Goal: Entertainment & Leisure: Consume media (video, audio)

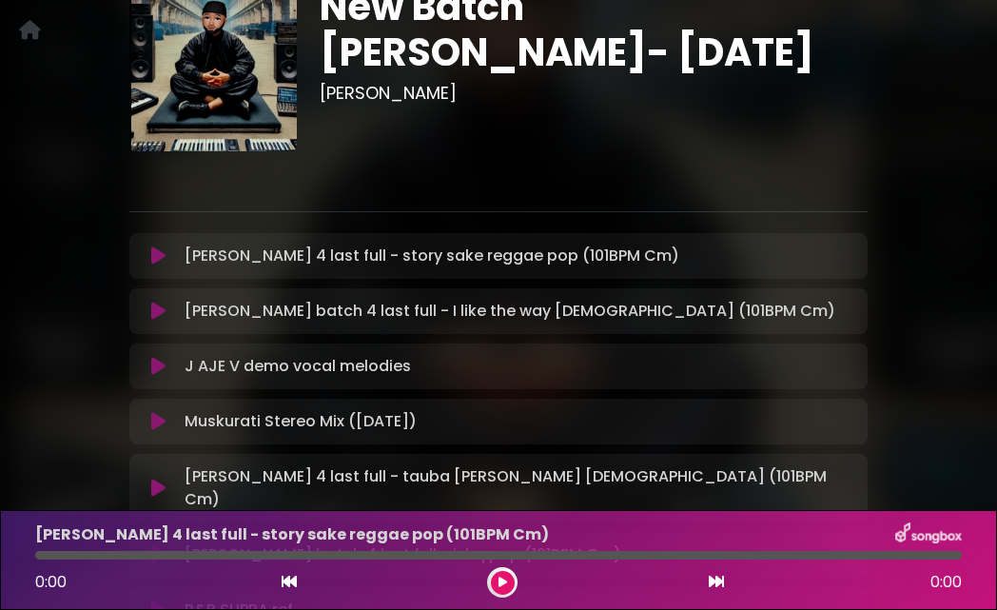
scroll to position [191, 0]
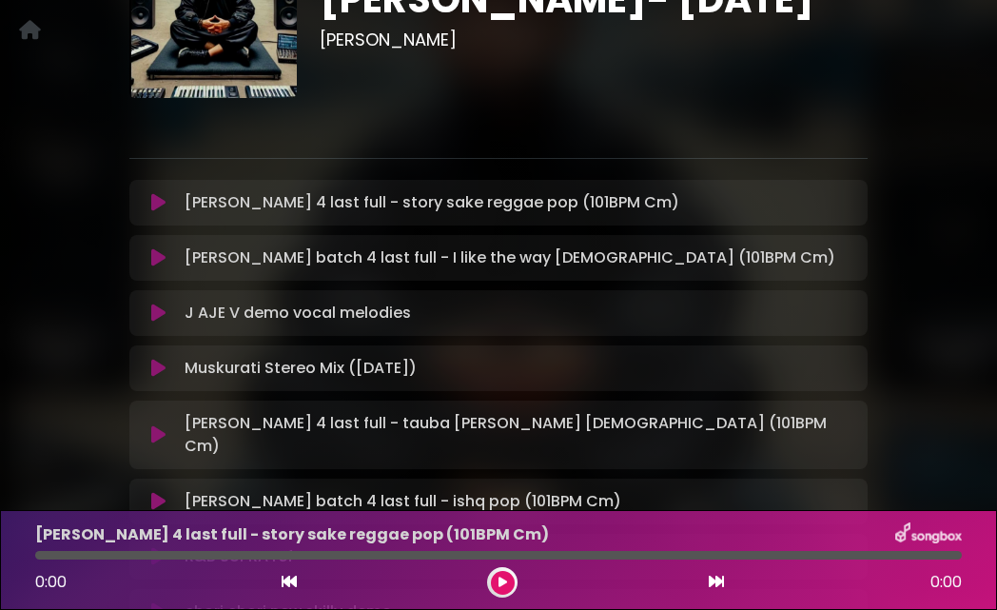
click at [159, 206] on icon at bounding box center [158, 202] width 14 height 19
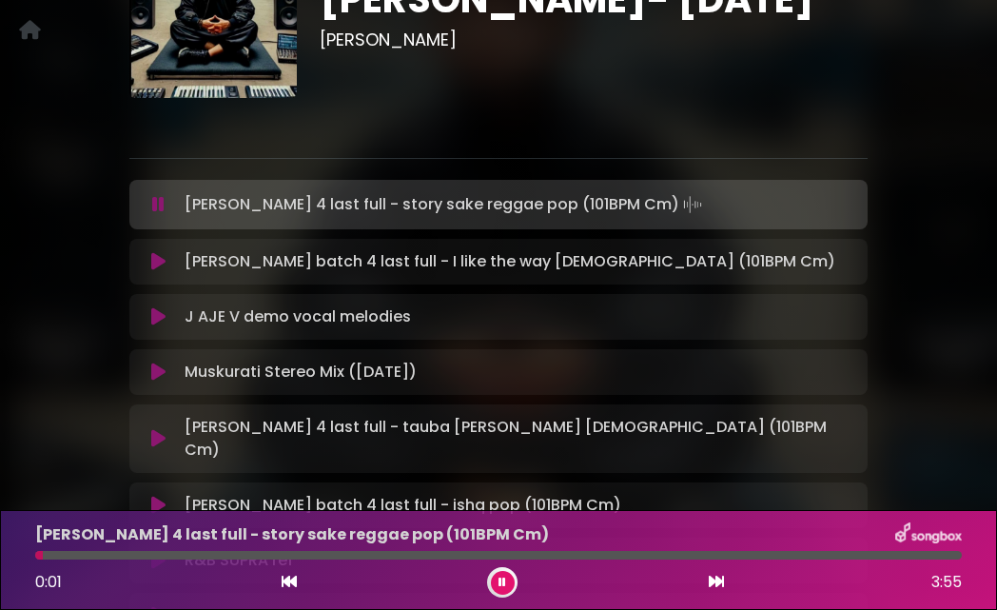
click at [132, 554] on div at bounding box center [498, 555] width 927 height 9
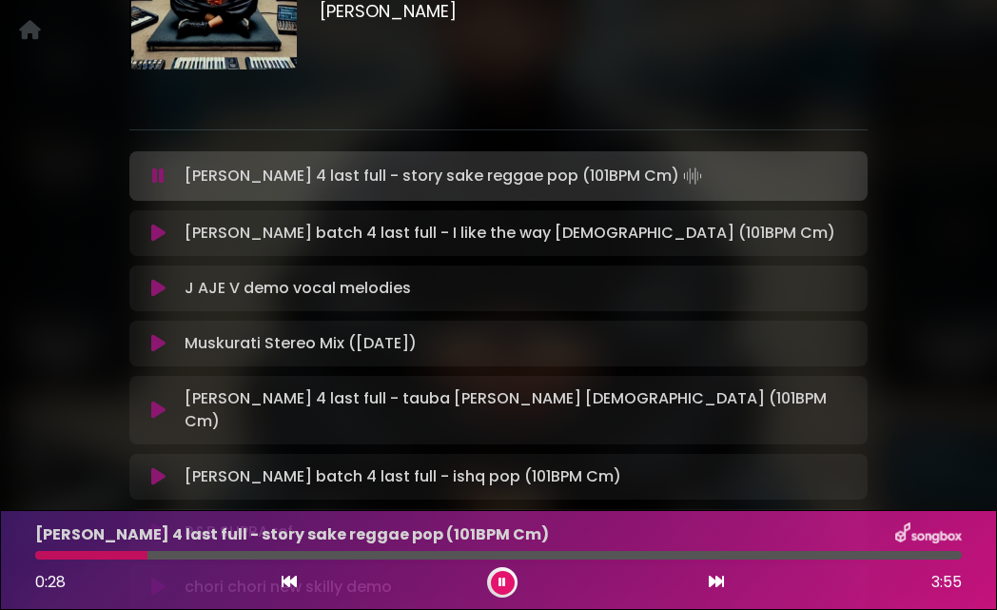
scroll to position [213, 0]
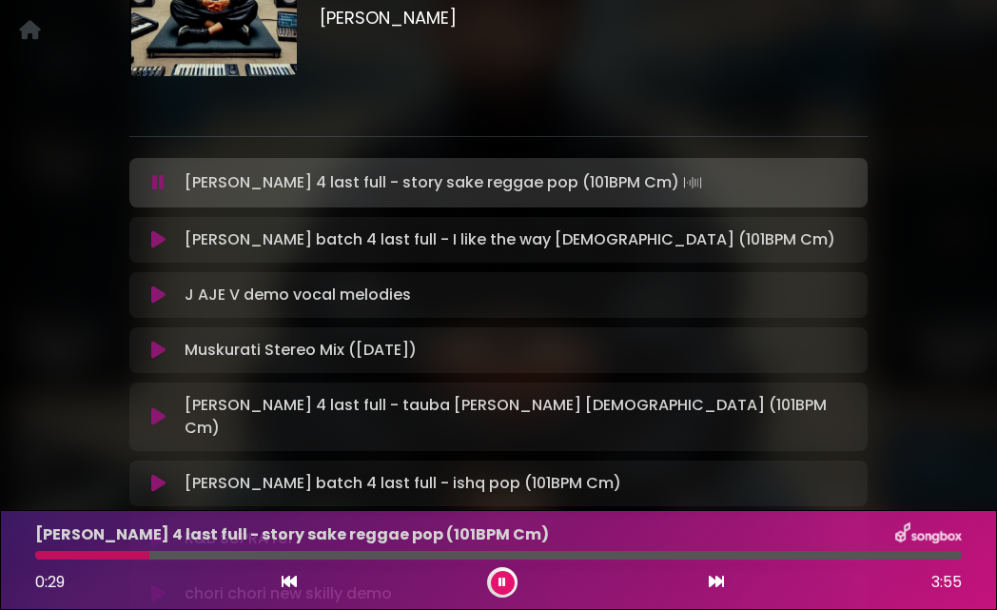
click at [159, 243] on icon at bounding box center [158, 239] width 14 height 19
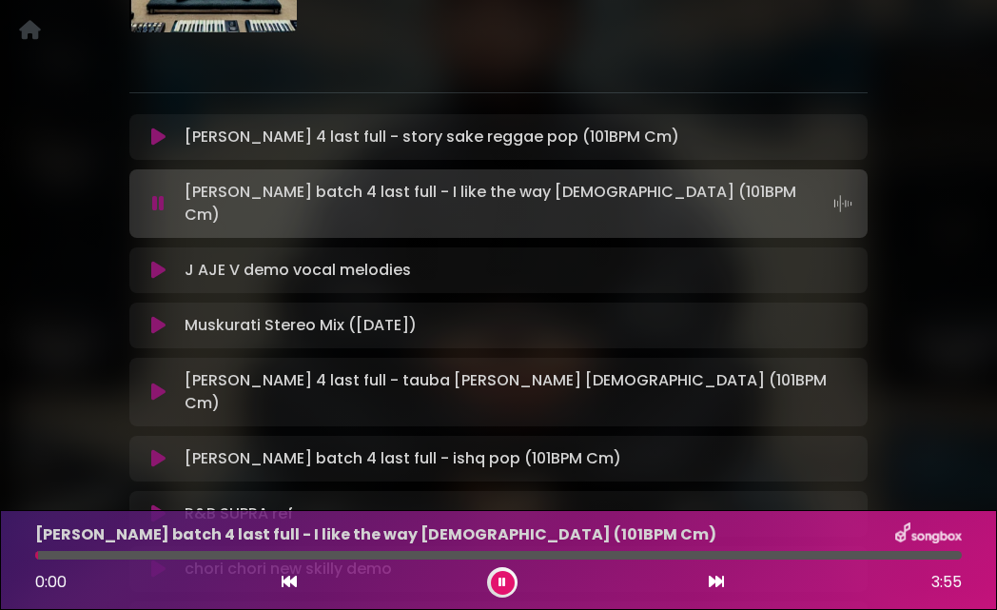
scroll to position [362, 0]
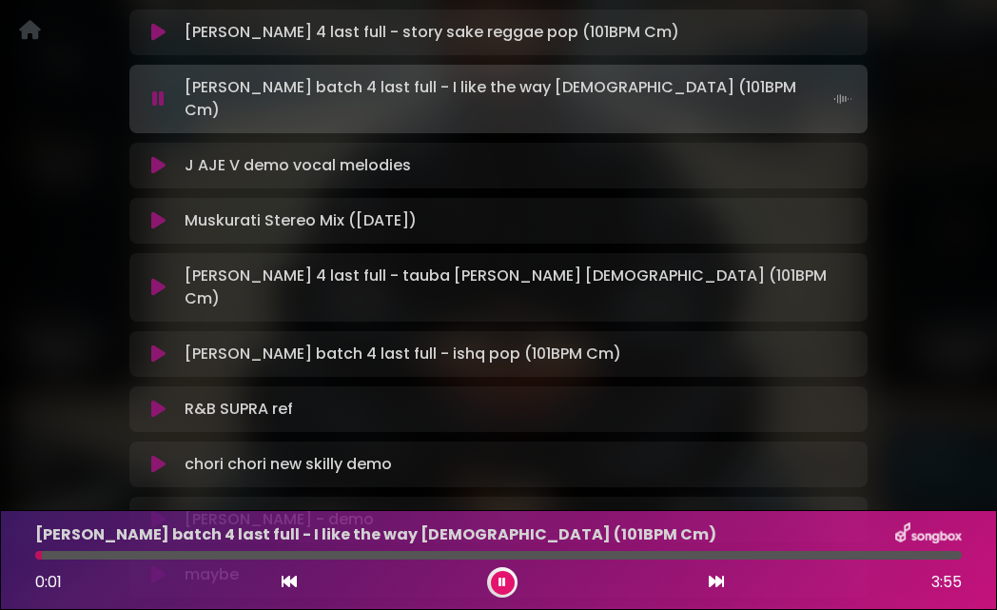
click at [148, 559] on div at bounding box center [498, 555] width 927 height 9
click at [153, 156] on icon at bounding box center [158, 165] width 14 height 19
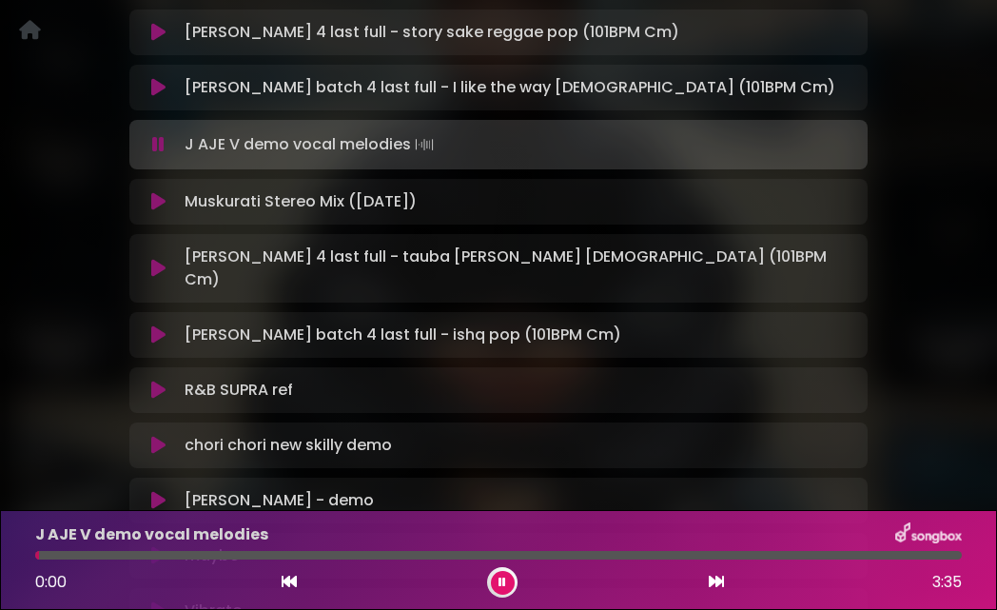
click at [199, 556] on div at bounding box center [498, 555] width 927 height 9
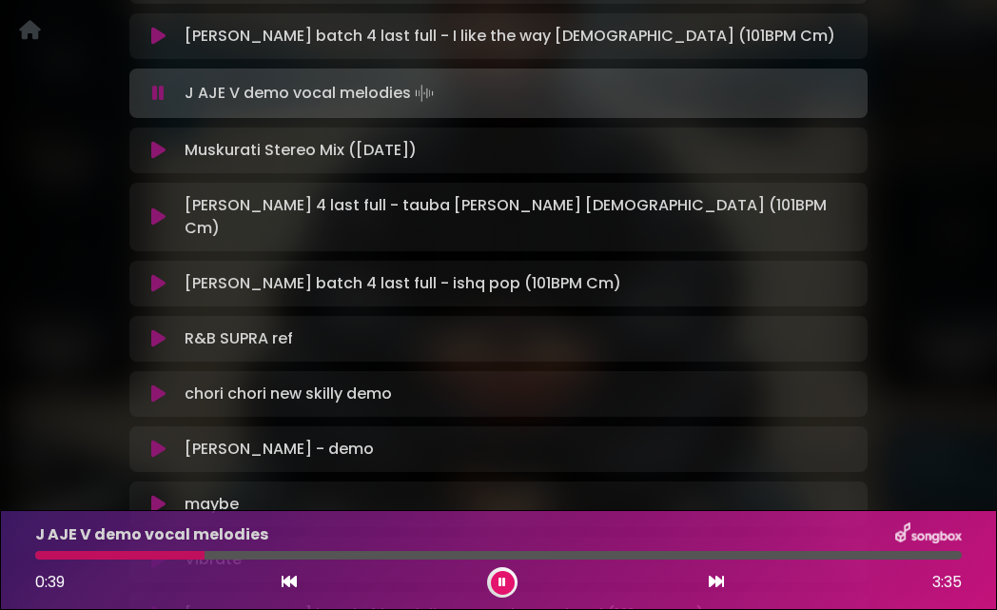
scroll to position [415, 0]
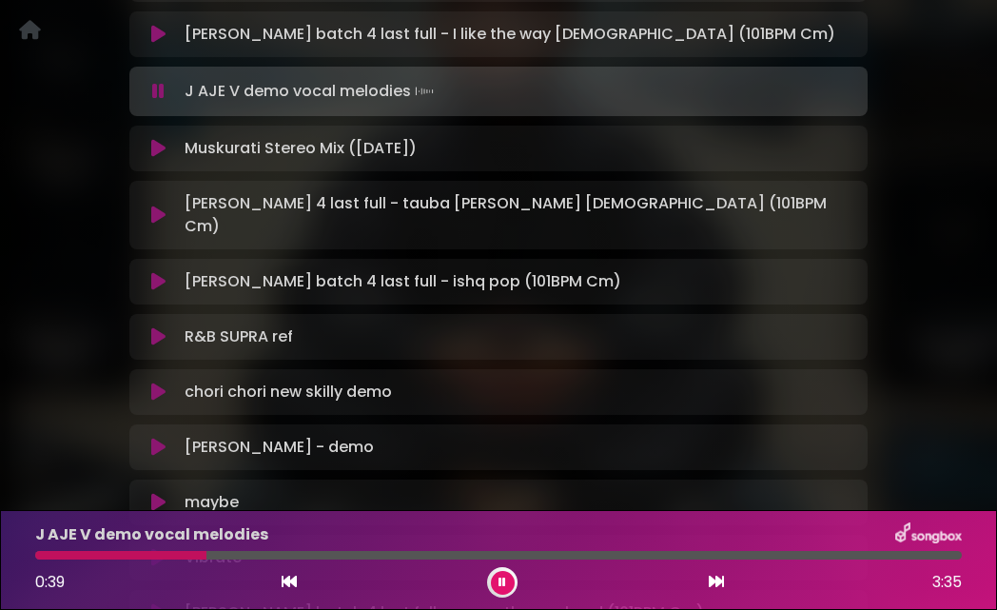
click at [161, 150] on icon at bounding box center [158, 148] width 14 height 19
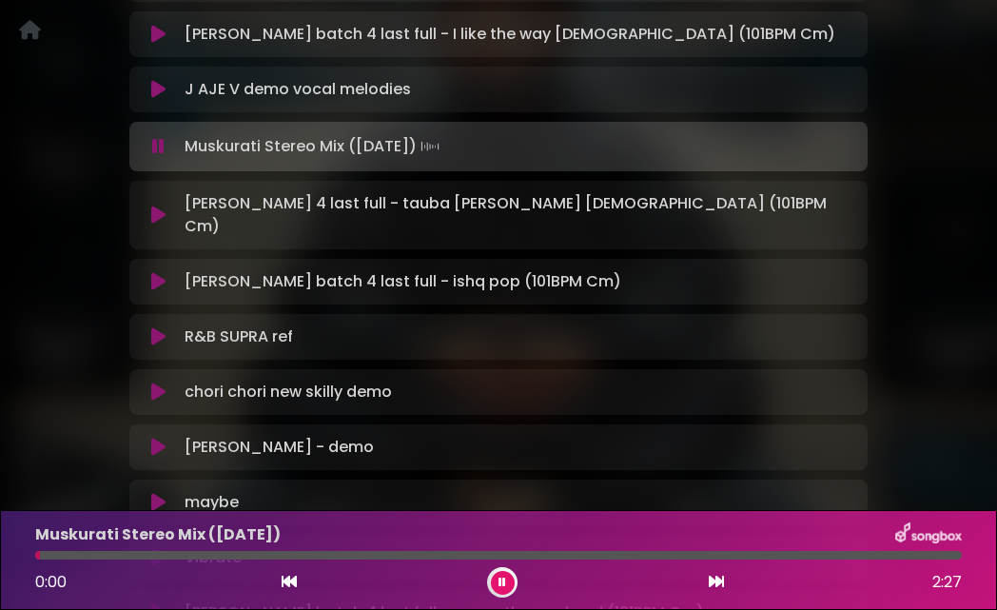
click at [200, 558] on div at bounding box center [498, 555] width 927 height 9
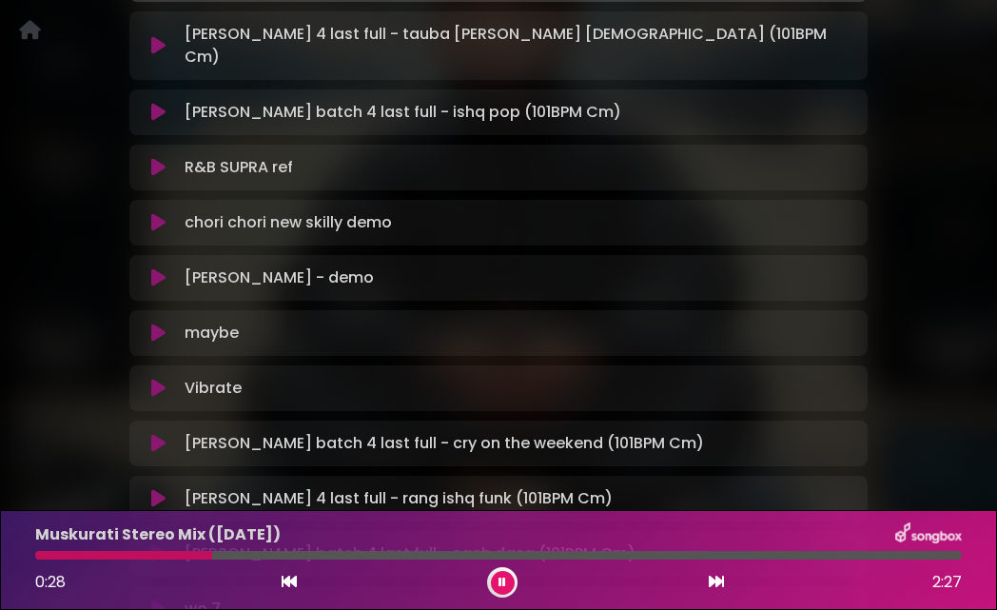
scroll to position [551, 0]
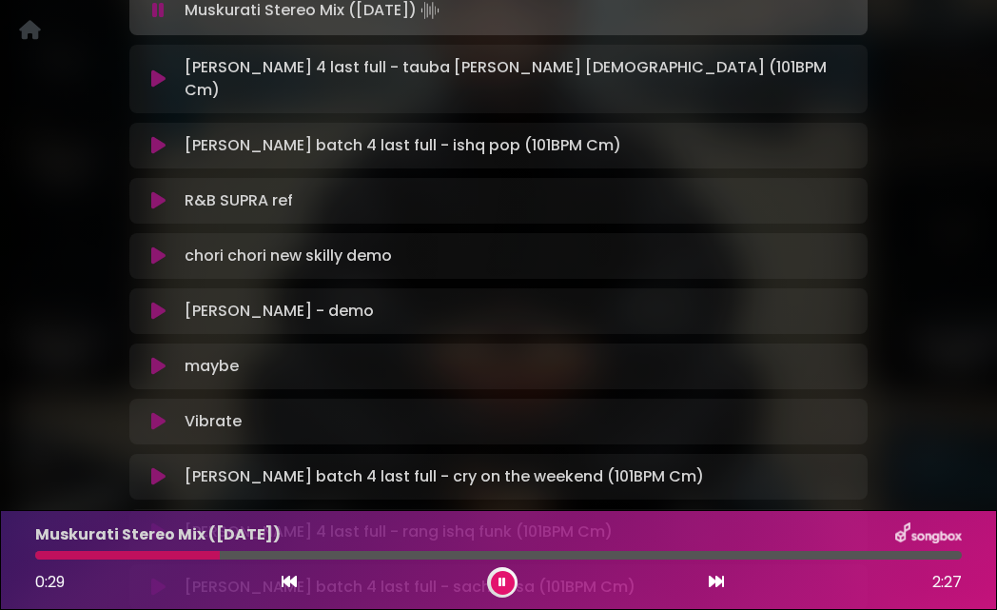
click at [158, 71] on icon at bounding box center [158, 78] width 14 height 19
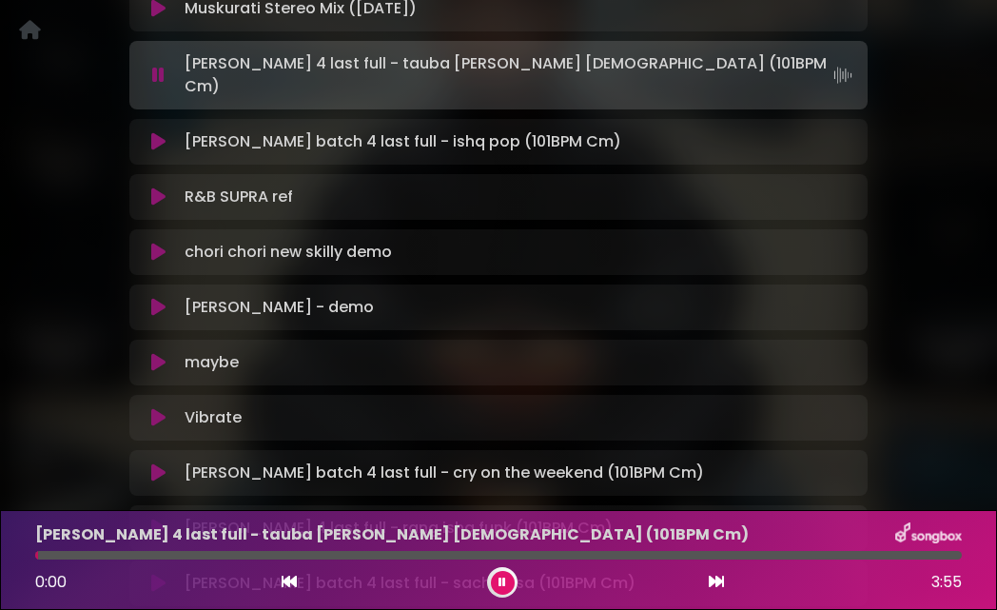
click at [218, 553] on div at bounding box center [498, 555] width 927 height 9
click at [156, 132] on icon at bounding box center [158, 141] width 14 height 19
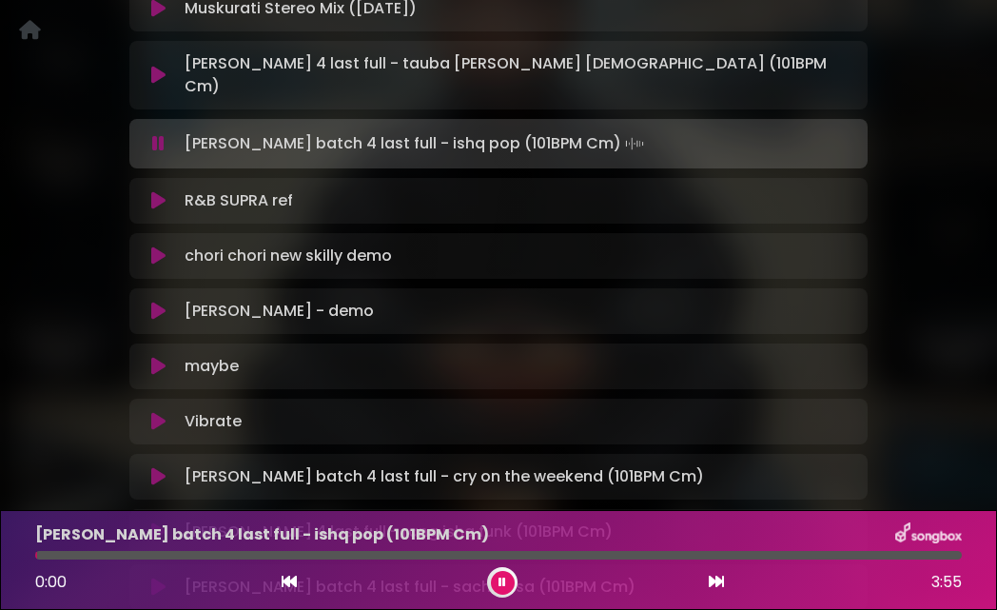
click at [183, 558] on div at bounding box center [498, 555] width 927 height 9
click at [289, 555] on div at bounding box center [498, 555] width 927 height 9
click at [161, 134] on icon at bounding box center [158, 143] width 12 height 19
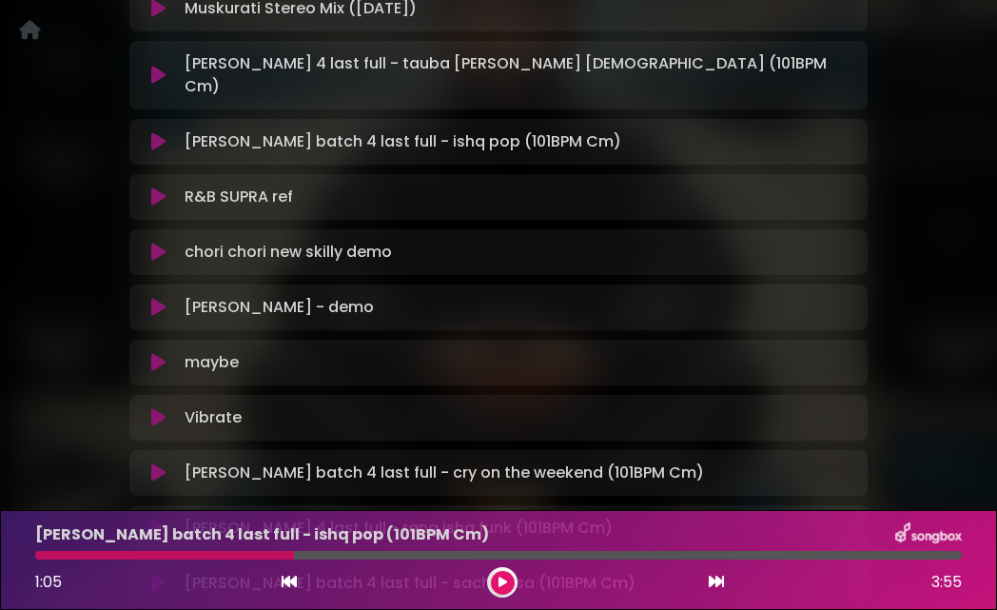
click at [154, 187] on icon at bounding box center [158, 196] width 14 height 19
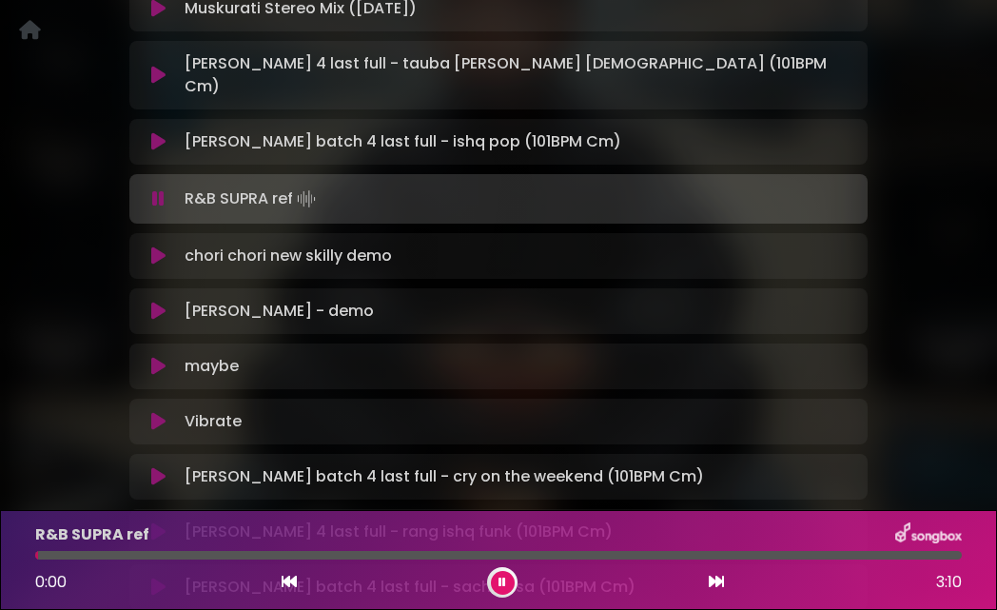
click at [154, 189] on icon at bounding box center [158, 198] width 12 height 19
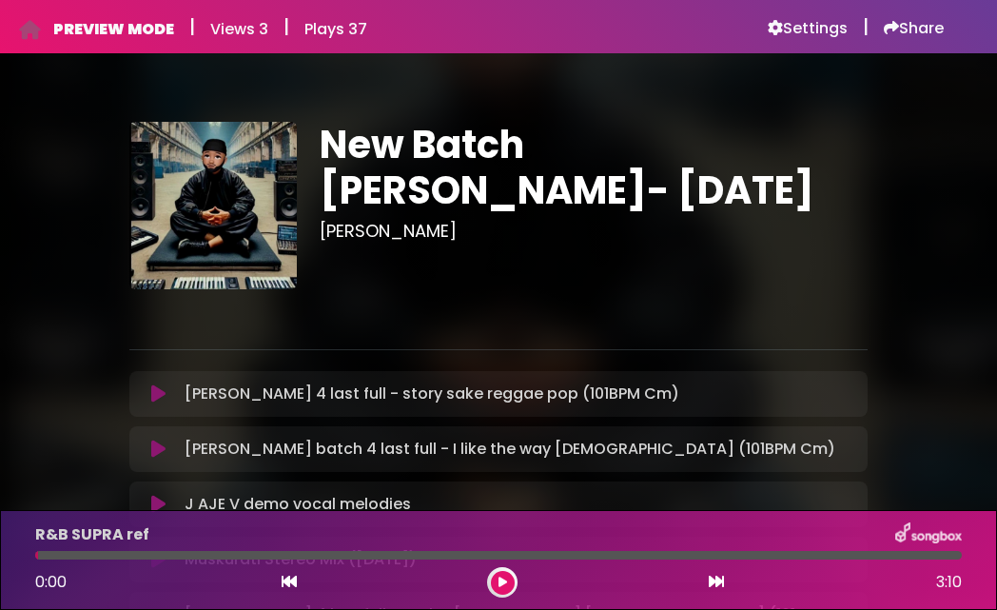
scroll to position [0, 0]
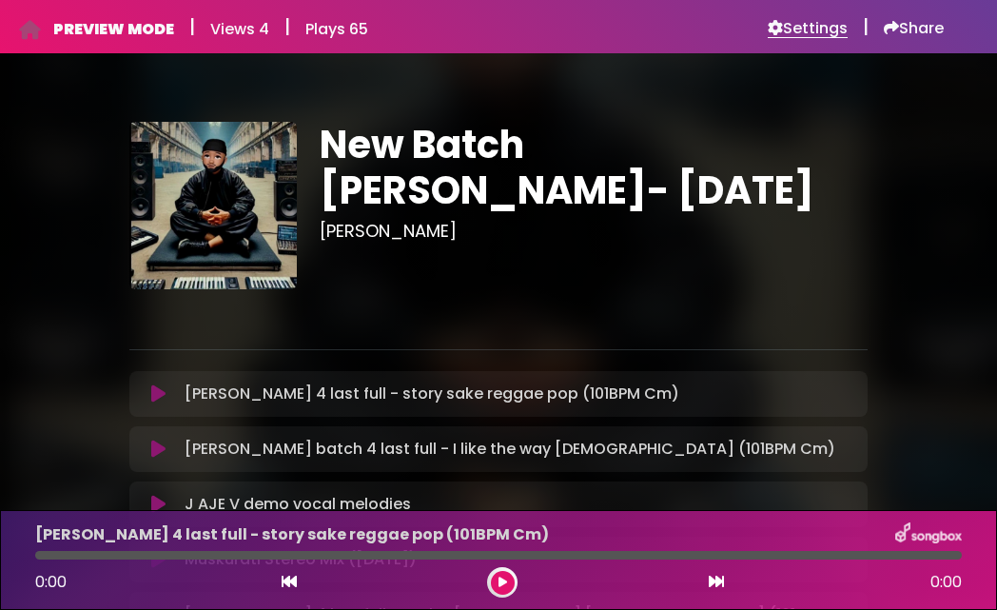
click at [791, 22] on h6 "Settings" at bounding box center [808, 28] width 80 height 19
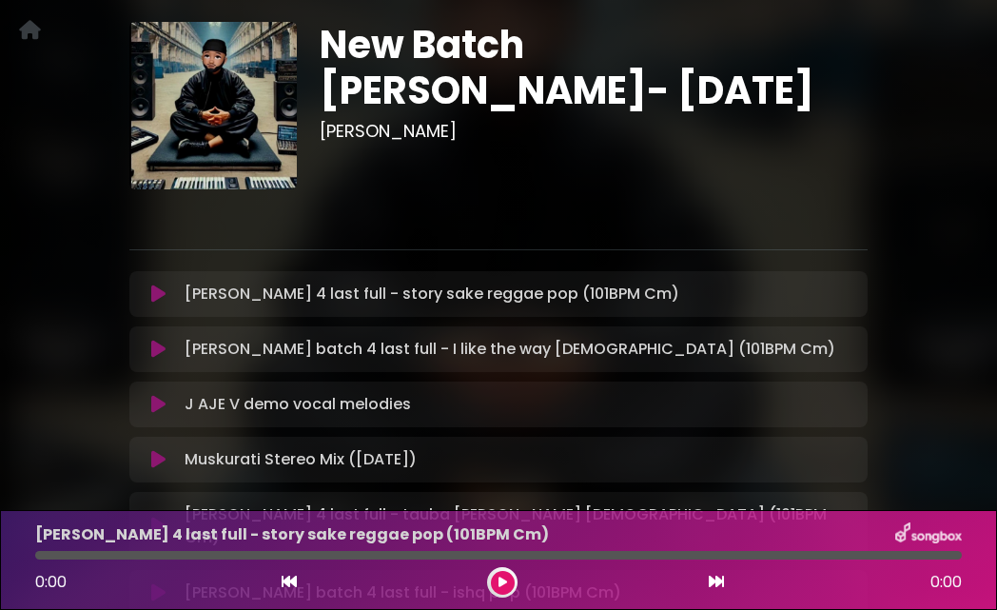
scroll to position [116, 0]
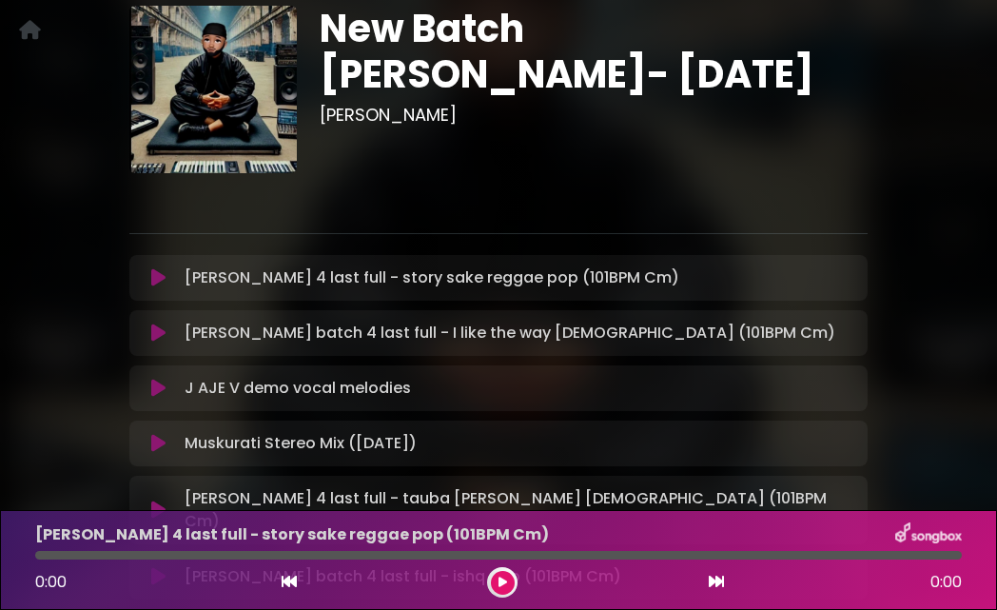
click at [160, 283] on icon at bounding box center [158, 277] width 14 height 19
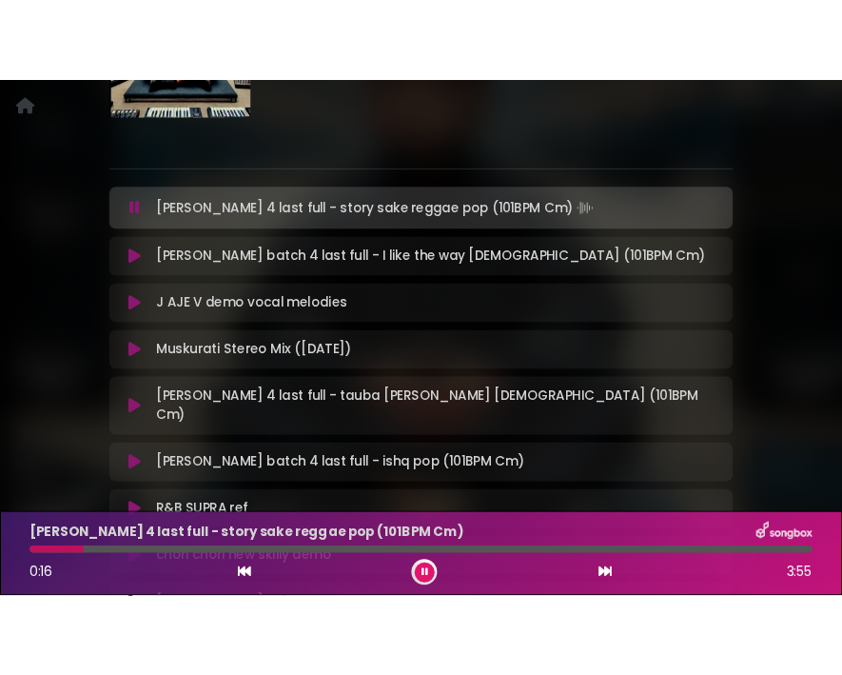
scroll to position [248, 0]
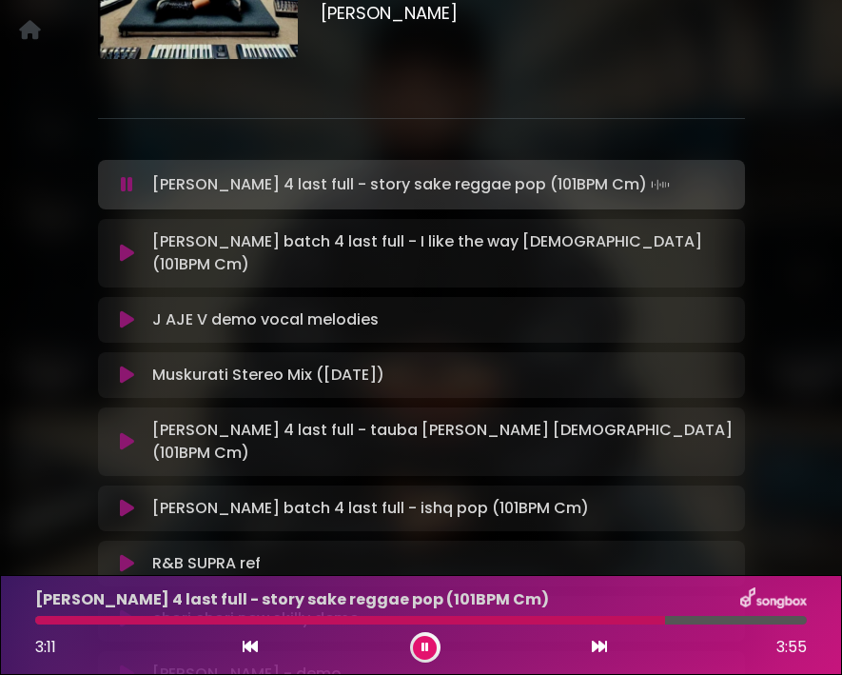
click at [130, 244] on icon at bounding box center [127, 253] width 14 height 19
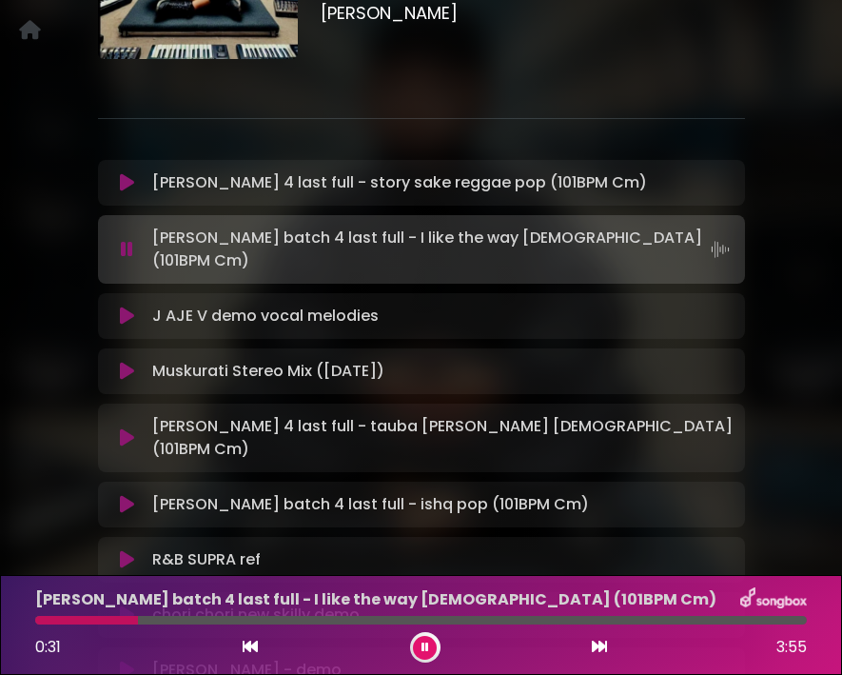
click at [121, 306] on icon at bounding box center [127, 315] width 14 height 19
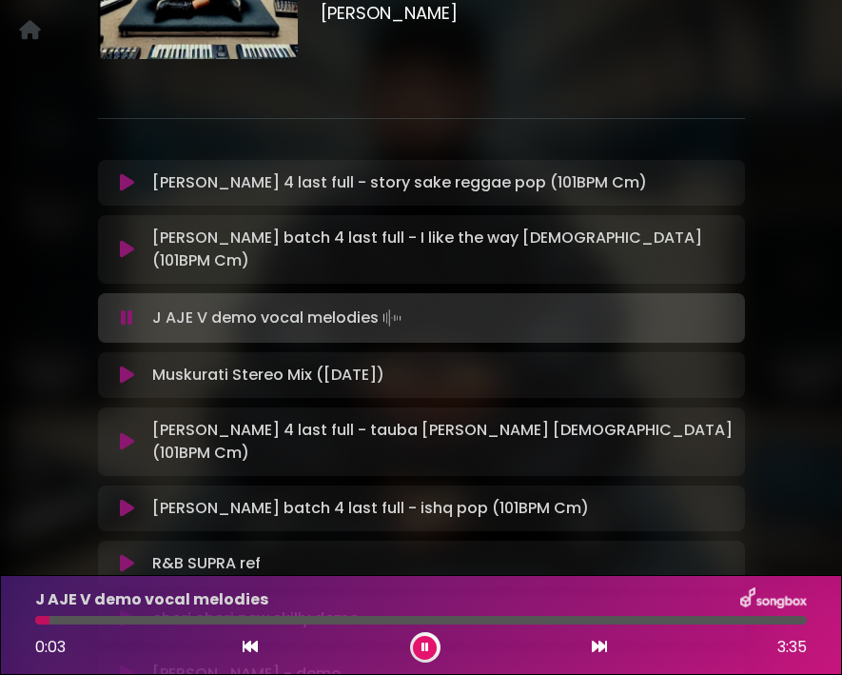
click at [123, 365] on icon at bounding box center [127, 374] width 14 height 19
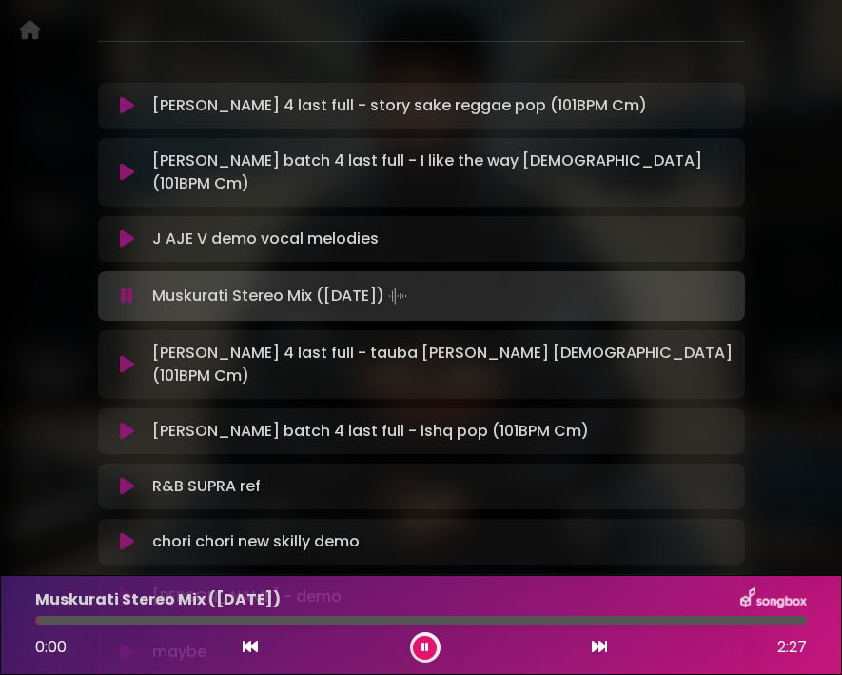
scroll to position [359, 0]
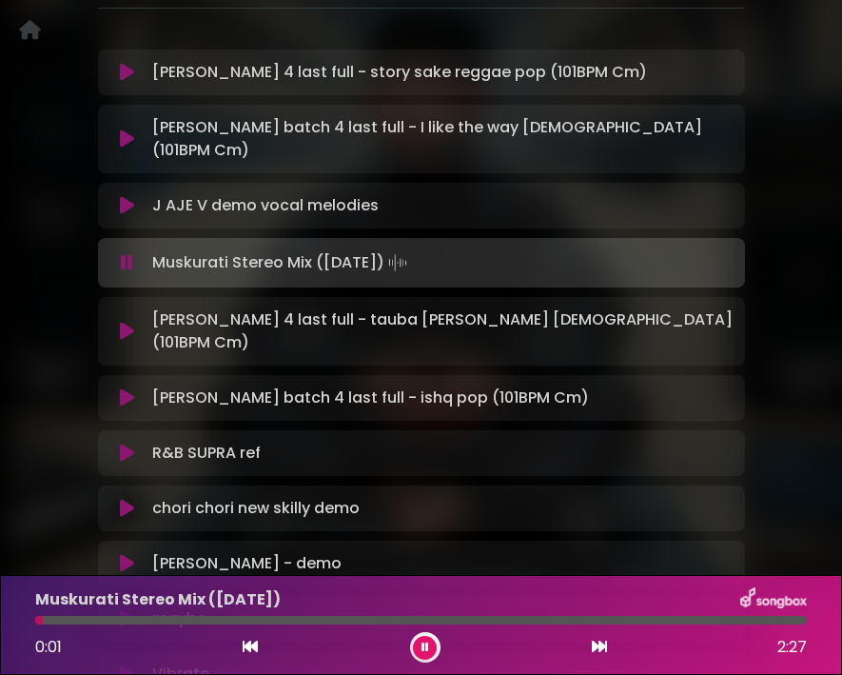
click at [214, 609] on div at bounding box center [421, 620] width 772 height 9
click at [349, 609] on div at bounding box center [421, 620] width 772 height 9
click at [125, 322] on icon at bounding box center [127, 331] width 14 height 19
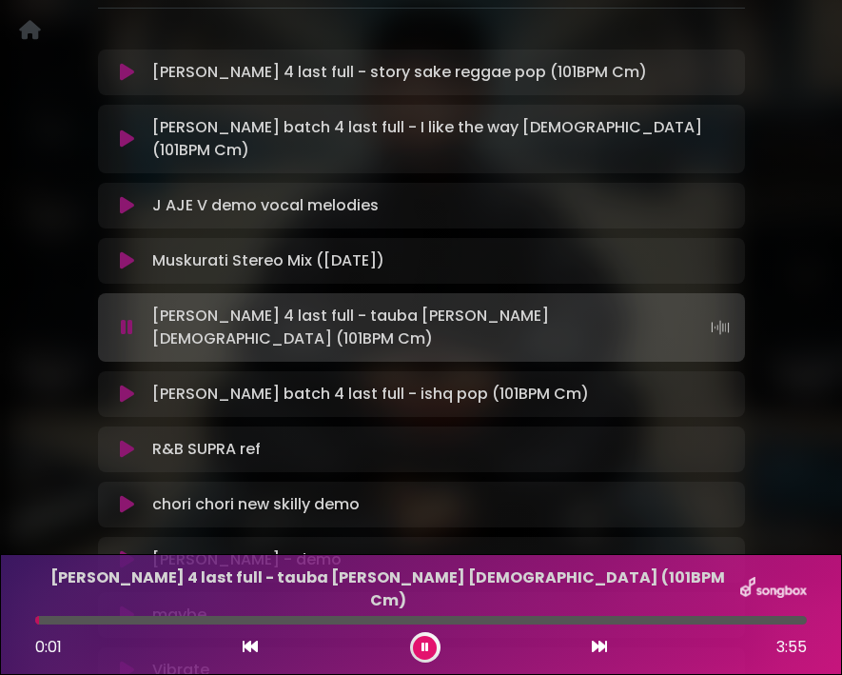
click at [233, 609] on div at bounding box center [421, 620] width 772 height 9
click at [403, 609] on div at bounding box center [421, 620] width 772 height 9
click at [128, 384] on icon at bounding box center [127, 393] width 14 height 19
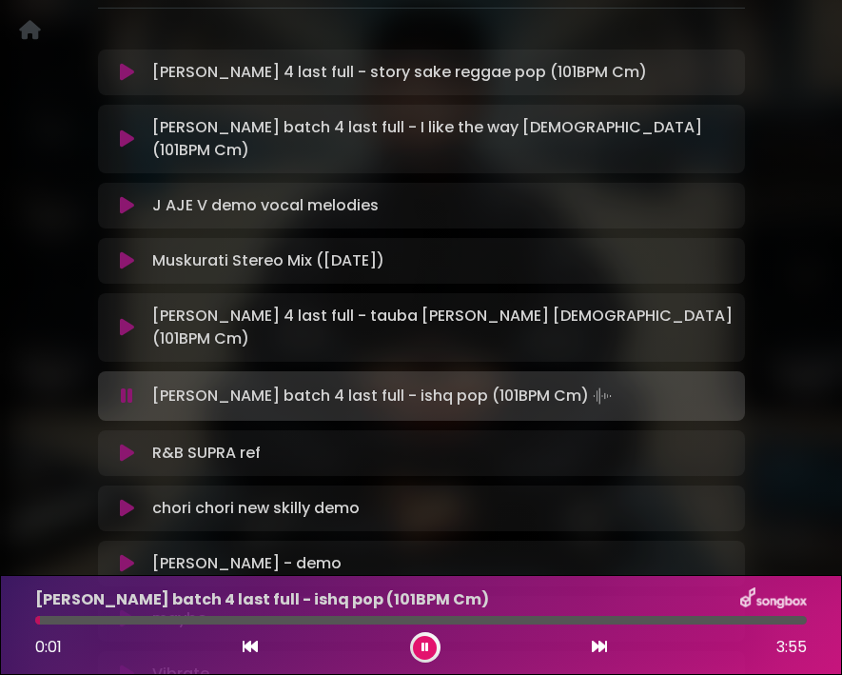
click at [278, 609] on div at bounding box center [421, 620] width 772 height 9
click at [424, 609] on div at bounding box center [421, 620] width 772 height 9
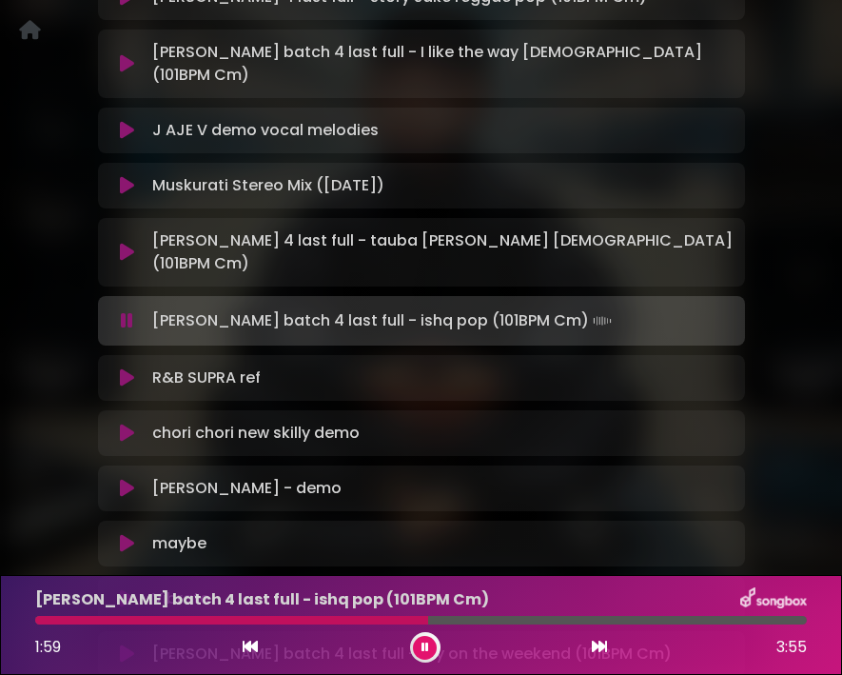
scroll to position [468, 0]
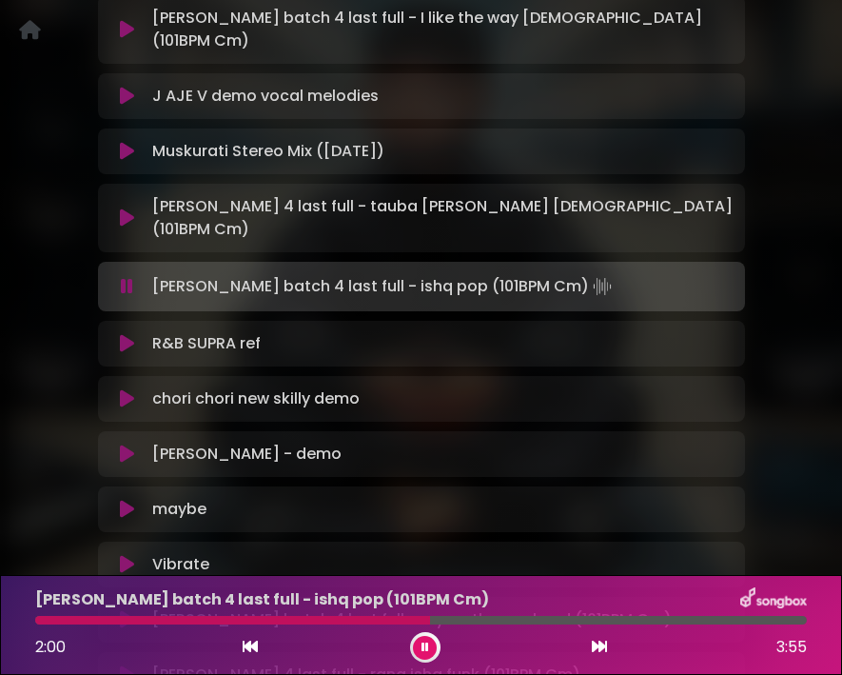
click at [126, 334] on icon at bounding box center [127, 343] width 14 height 19
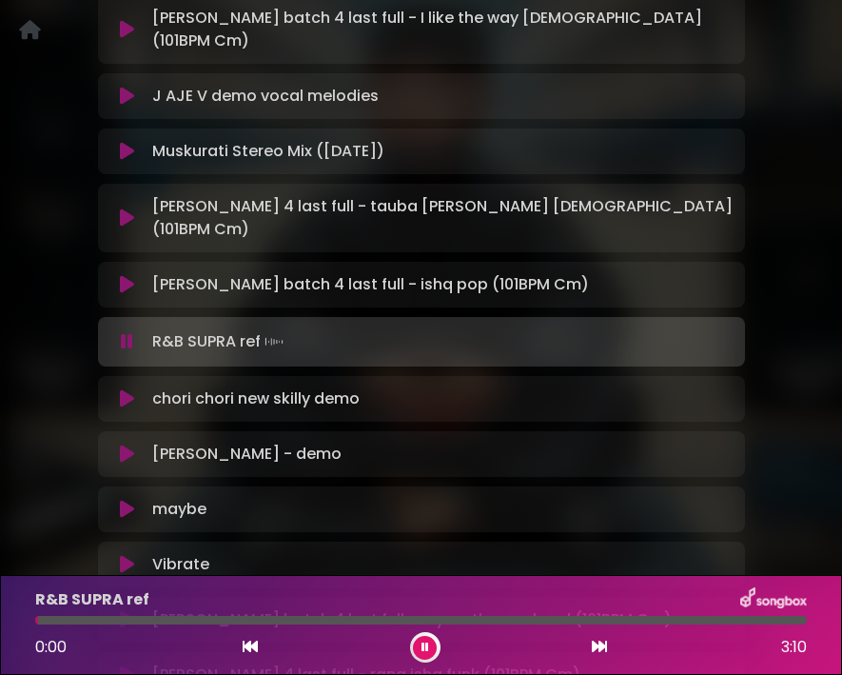
click at [233, 609] on div at bounding box center [421, 620] width 772 height 9
click at [124, 389] on icon at bounding box center [127, 398] width 14 height 19
click at [127, 389] on icon at bounding box center [127, 398] width 14 height 19
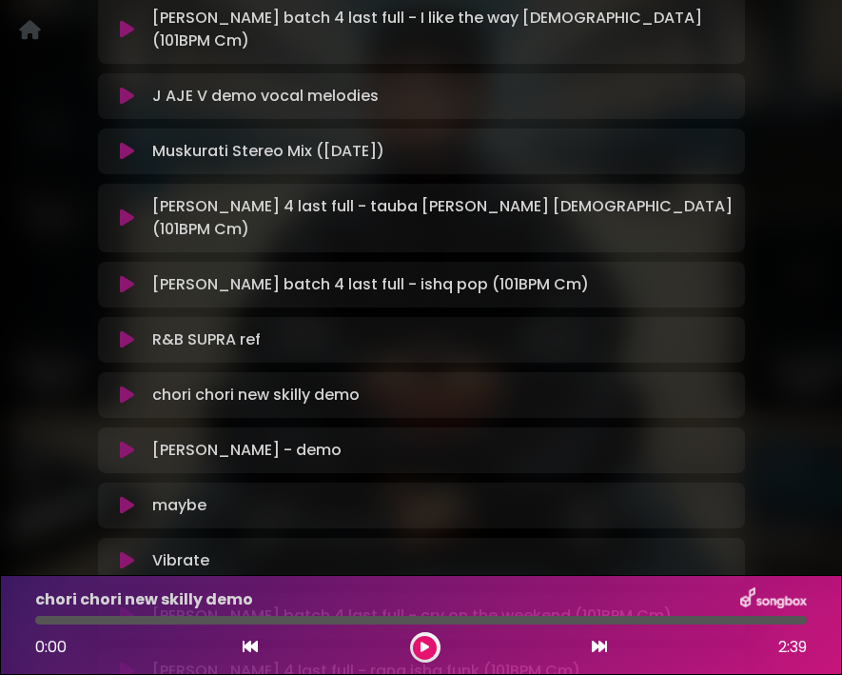
click at [126, 385] on icon at bounding box center [127, 394] width 14 height 19
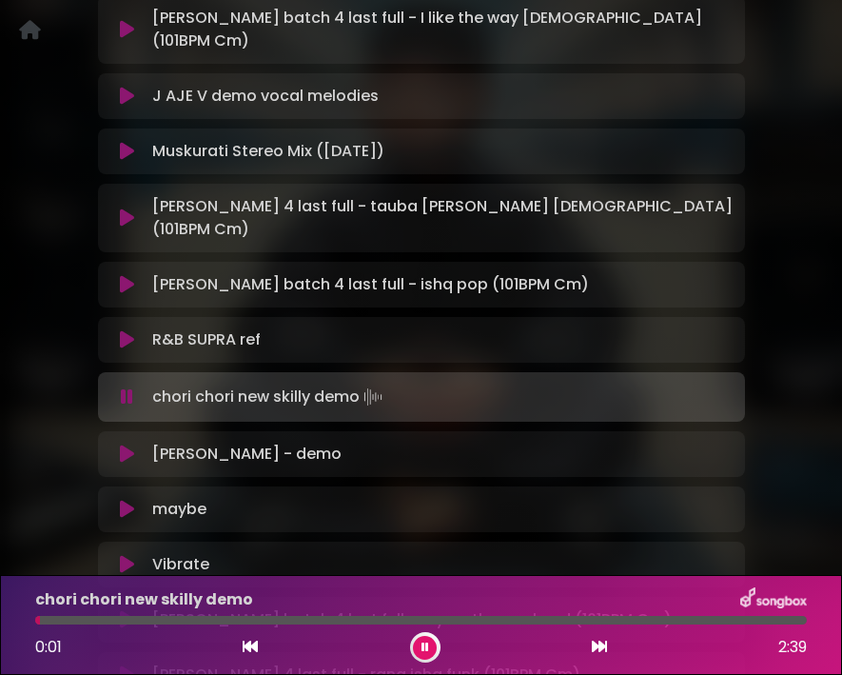
click at [212, 609] on div at bounding box center [421, 620] width 772 height 9
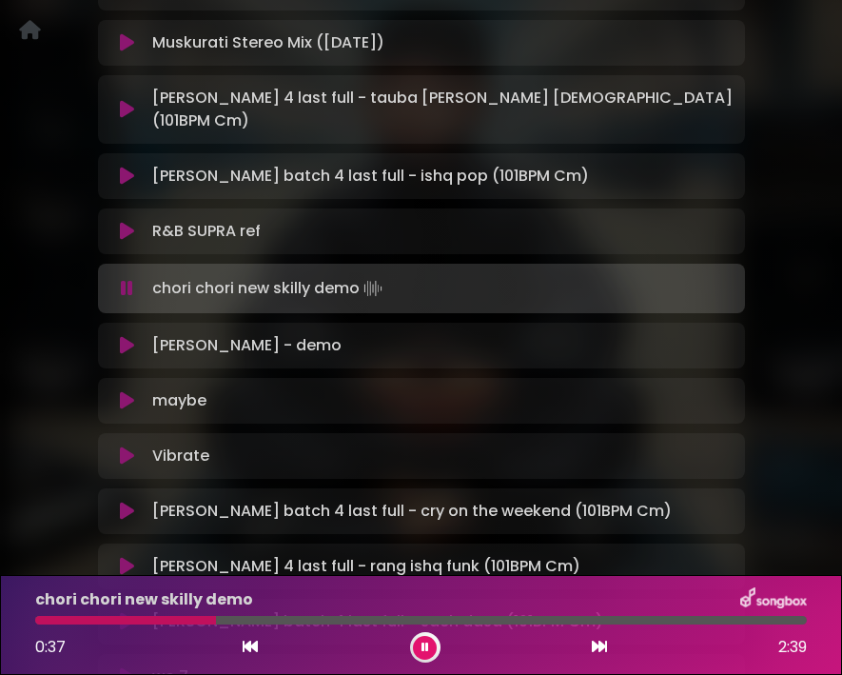
scroll to position [585, 0]
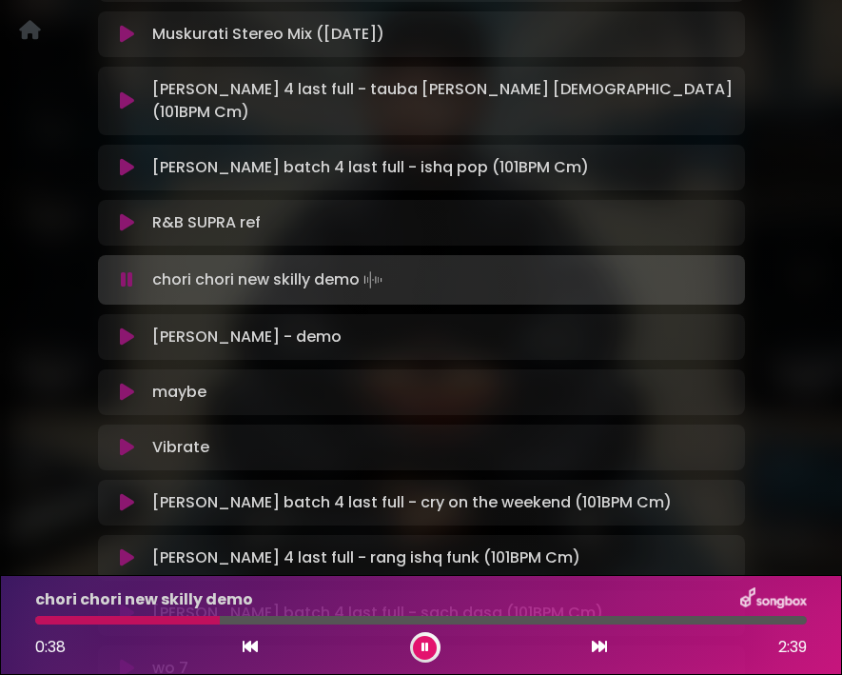
click at [123, 327] on icon at bounding box center [127, 336] width 14 height 19
click at [126, 327] on icon at bounding box center [127, 336] width 14 height 19
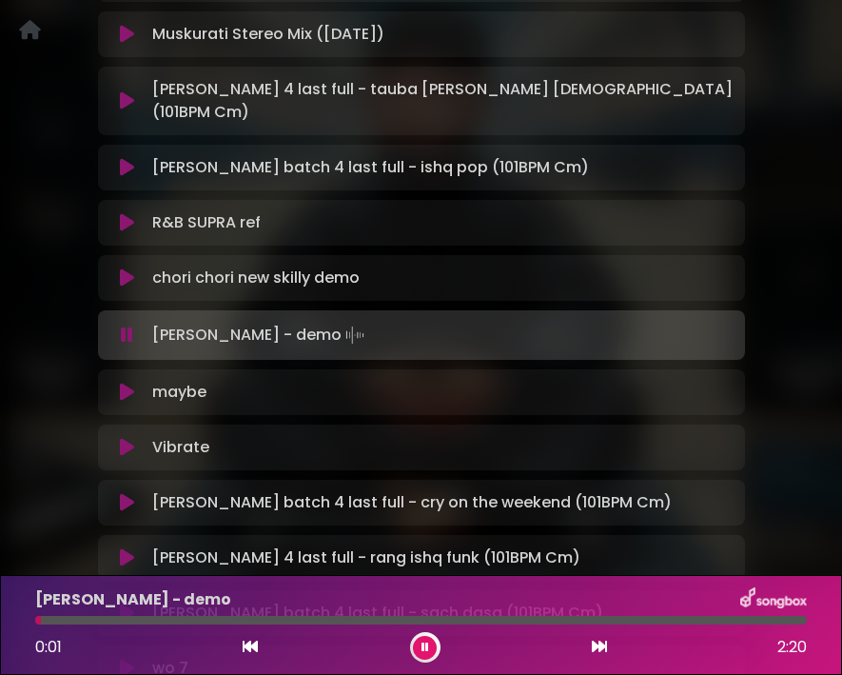
click at [155, 609] on div at bounding box center [421, 620] width 772 height 9
click at [165, 609] on div "Milli - Jay Skilly - demo 0:01 2:20" at bounding box center [421, 624] width 795 height 75
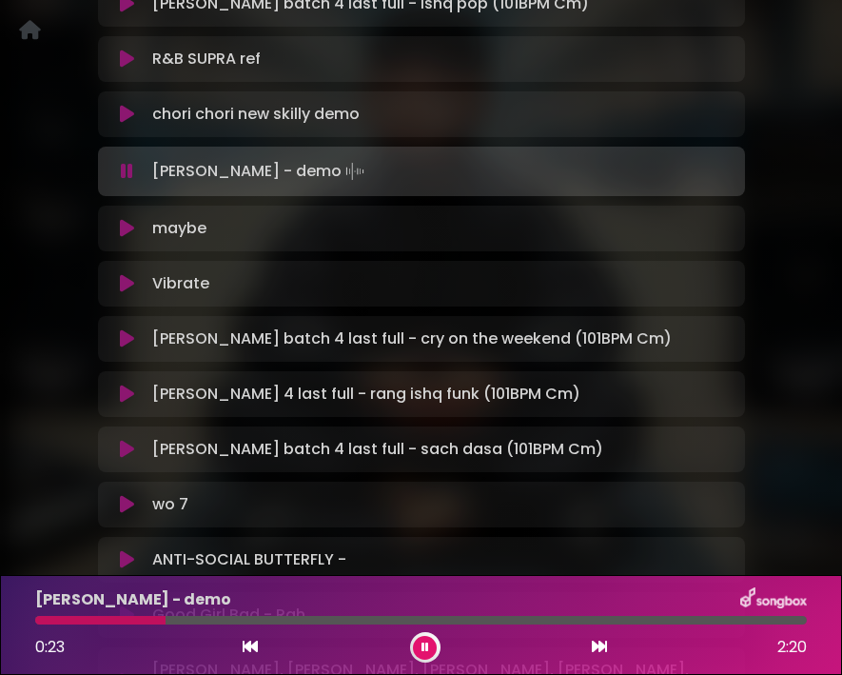
scroll to position [804, 0]
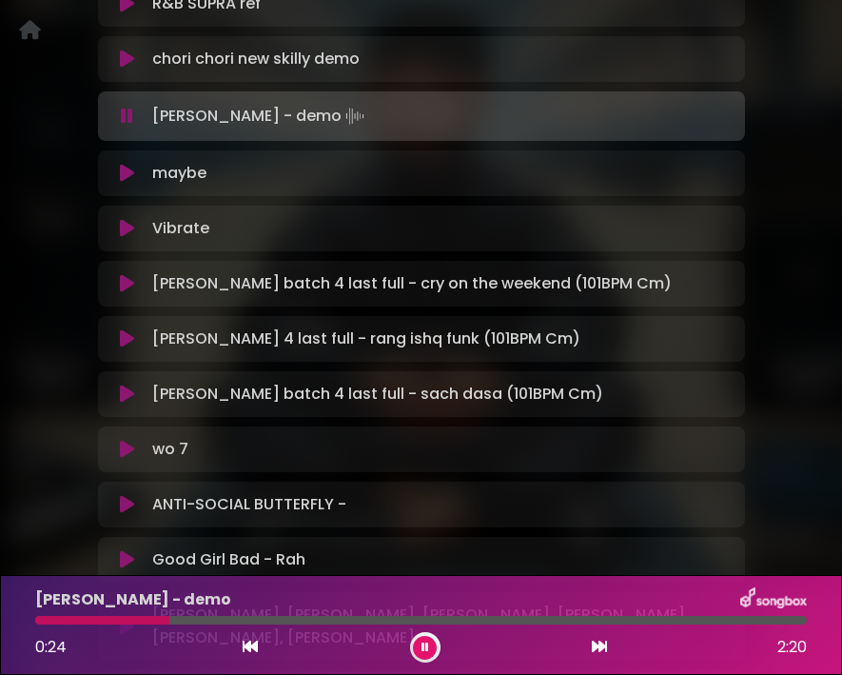
click at [124, 164] on icon at bounding box center [127, 173] width 14 height 19
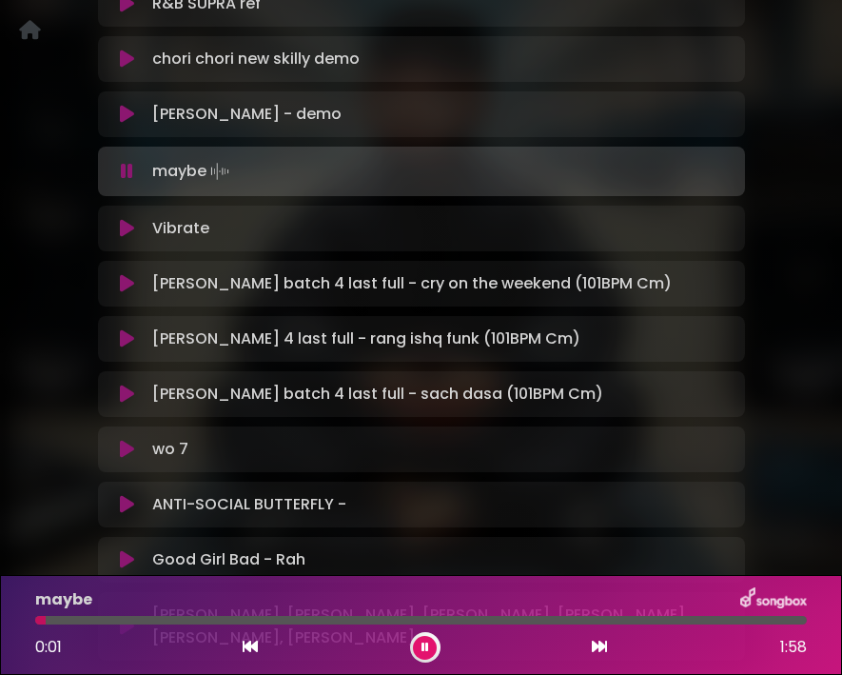
click at [166, 609] on div at bounding box center [421, 620] width 772 height 9
click at [300, 609] on div at bounding box center [421, 620] width 772 height 9
click at [130, 219] on icon at bounding box center [127, 228] width 14 height 19
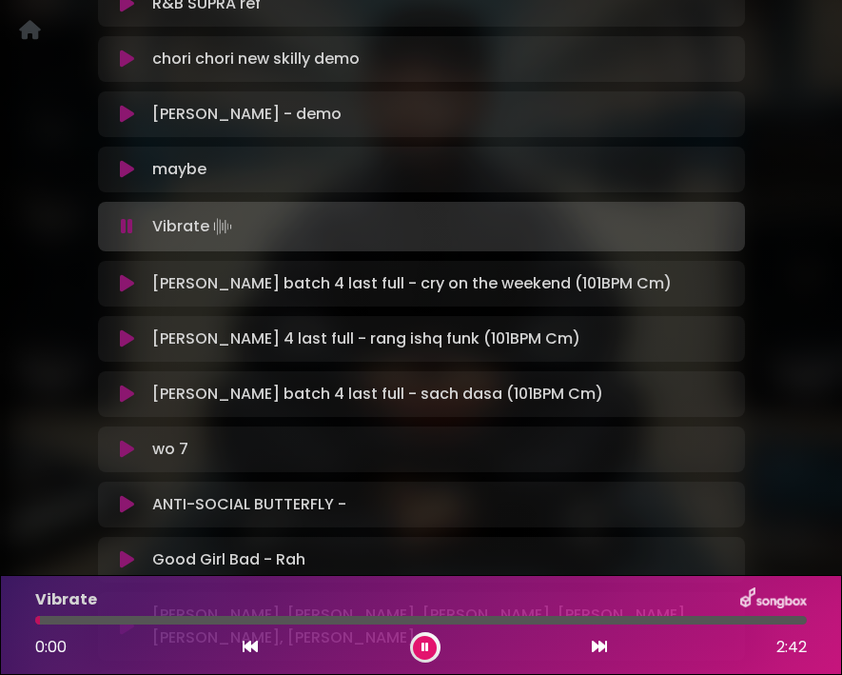
click at [128, 274] on icon at bounding box center [127, 283] width 14 height 19
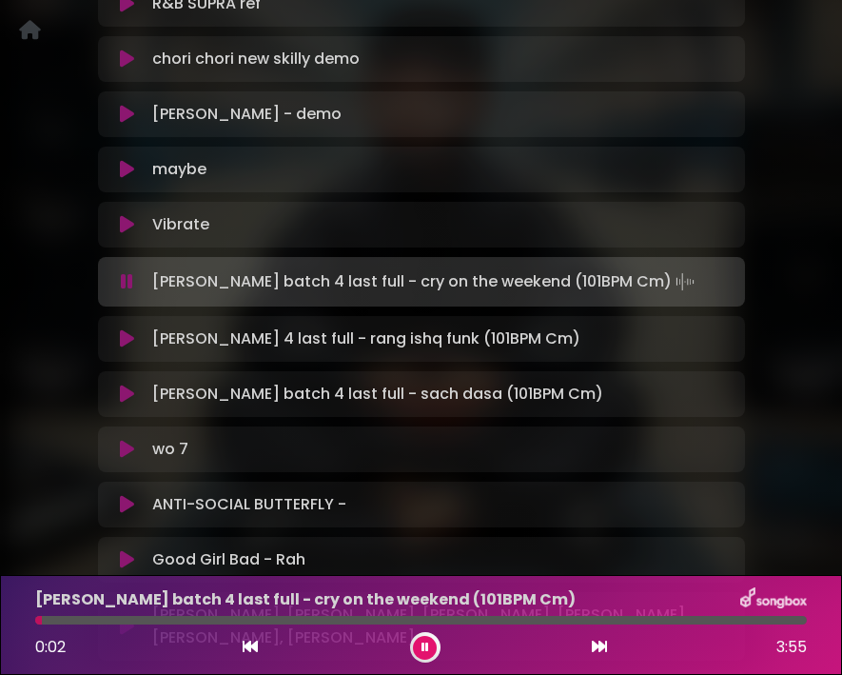
click at [208, 609] on div at bounding box center [421, 620] width 772 height 9
click at [302, 609] on div at bounding box center [421, 620] width 772 height 9
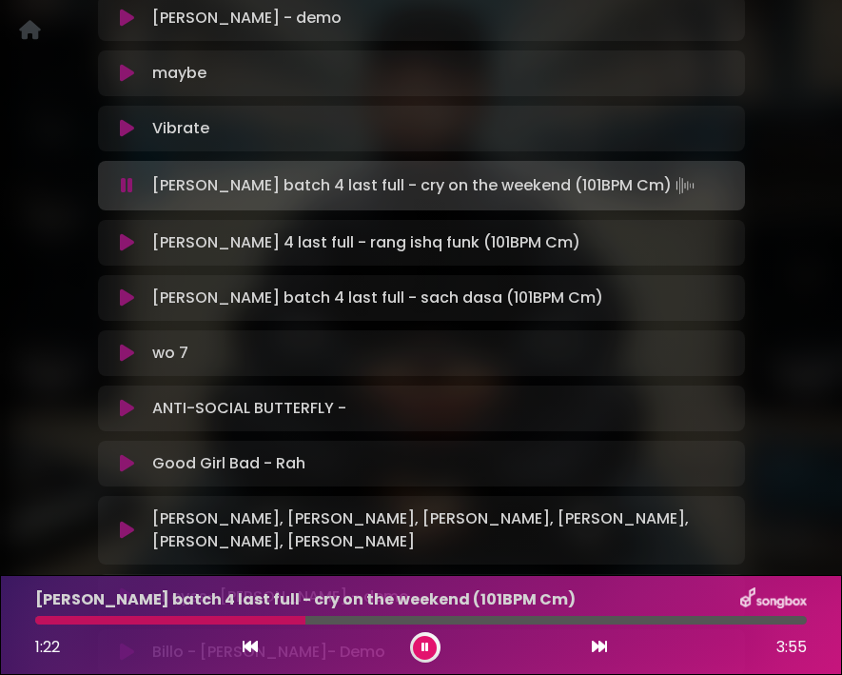
scroll to position [926, 0]
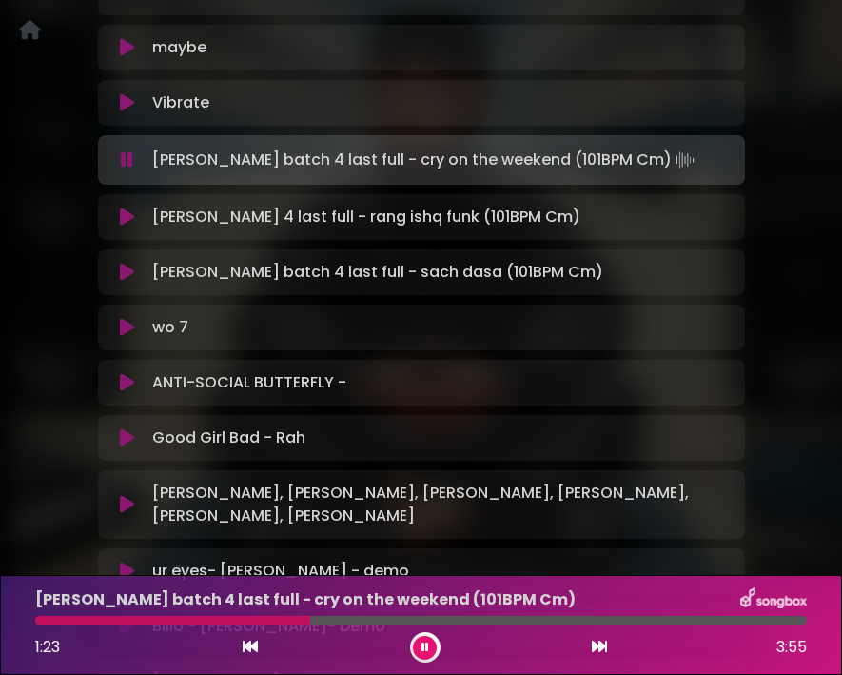
click at [130, 207] on icon at bounding box center [127, 216] width 14 height 19
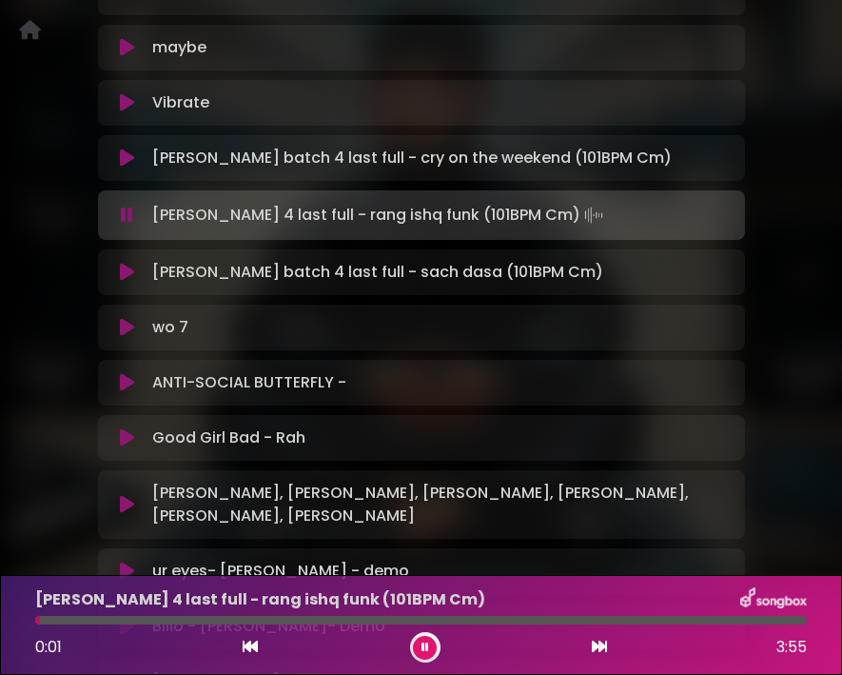
click at [197, 609] on div at bounding box center [421, 620] width 772 height 9
click at [122, 263] on icon at bounding box center [127, 272] width 14 height 19
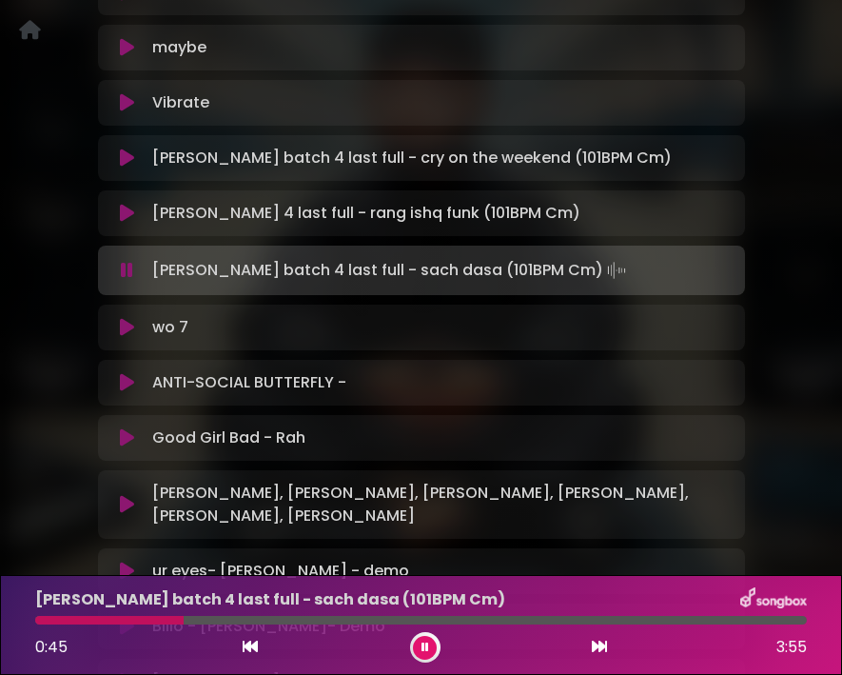
click at [184, 609] on div at bounding box center [421, 620] width 772 height 9
click at [330, 609] on div at bounding box center [421, 620] width 772 height 9
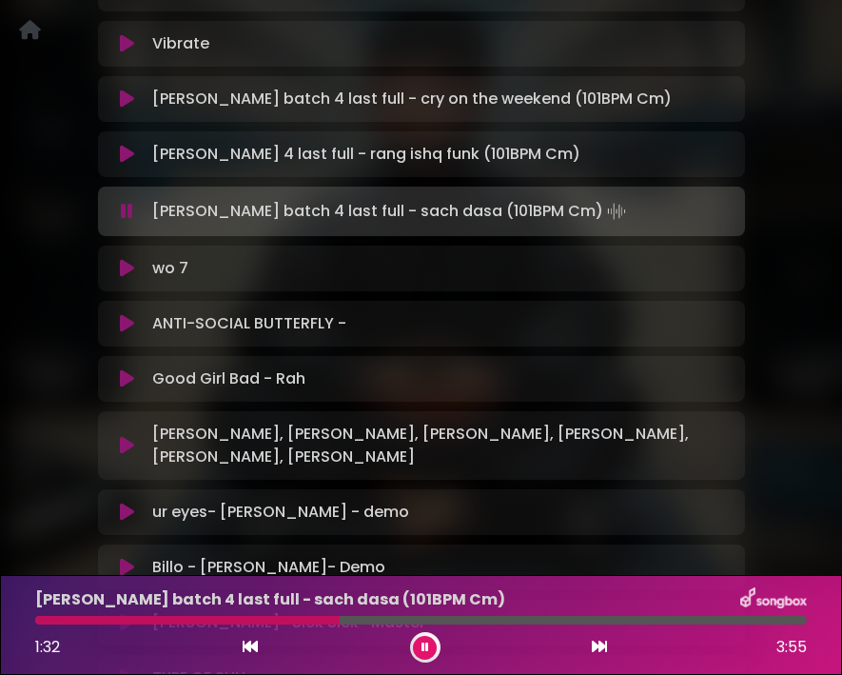
scroll to position [1002, 0]
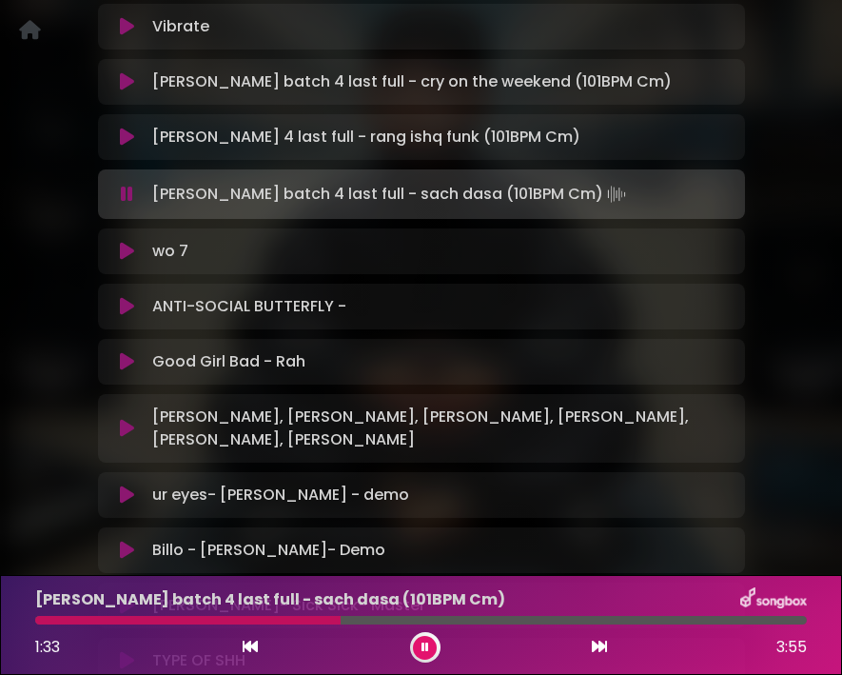
click at [123, 242] on icon at bounding box center [127, 251] width 14 height 19
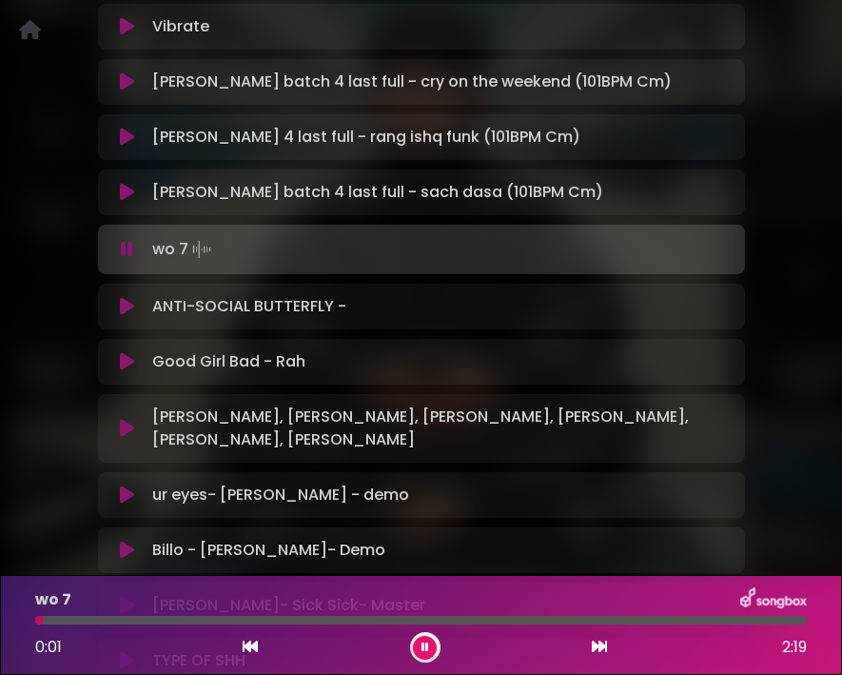
click at [228, 609] on div at bounding box center [421, 620] width 772 height 9
click at [436, 609] on div at bounding box center [421, 620] width 772 height 9
click at [123, 297] on icon at bounding box center [127, 306] width 14 height 19
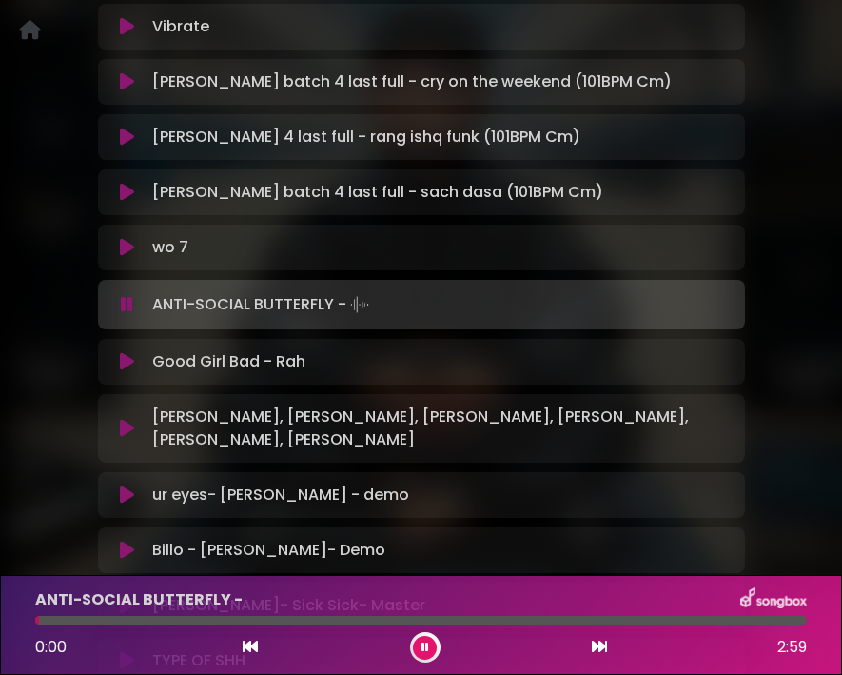
click at [205, 609] on div at bounding box center [421, 620] width 772 height 9
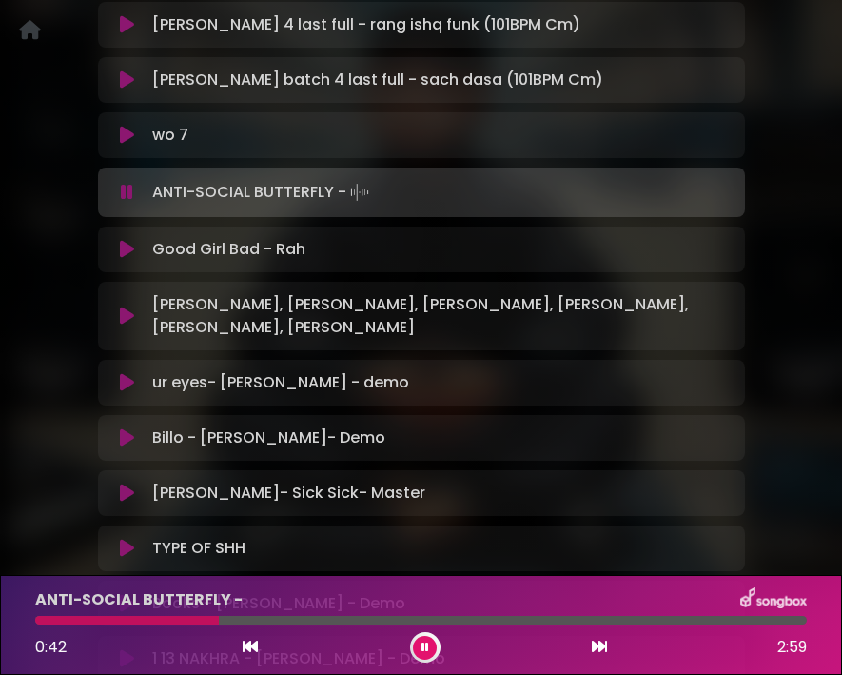
scroll to position [1116, 0]
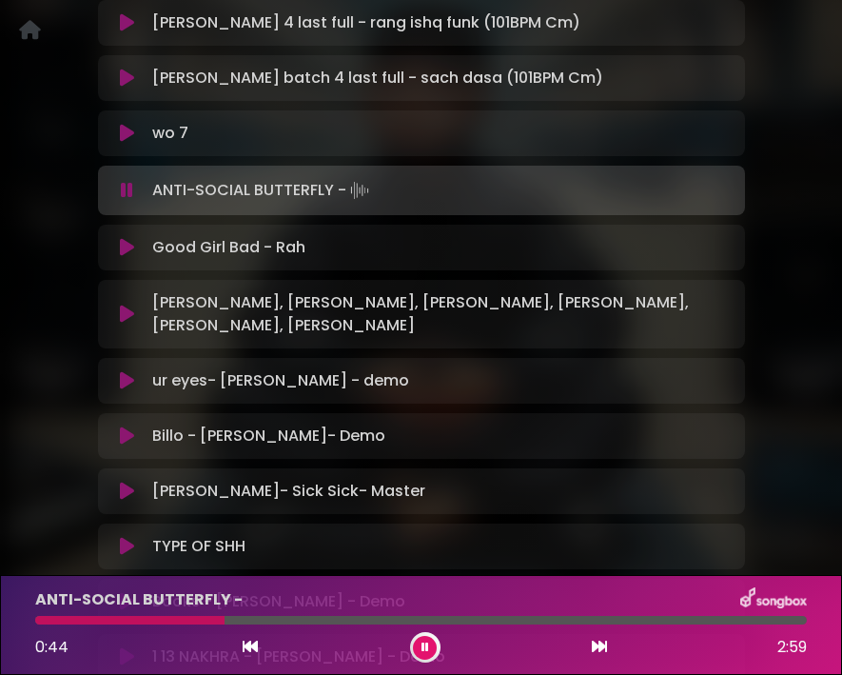
click at [126, 238] on icon at bounding box center [127, 247] width 14 height 19
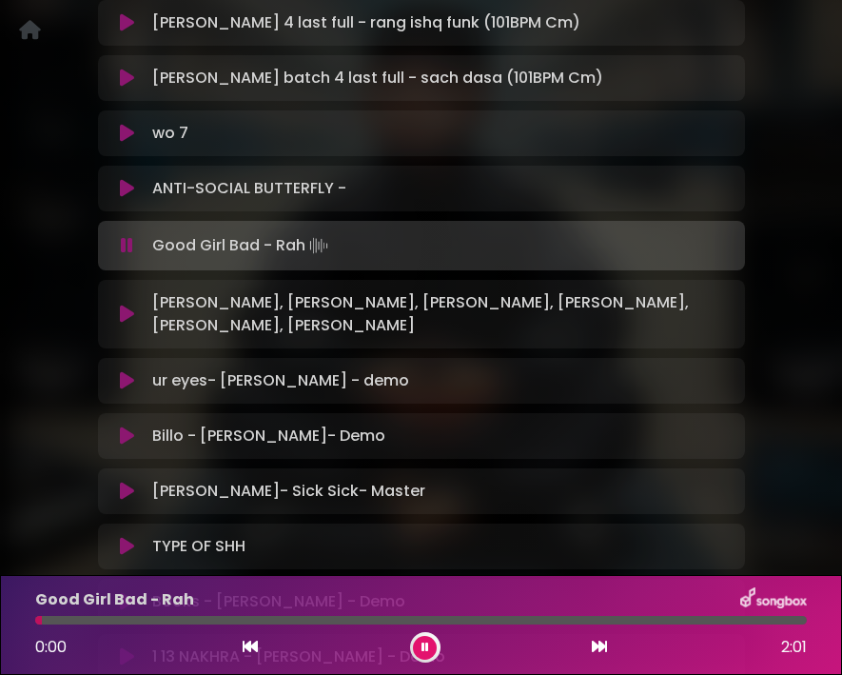
click at [212, 609] on div at bounding box center [421, 620] width 772 height 9
click at [123, 305] on icon at bounding box center [127, 314] width 14 height 19
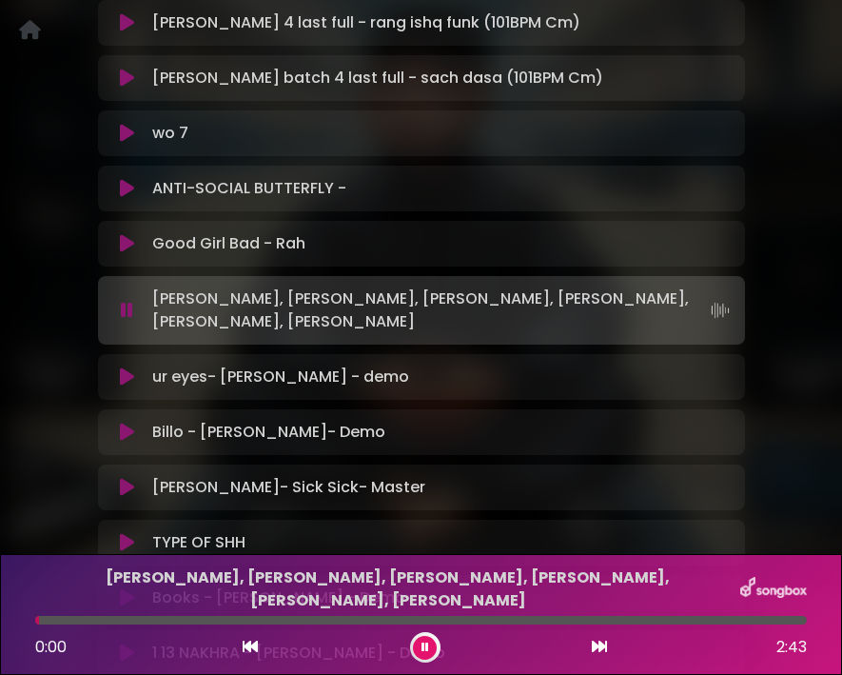
click at [217, 609] on div at bounding box center [421, 620] width 772 height 9
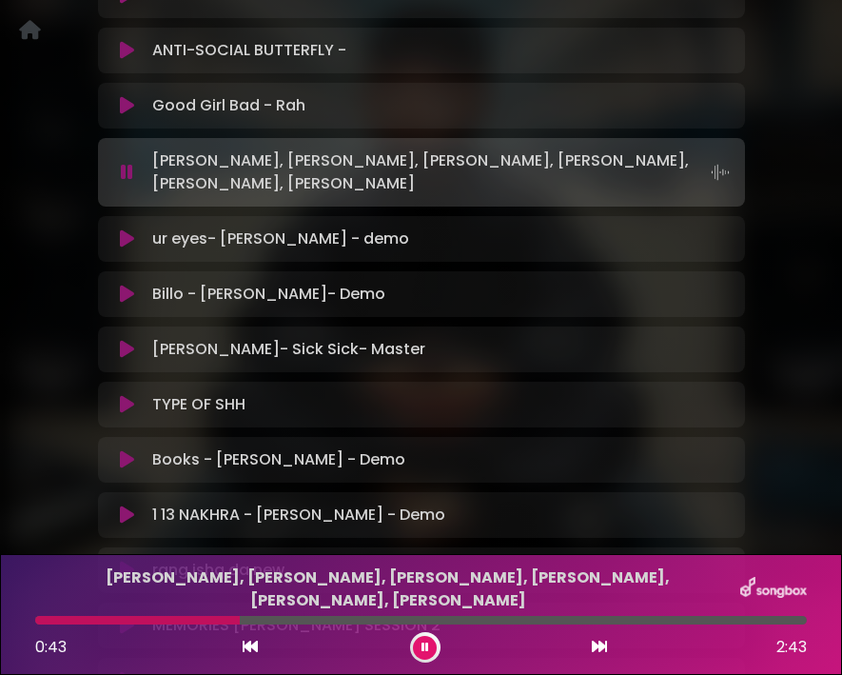
scroll to position [1265, 0]
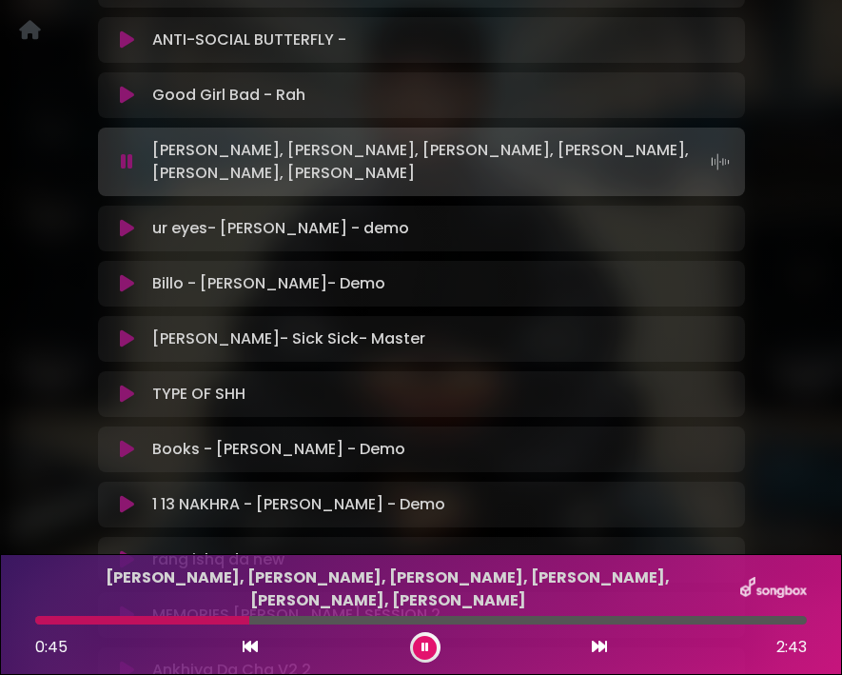
click at [401, 609] on div at bounding box center [421, 620] width 772 height 9
click at [122, 219] on icon at bounding box center [127, 228] width 14 height 19
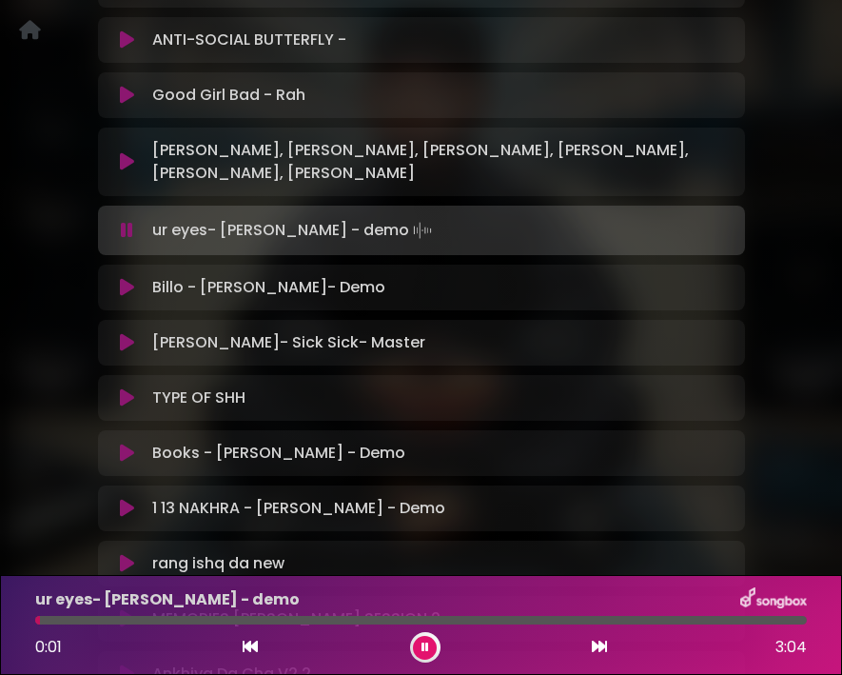
click at [274, 609] on div at bounding box center [421, 620] width 772 height 9
click at [274, 609] on div "ur eyes- Jay Skilly - demo 0:01 3:04" at bounding box center [421, 624] width 795 height 75
click at [275, 609] on div at bounding box center [421, 620] width 772 height 9
click at [128, 278] on icon at bounding box center [127, 287] width 14 height 19
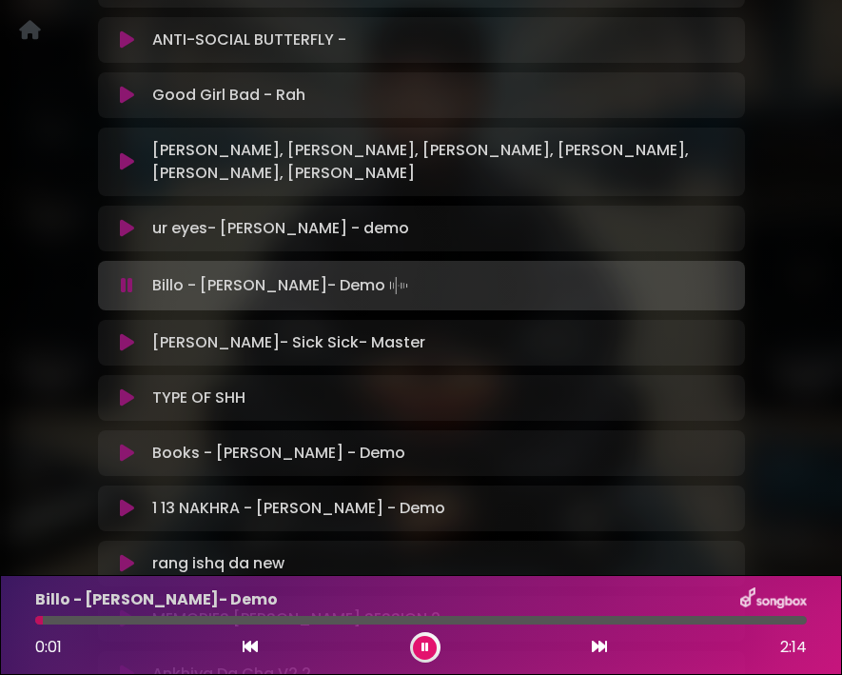
click at [272, 609] on div at bounding box center [421, 620] width 772 height 9
click at [127, 333] on icon at bounding box center [127, 342] width 14 height 19
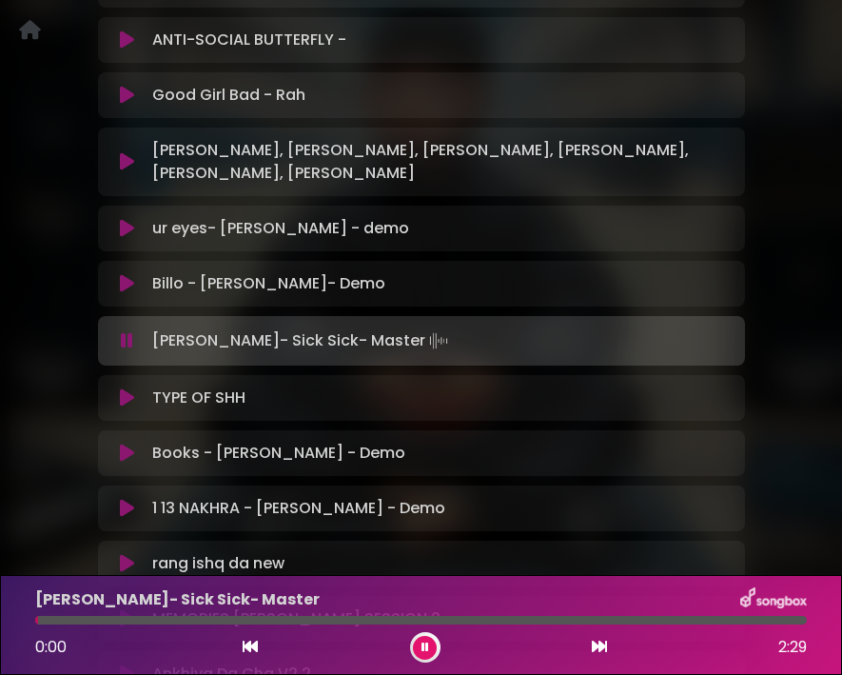
click at [297, 609] on div at bounding box center [421, 620] width 772 height 9
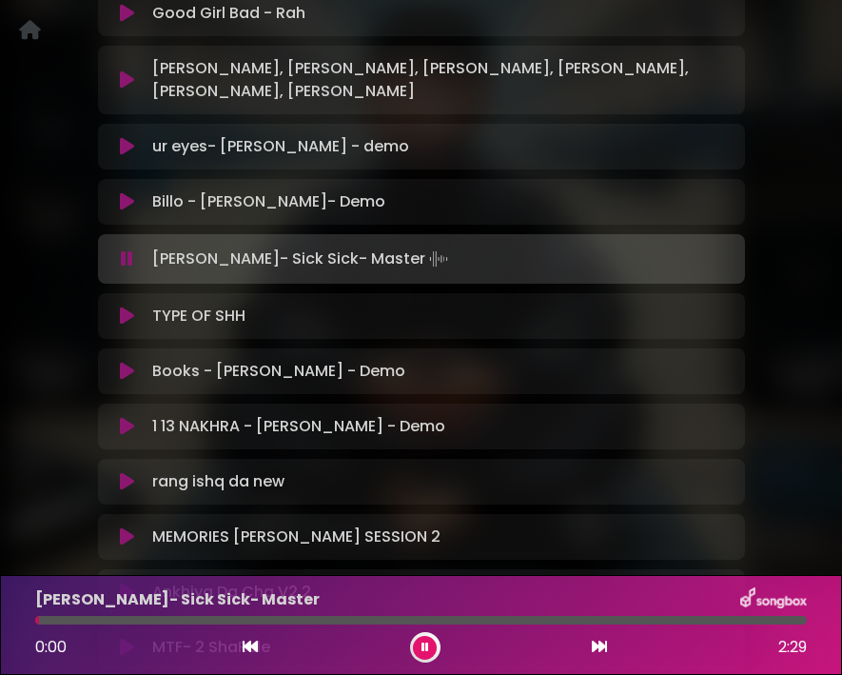
scroll to position [1381, 0]
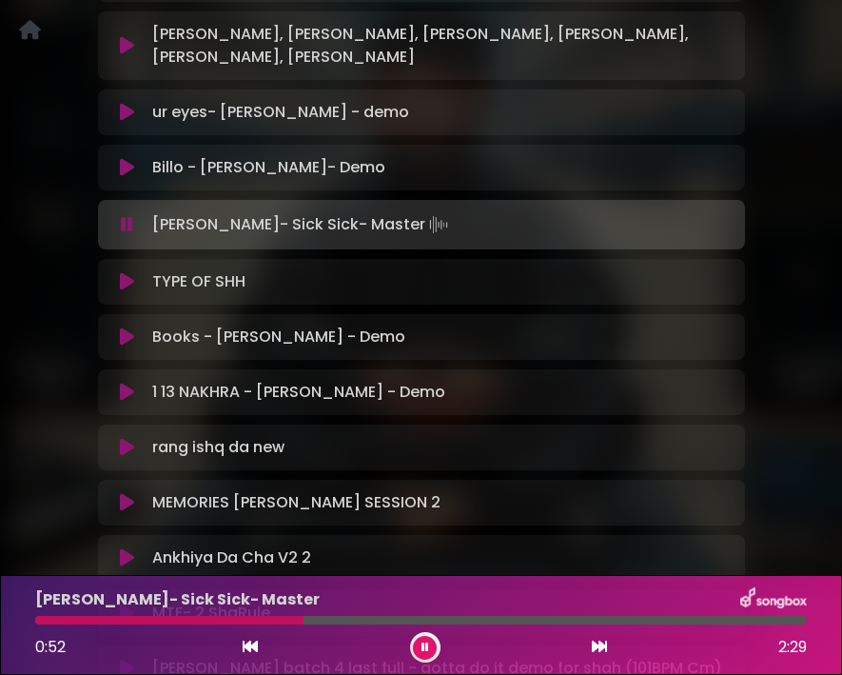
click at [129, 272] on icon at bounding box center [127, 281] width 14 height 19
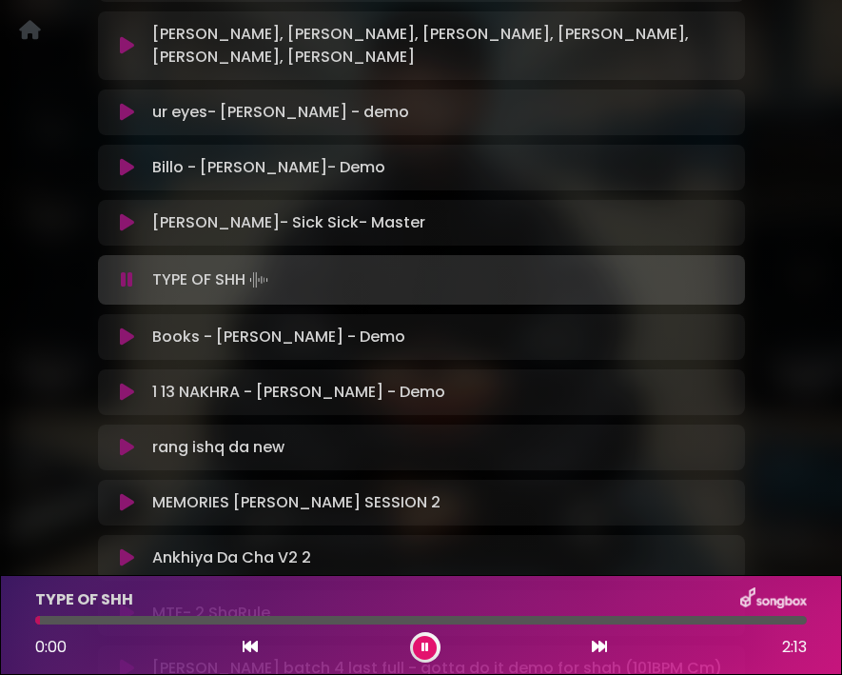
click at [311, 609] on div at bounding box center [421, 620] width 772 height 9
click at [127, 327] on icon at bounding box center [127, 336] width 14 height 19
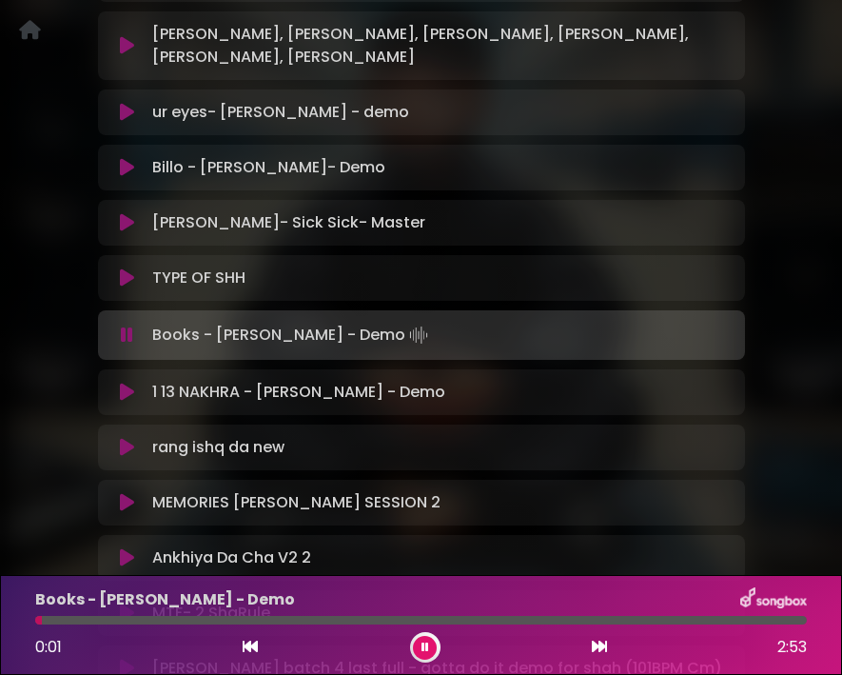
click at [229, 609] on div at bounding box center [421, 620] width 772 height 9
click at [129, 383] on icon at bounding box center [127, 392] width 14 height 19
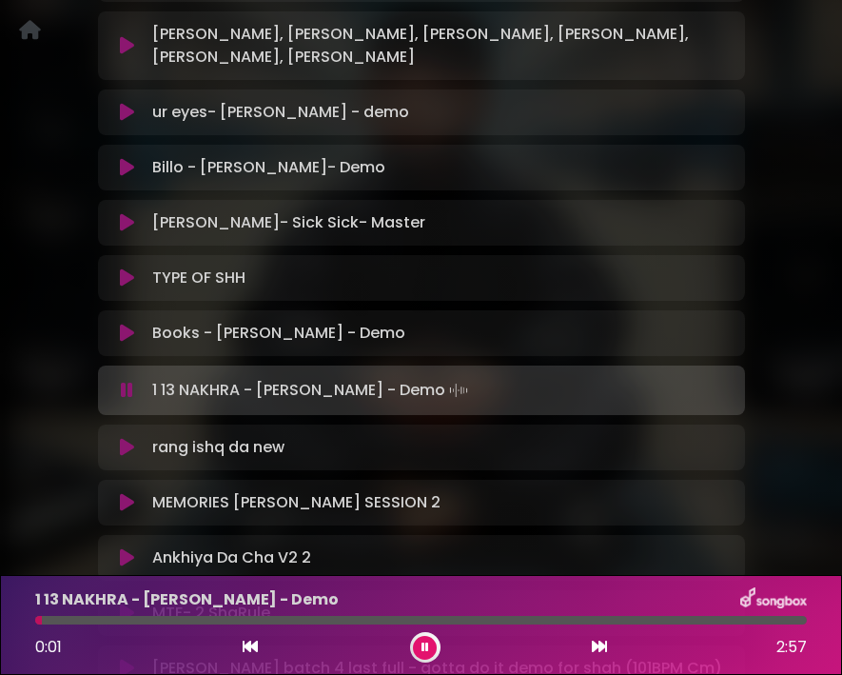
click at [203, 609] on div at bounding box center [421, 620] width 772 height 9
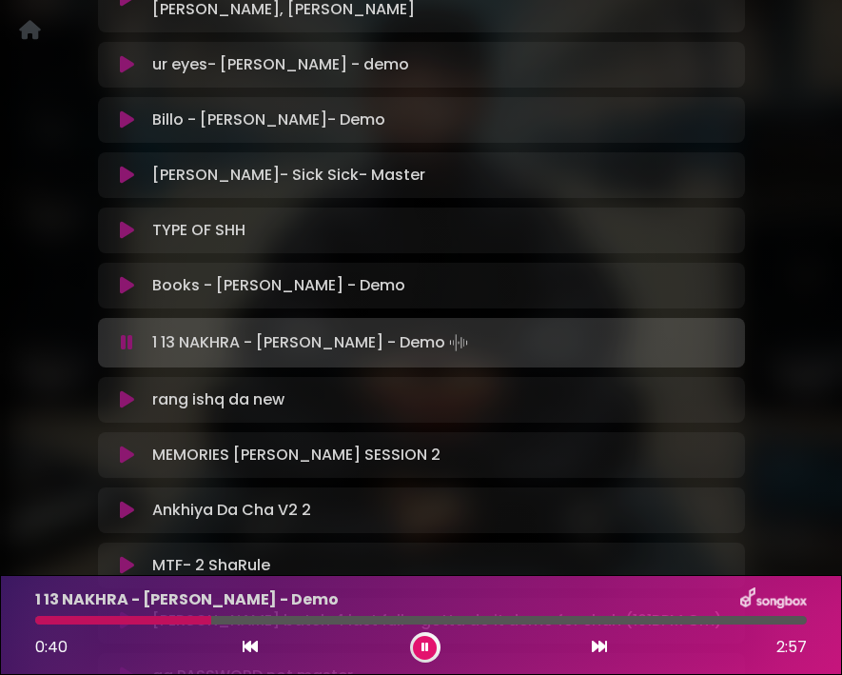
click at [126, 390] on icon at bounding box center [127, 399] width 14 height 19
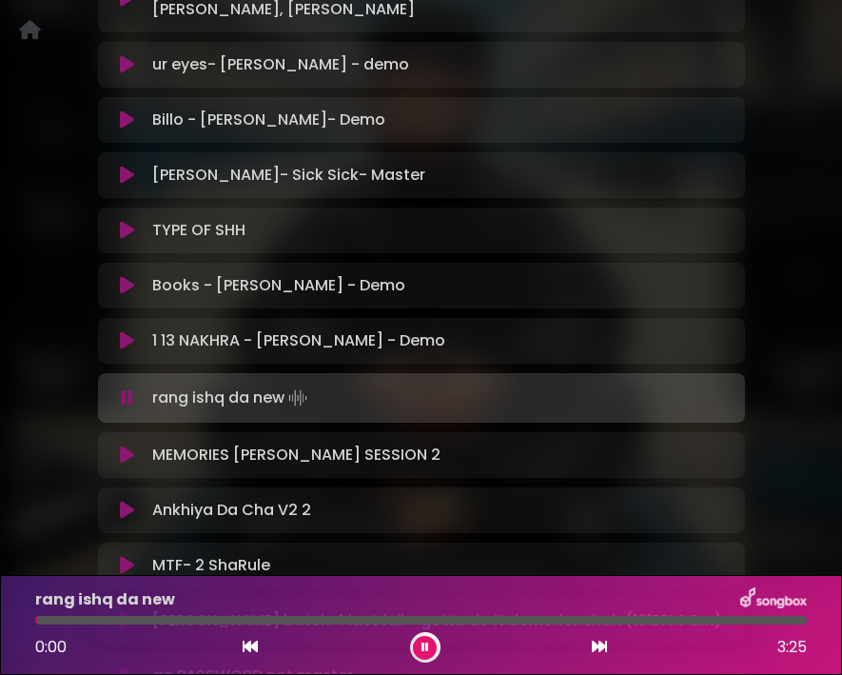
click at [173, 609] on div at bounding box center [421, 620] width 772 height 9
click at [177, 609] on div at bounding box center [421, 620] width 772 height 9
click at [178, 609] on div "rang ishq da new 0:00 3:25" at bounding box center [421, 624] width 795 height 75
click at [116, 445] on button at bounding box center [127, 454] width 36 height 19
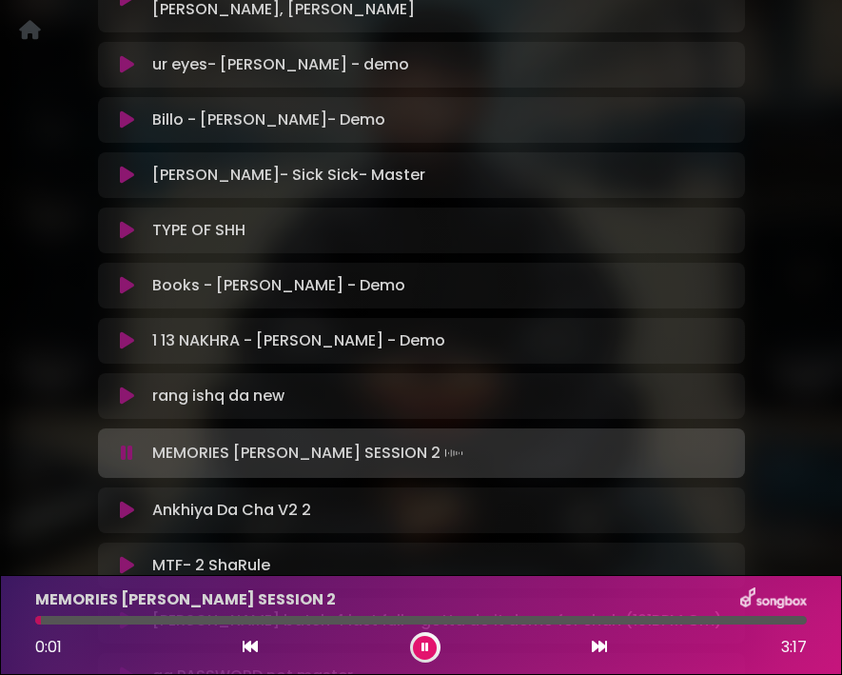
click at [179, 609] on div at bounding box center [421, 620] width 772 height 9
click at [317, 609] on div at bounding box center [421, 620] width 772 height 9
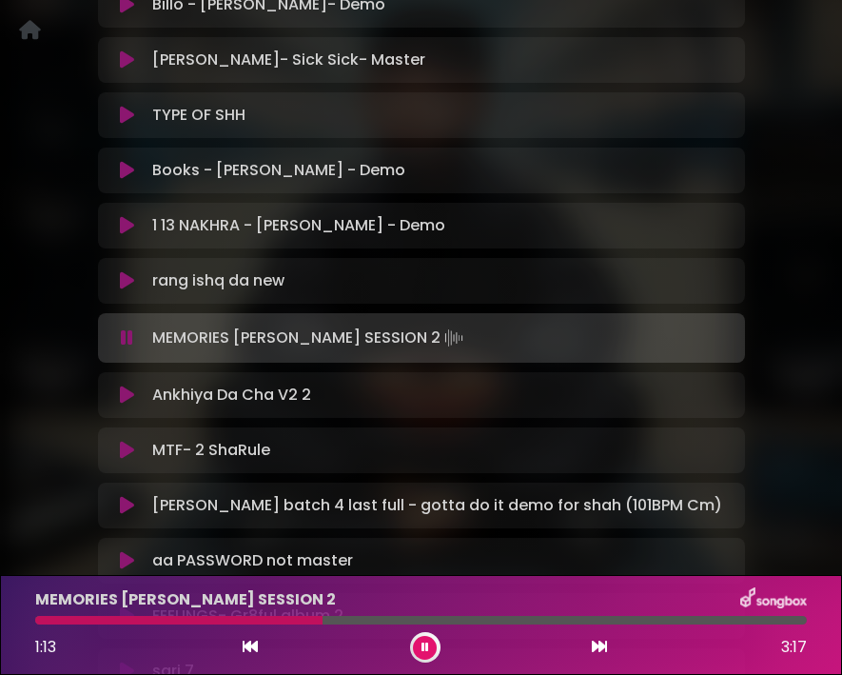
scroll to position [1552, 0]
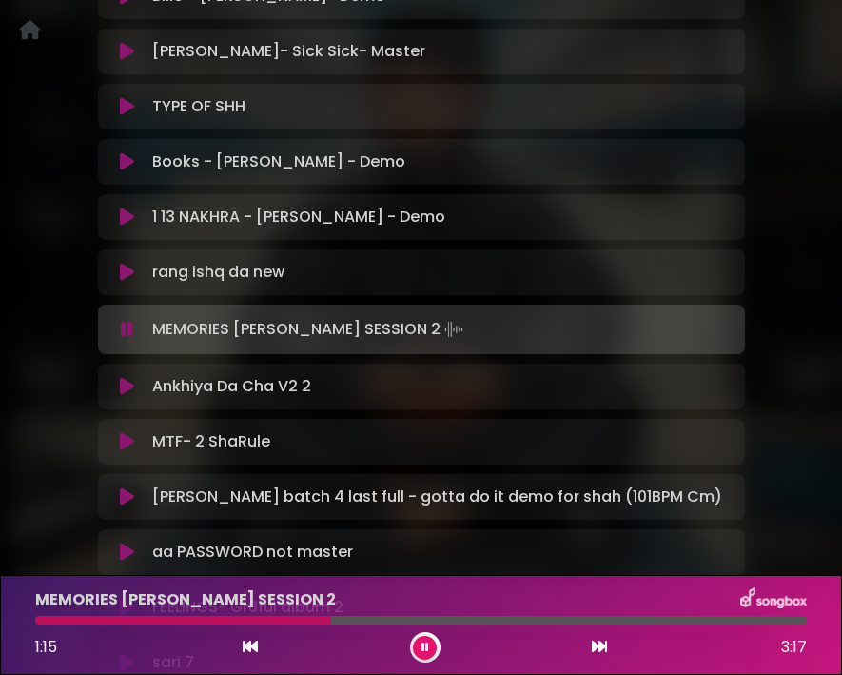
click at [127, 377] on icon at bounding box center [127, 386] width 14 height 19
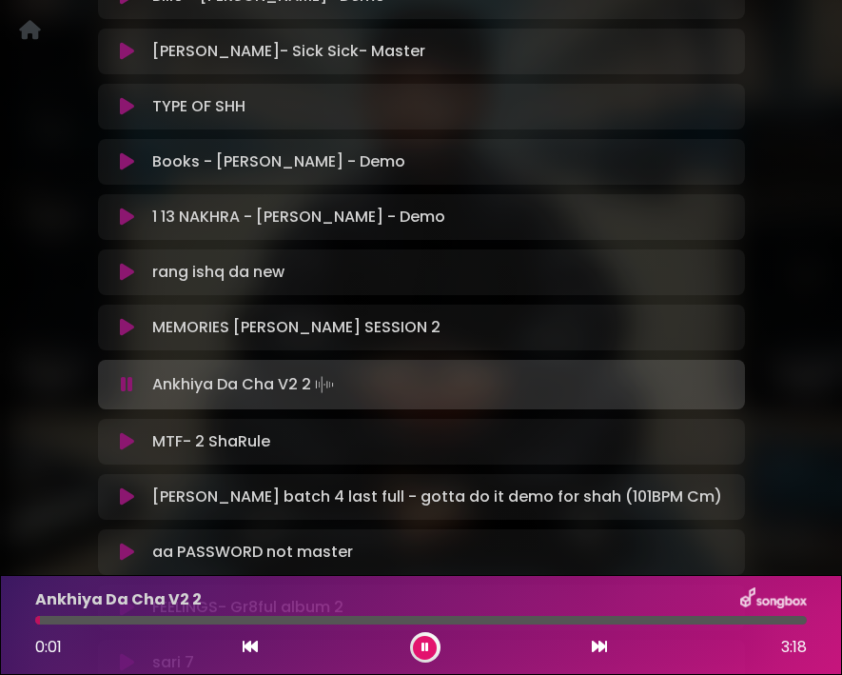
click at [164, 609] on div at bounding box center [421, 620] width 772 height 9
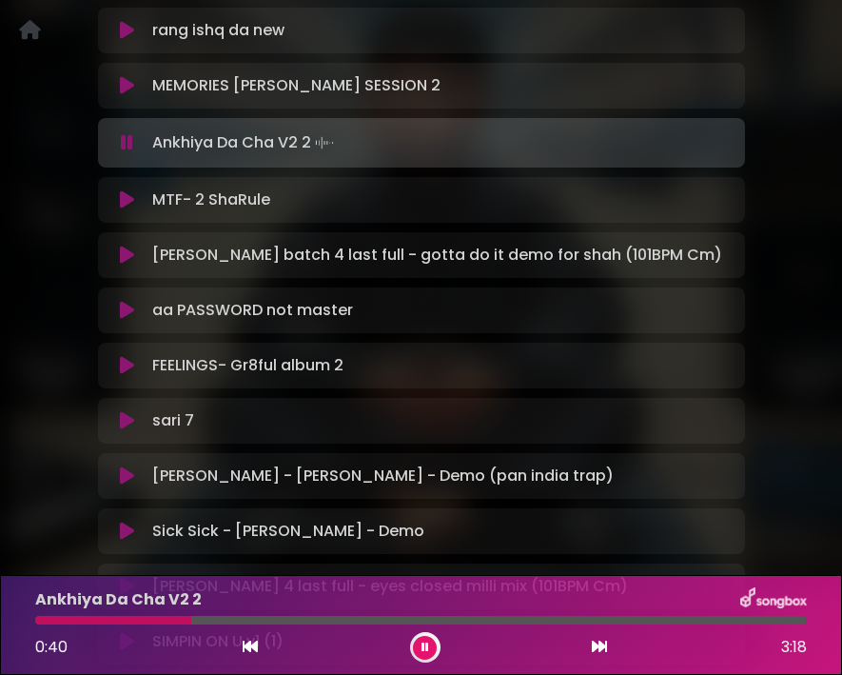
scroll to position [1798, 0]
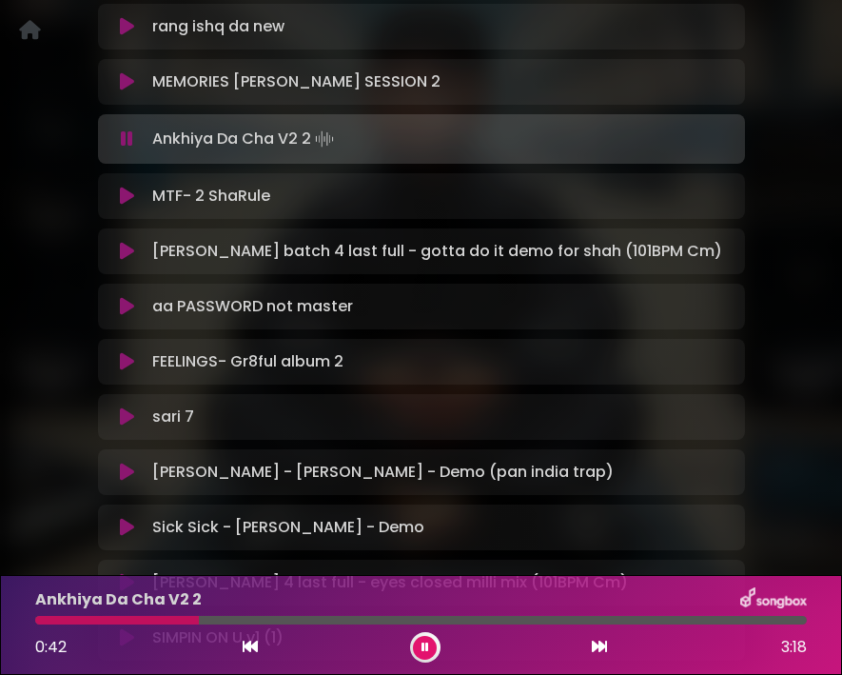
click at [124, 187] on icon at bounding box center [127, 196] width 14 height 19
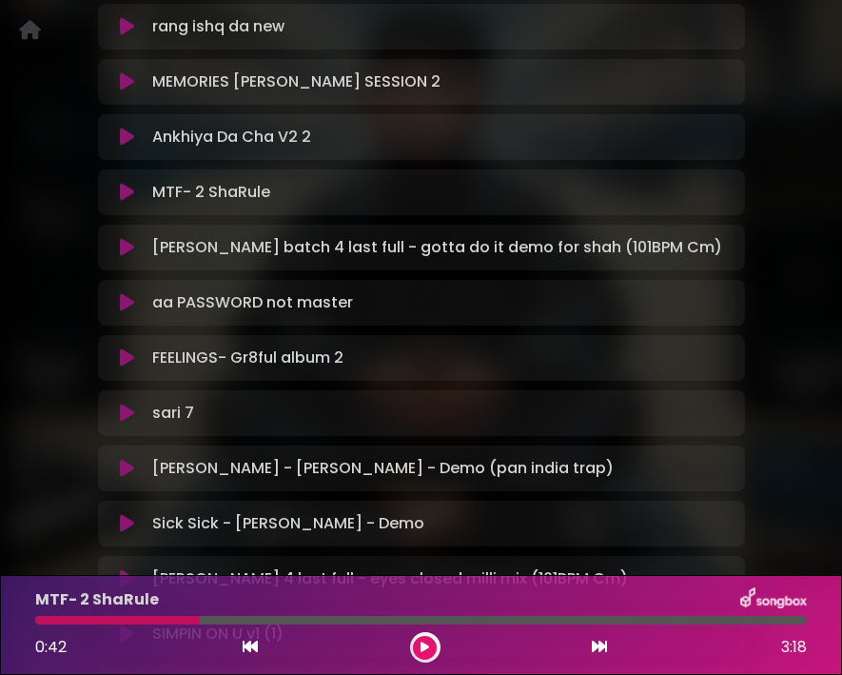
click at [129, 183] on icon at bounding box center [127, 192] width 14 height 19
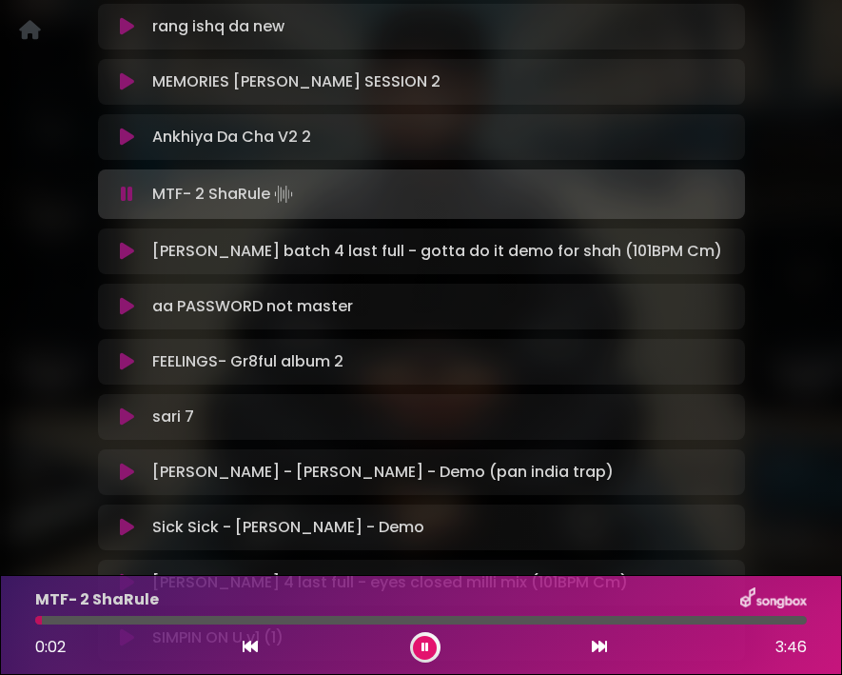
click at [123, 242] on icon at bounding box center [127, 251] width 14 height 19
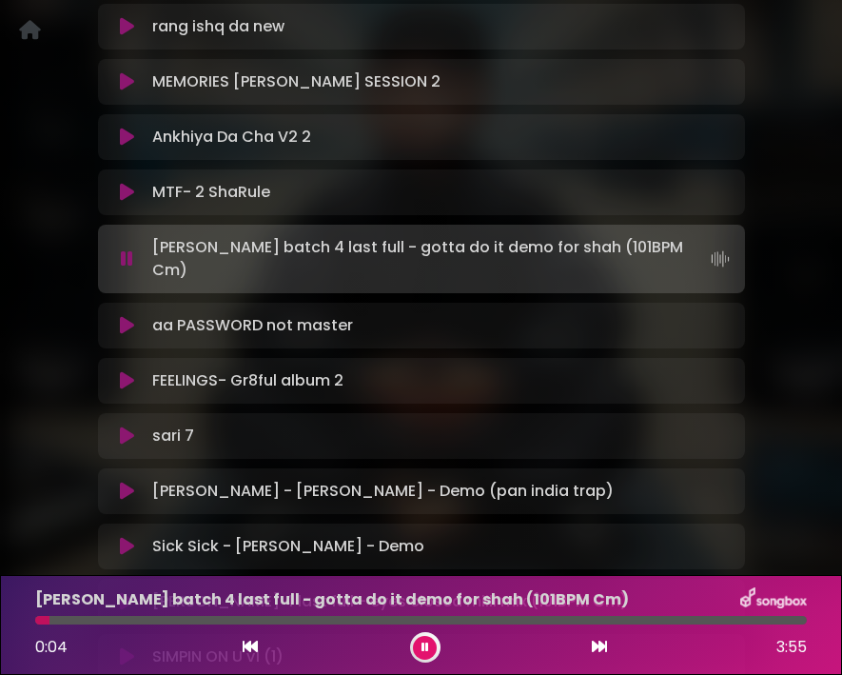
click at [128, 316] on icon at bounding box center [127, 325] width 14 height 19
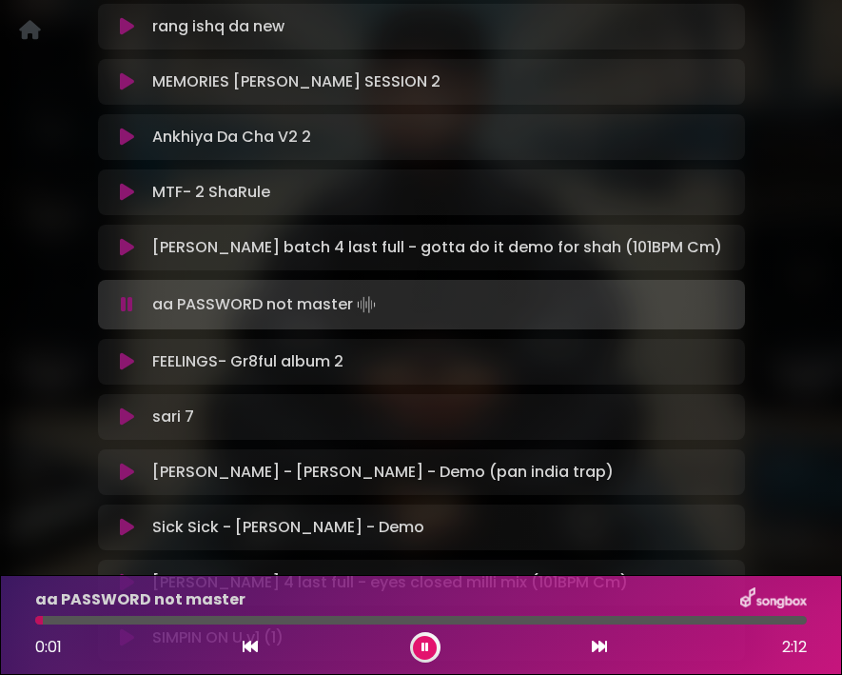
click at [130, 352] on icon at bounding box center [127, 361] width 14 height 19
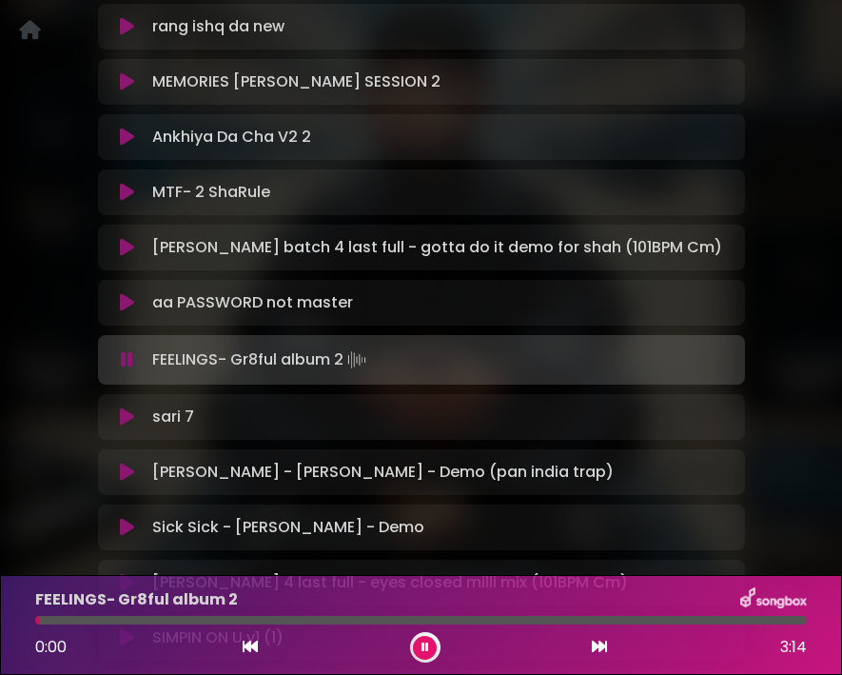
click at [126, 407] on icon at bounding box center [127, 416] width 14 height 19
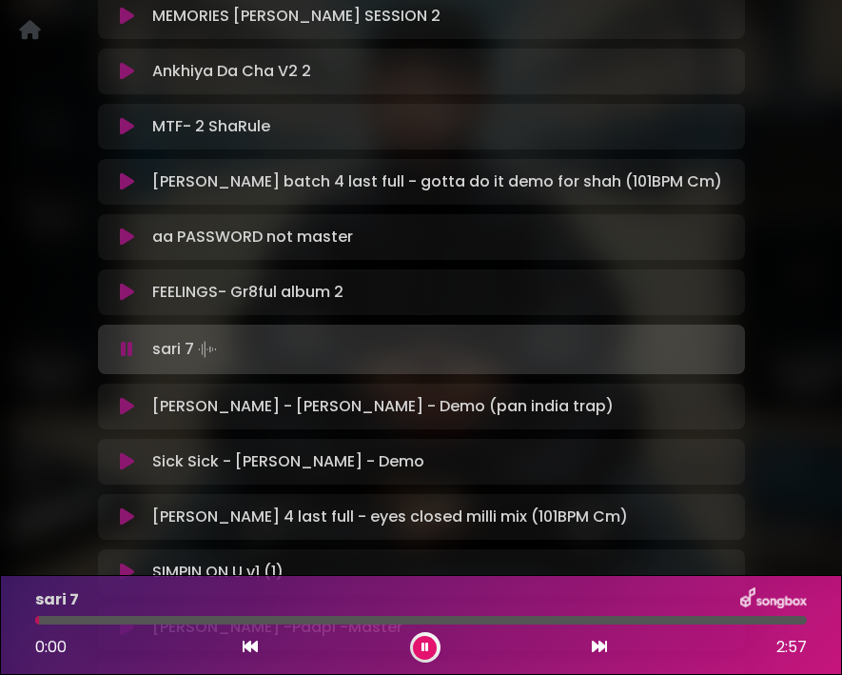
scroll to position [1881, 0]
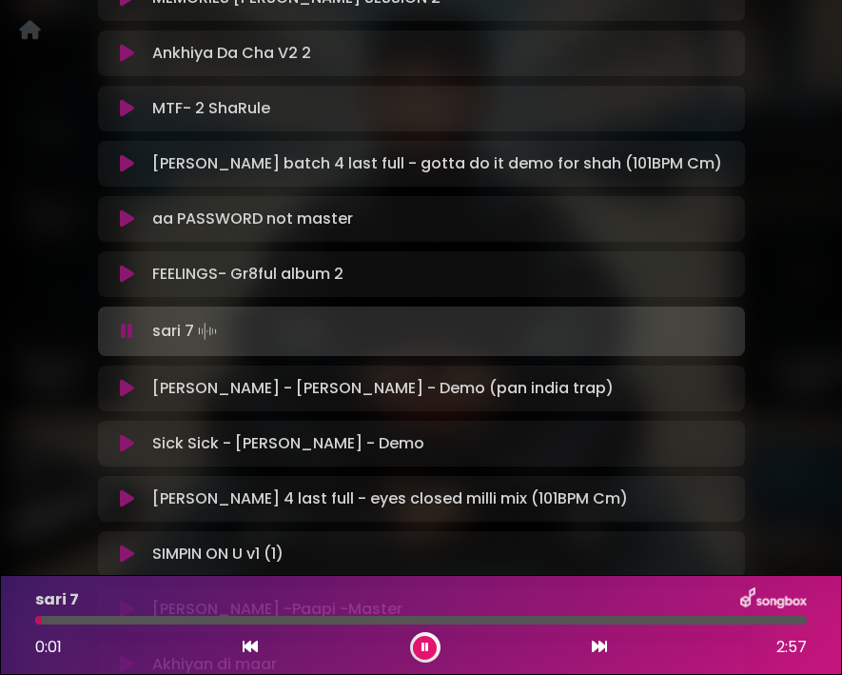
click at [126, 379] on icon at bounding box center [127, 388] width 14 height 19
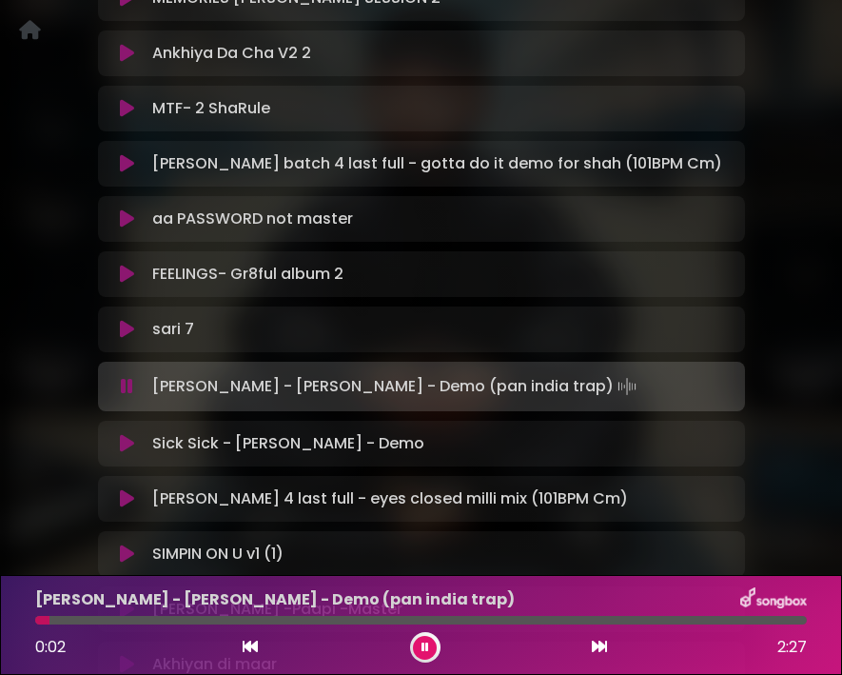
click at [124, 320] on icon at bounding box center [127, 329] width 14 height 19
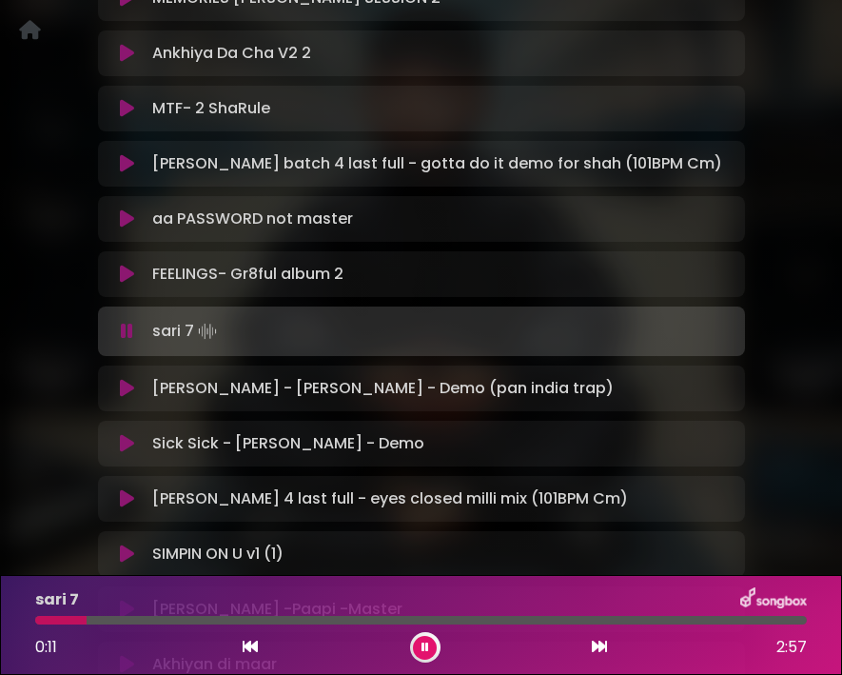
click at [128, 434] on icon at bounding box center [127, 443] width 14 height 19
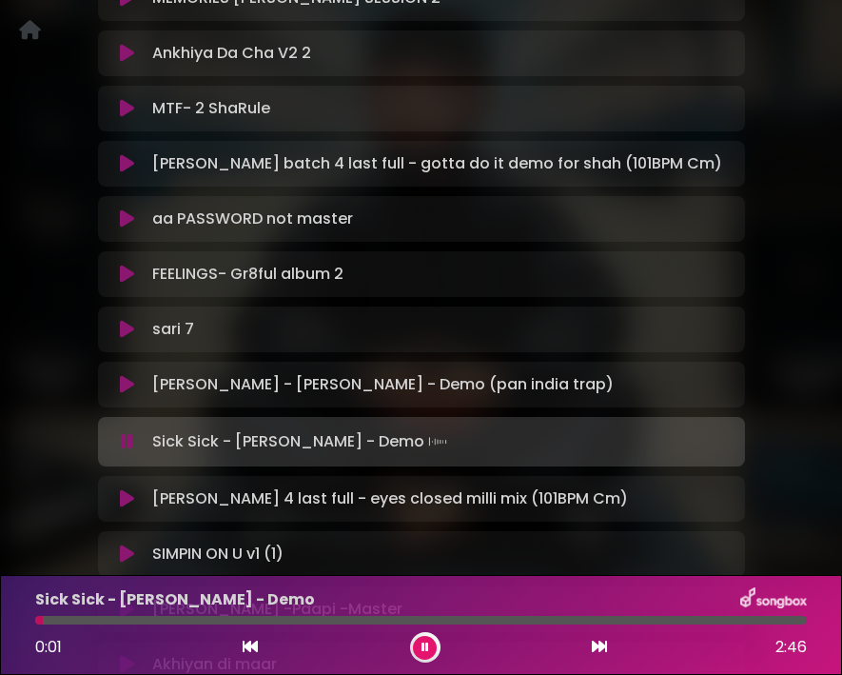
click at [191, 609] on div at bounding box center [421, 620] width 772 height 9
click at [131, 489] on icon at bounding box center [127, 498] width 14 height 19
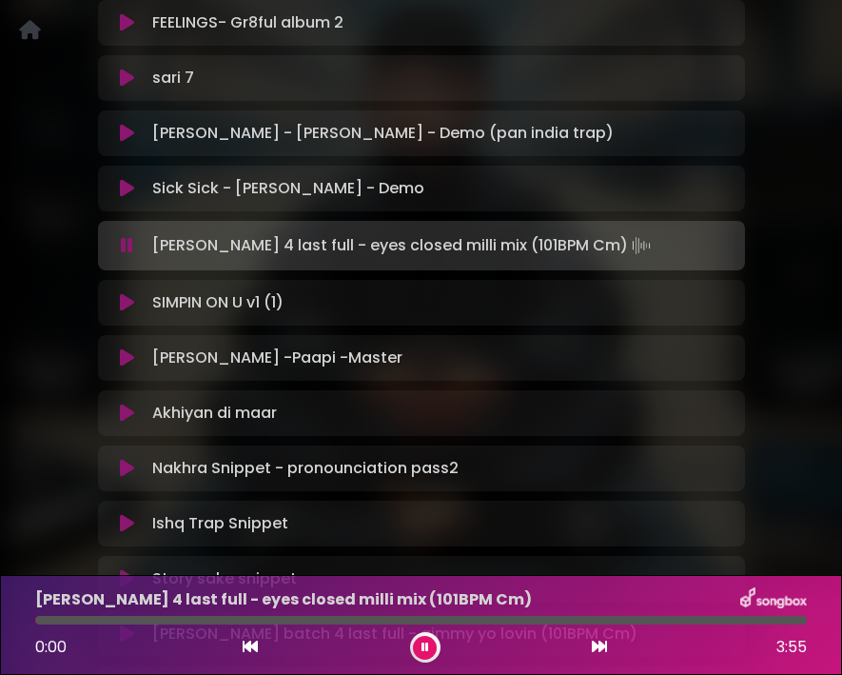
scroll to position [2148, 0]
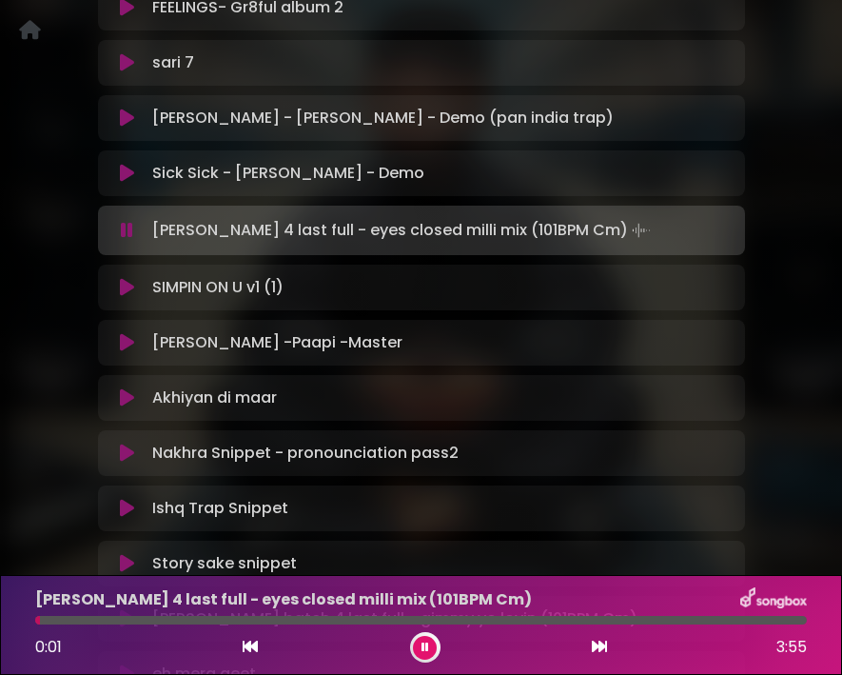
click at [184, 609] on div at bounding box center [421, 620] width 772 height 9
click at [129, 278] on icon at bounding box center [127, 287] width 14 height 19
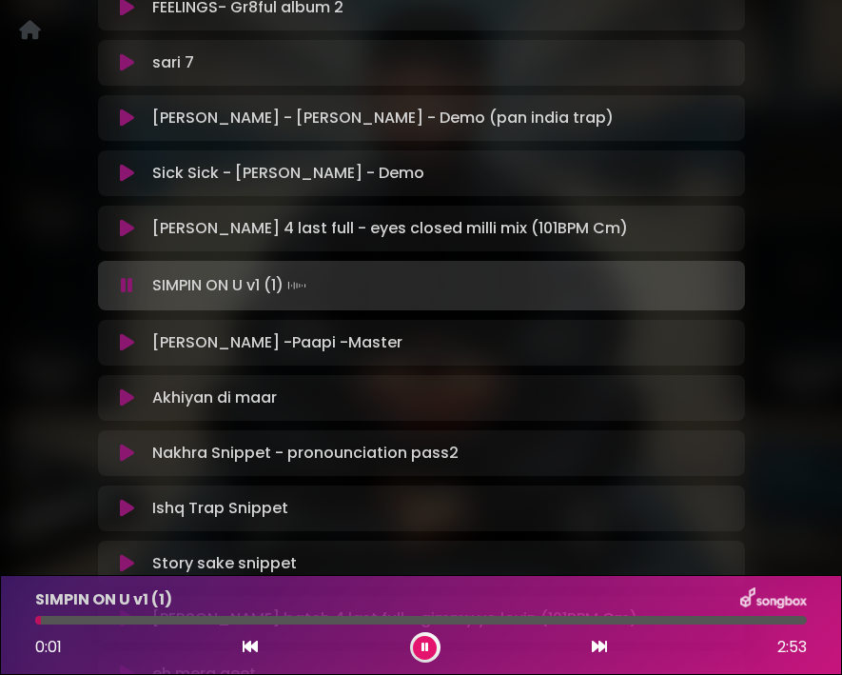
click at [181, 609] on div at bounding box center [421, 620] width 772 height 9
click at [127, 333] on icon at bounding box center [127, 342] width 14 height 19
click at [123, 333] on icon at bounding box center [127, 342] width 14 height 19
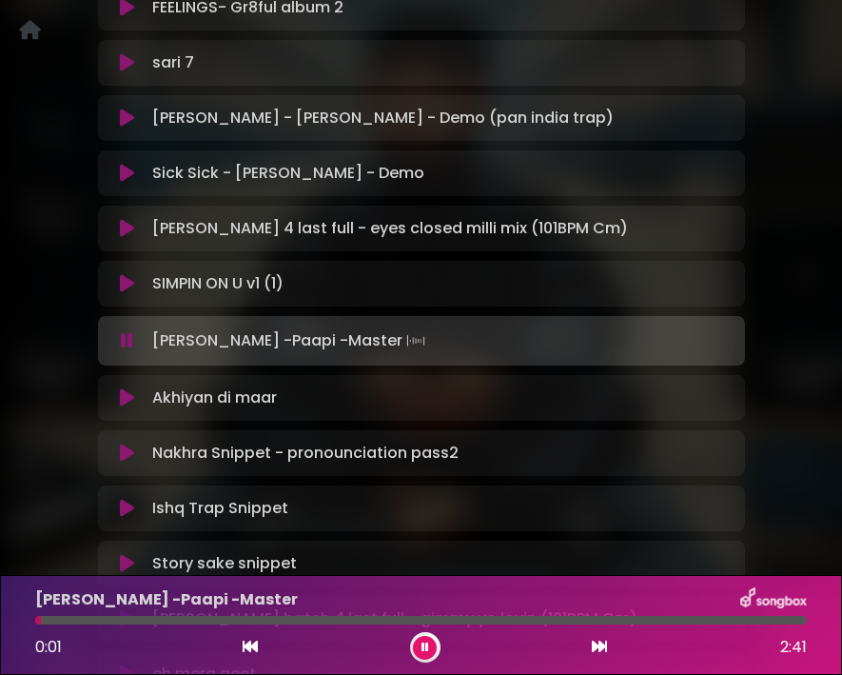
click at [151, 609] on div at bounding box center [421, 620] width 772 height 9
click at [154, 609] on div at bounding box center [421, 620] width 772 height 9
click at [130, 388] on icon at bounding box center [127, 397] width 14 height 19
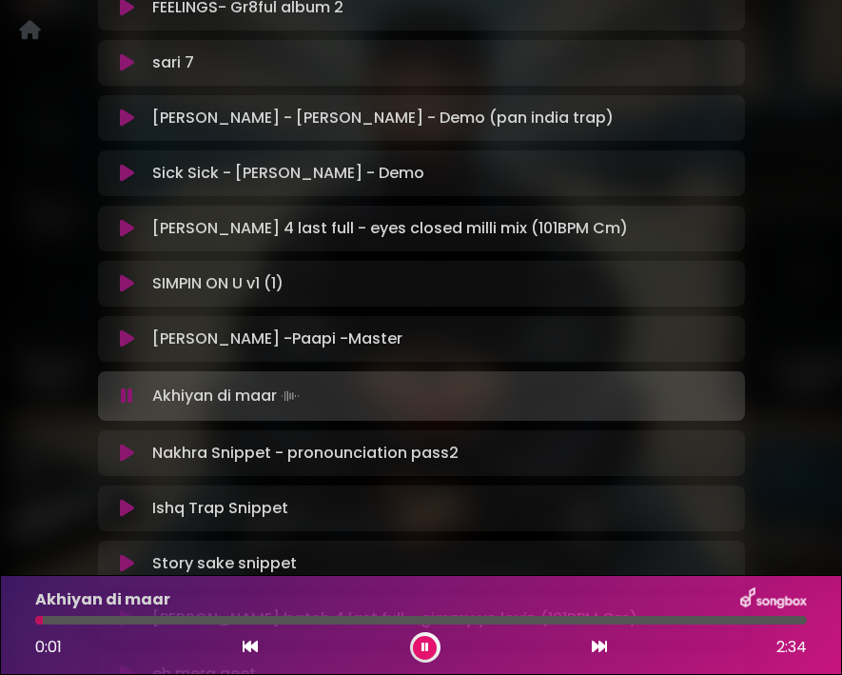
click at [211, 609] on div at bounding box center [421, 620] width 772 height 9
click at [138, 443] on button at bounding box center [127, 452] width 36 height 19
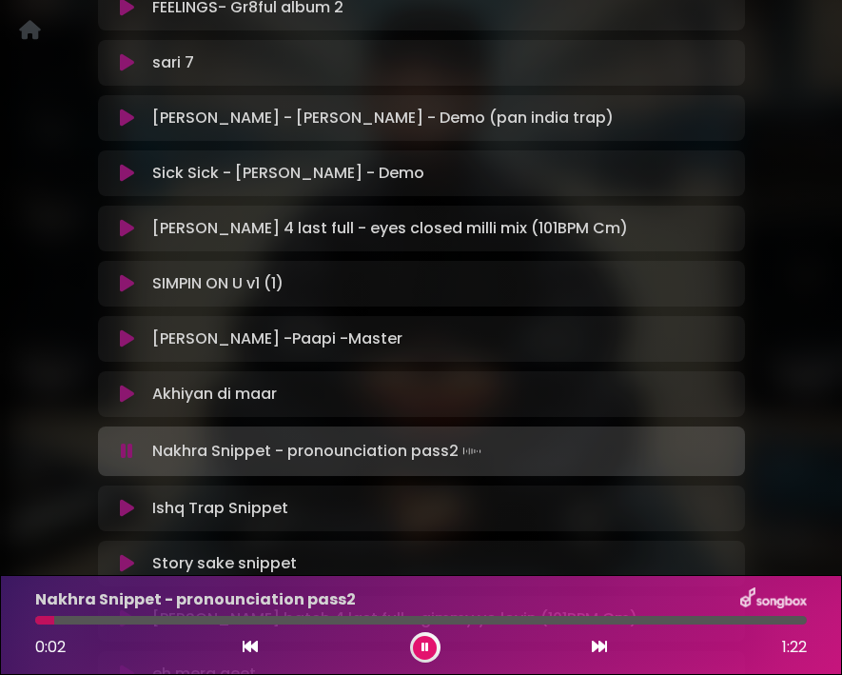
click at [213, 609] on div at bounding box center [421, 620] width 772 height 9
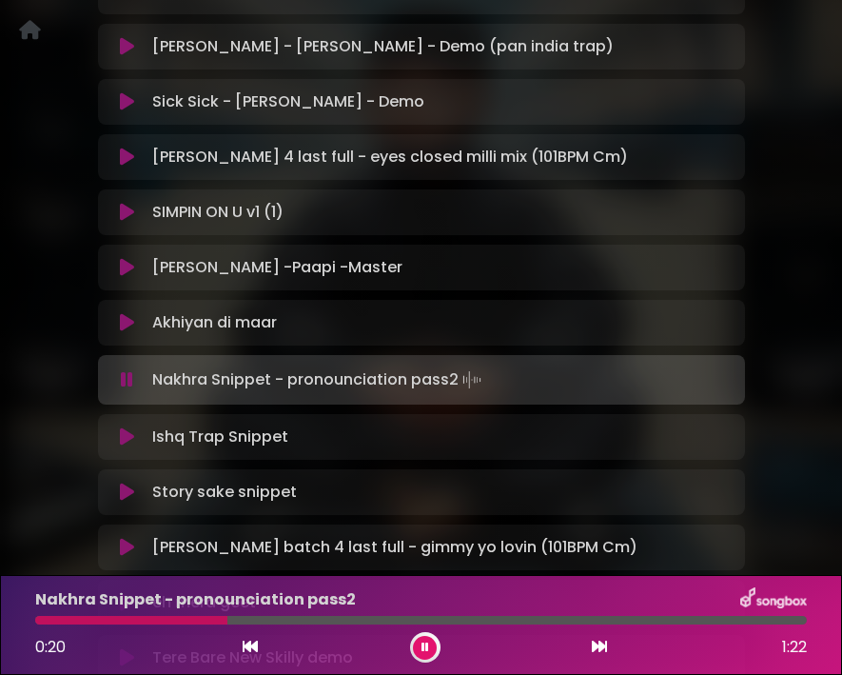
scroll to position [2248, 0]
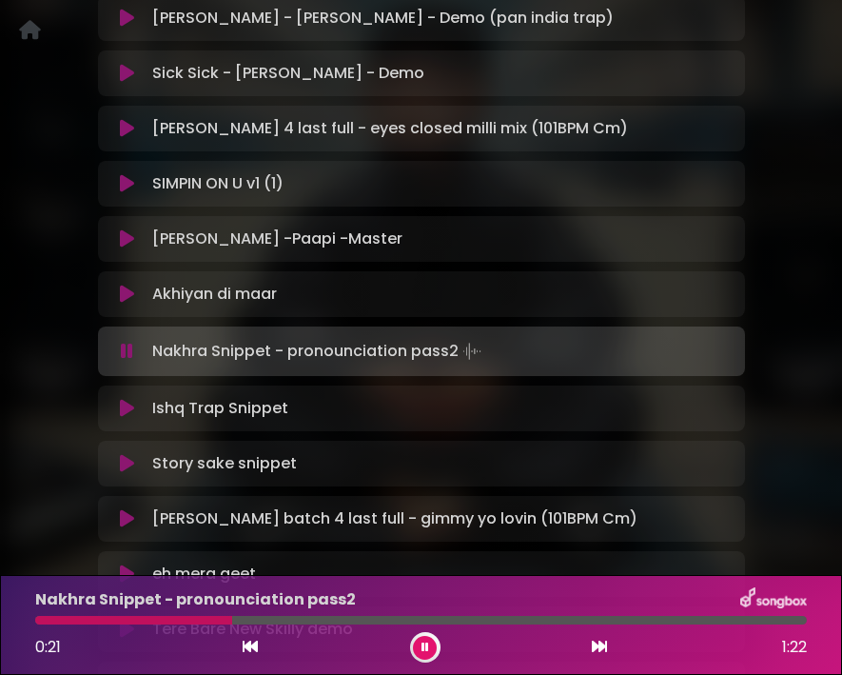
click at [126, 399] on icon at bounding box center [127, 408] width 14 height 19
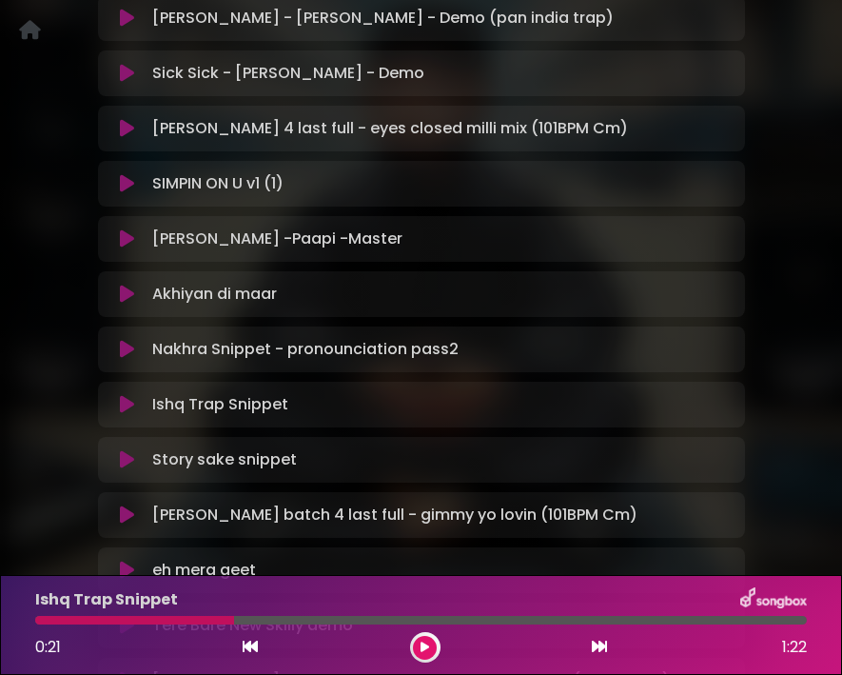
click at [126, 395] on icon at bounding box center [127, 404] width 14 height 19
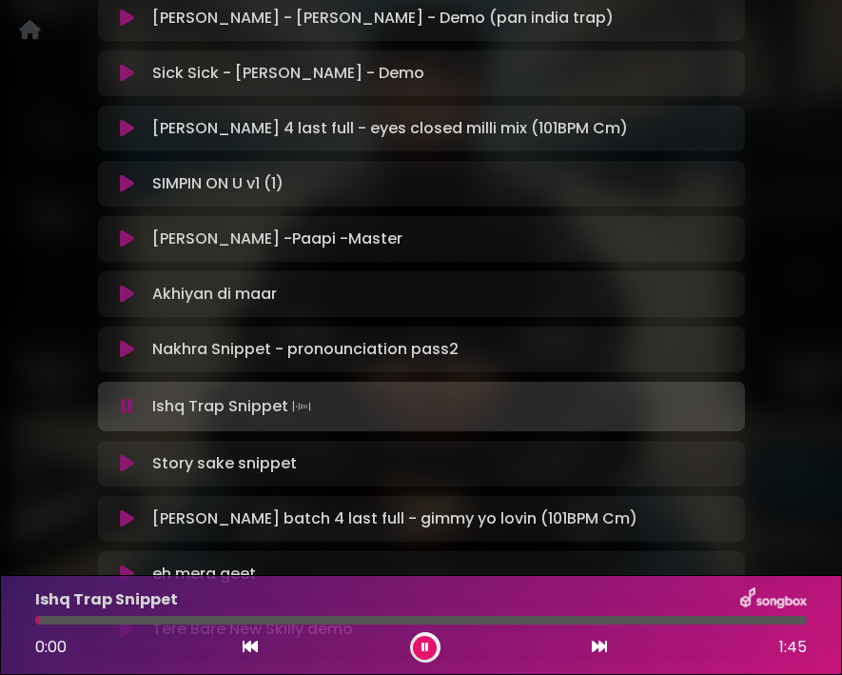
click at [124, 454] on icon at bounding box center [127, 463] width 14 height 19
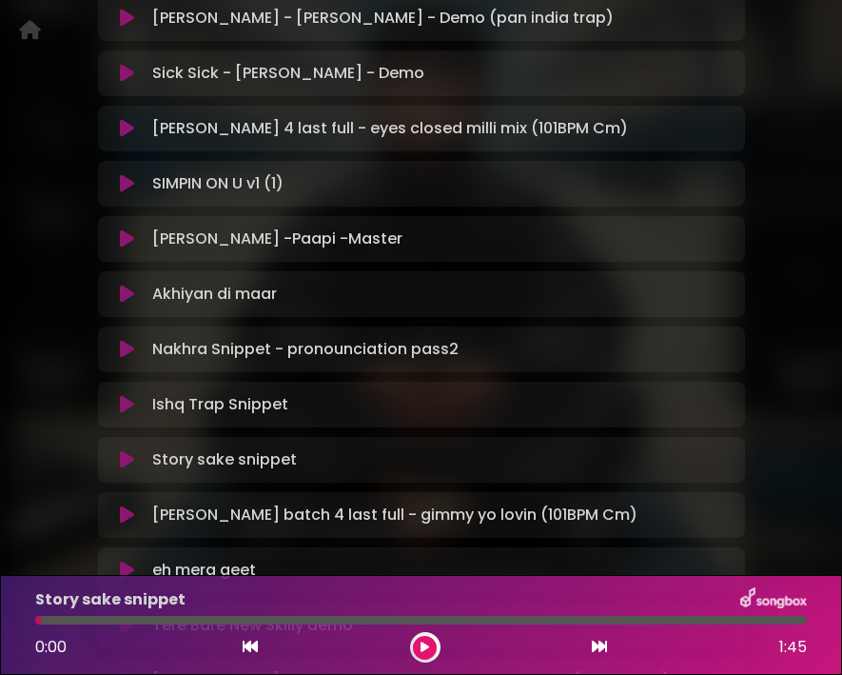
click at [124, 450] on icon at bounding box center [127, 459] width 14 height 19
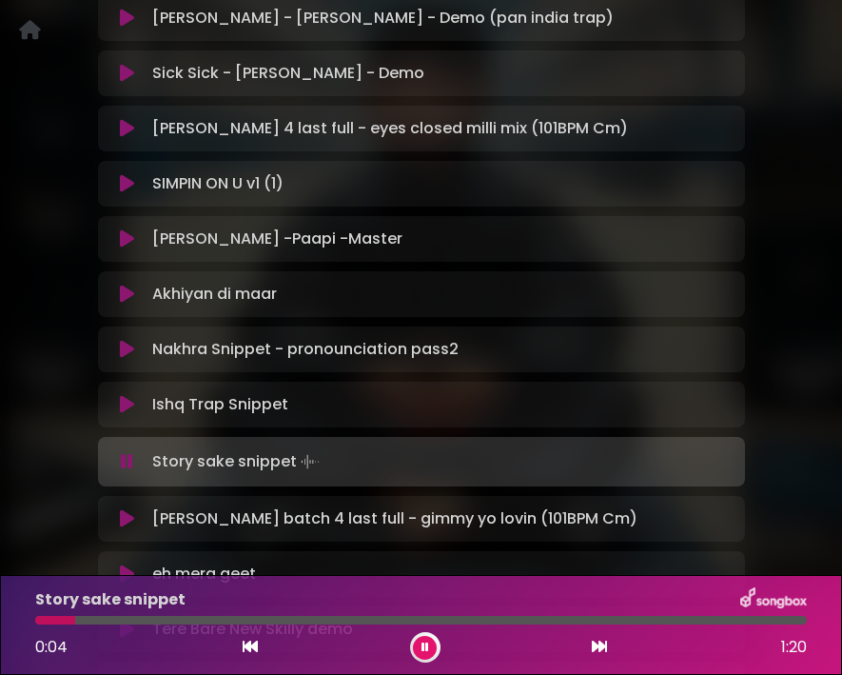
click at [126, 509] on icon at bounding box center [127, 518] width 14 height 19
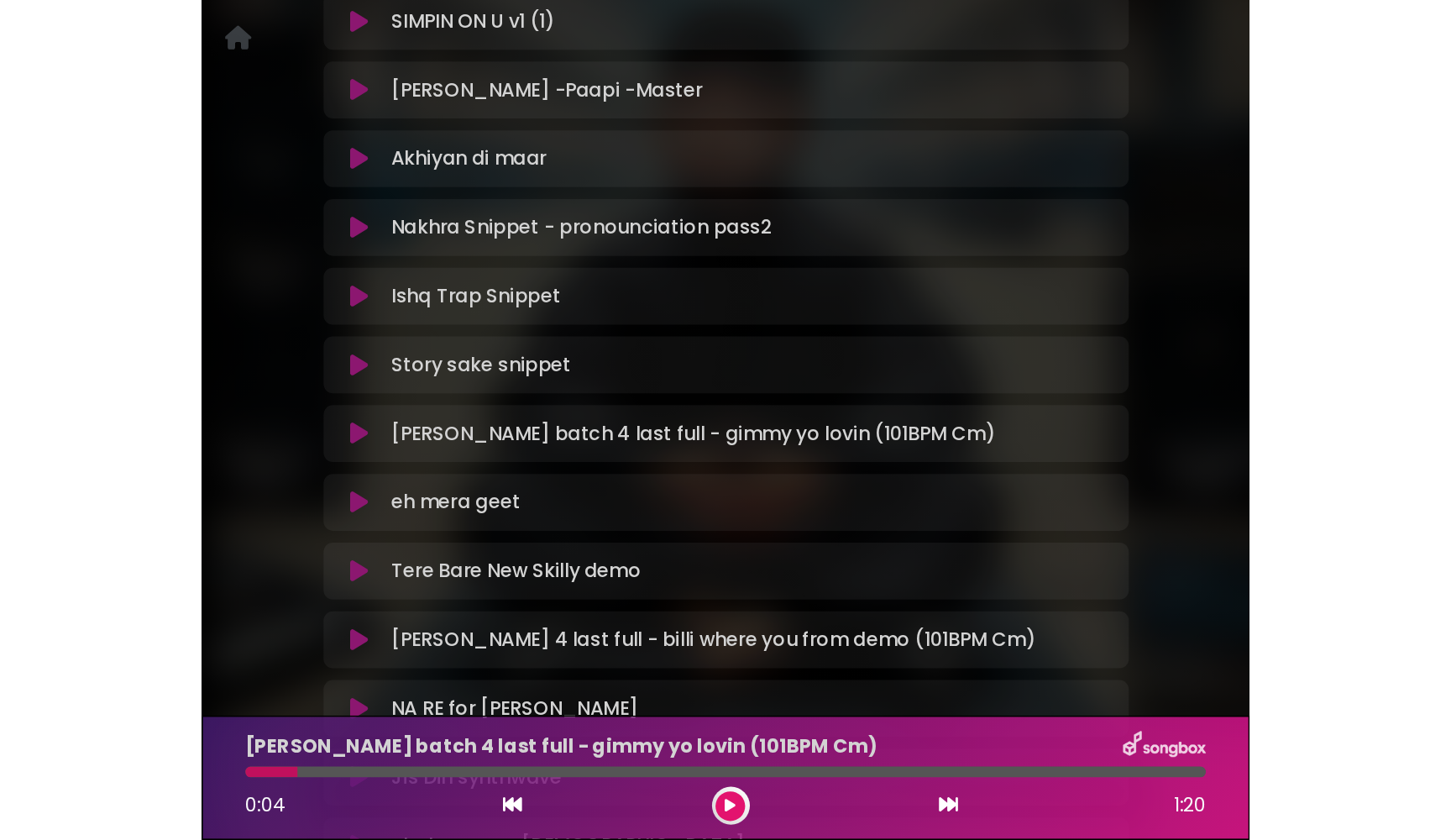
scroll to position [2144, 0]
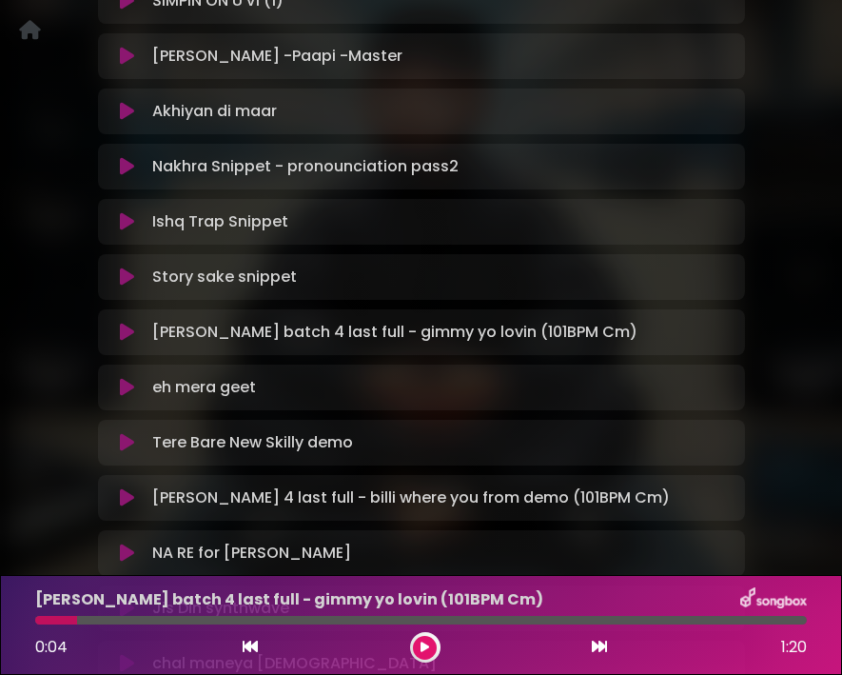
click at [127, 323] on icon at bounding box center [127, 332] width 14 height 19
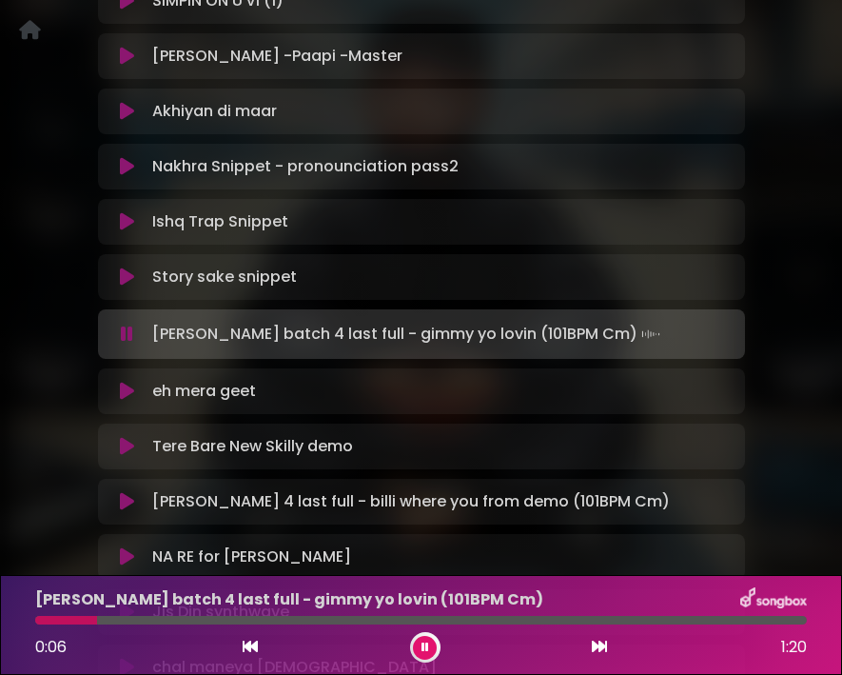
click at [127, 324] on icon at bounding box center [127, 333] width 12 height 19
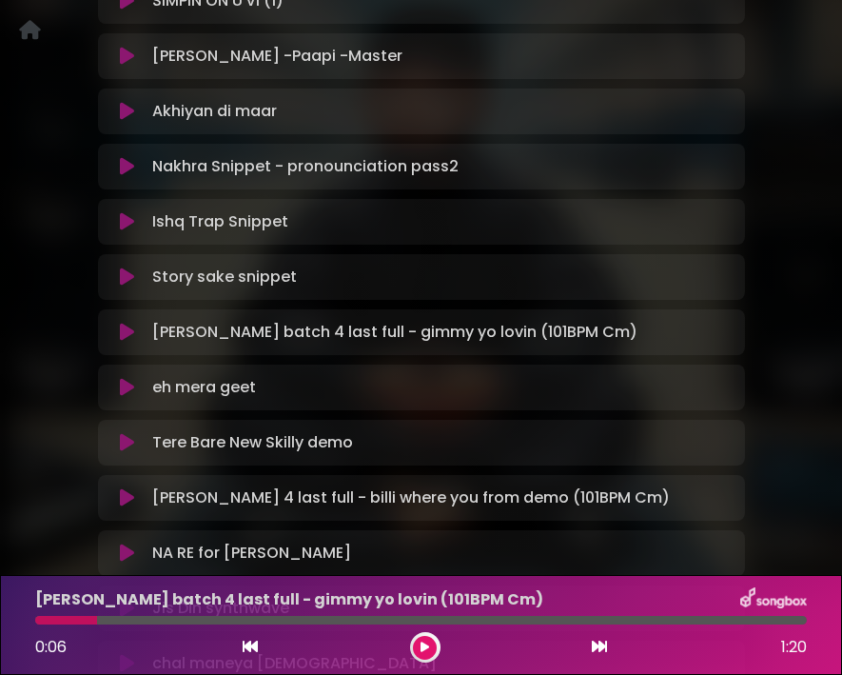
click at [125, 433] on icon at bounding box center [127, 442] width 14 height 19
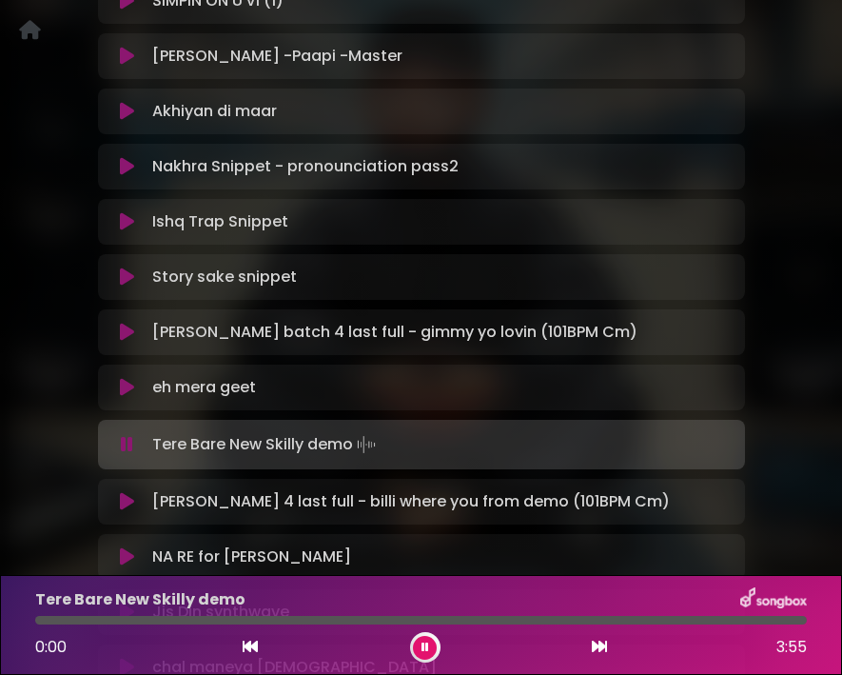
click at [129, 378] on icon at bounding box center [127, 387] width 14 height 19
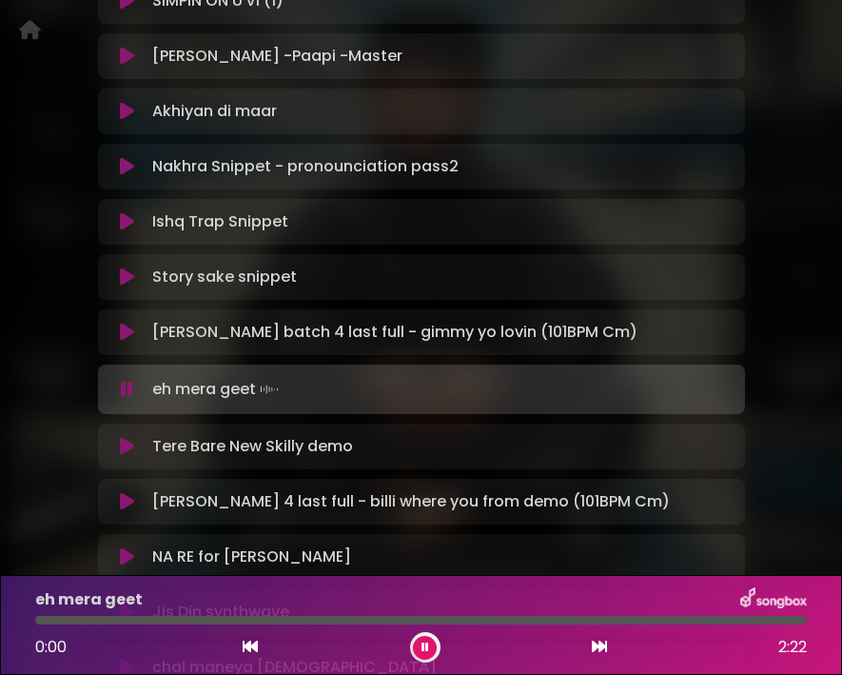
click at [127, 380] on icon at bounding box center [127, 389] width 12 height 19
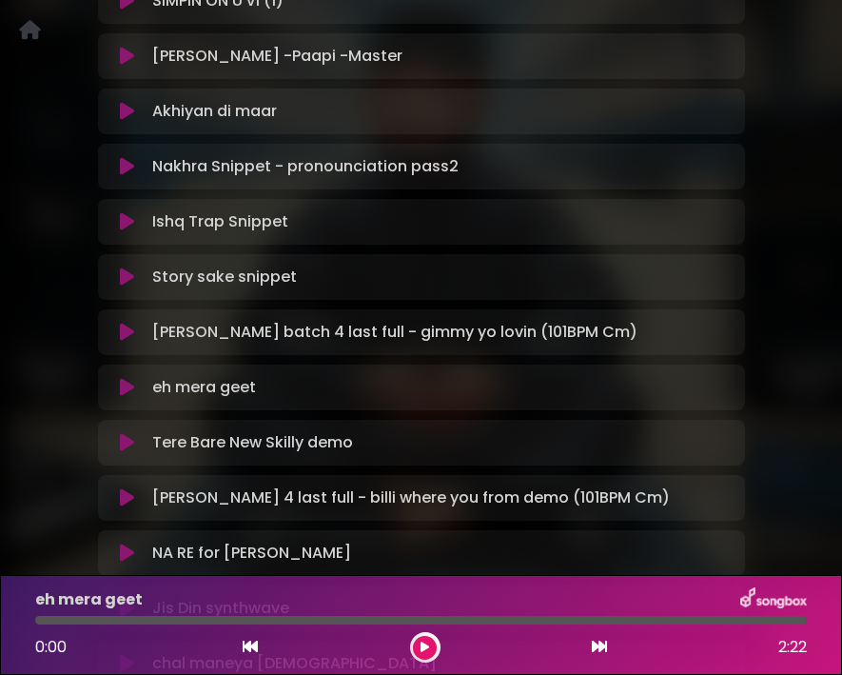
click at [127, 378] on icon at bounding box center [127, 387] width 14 height 19
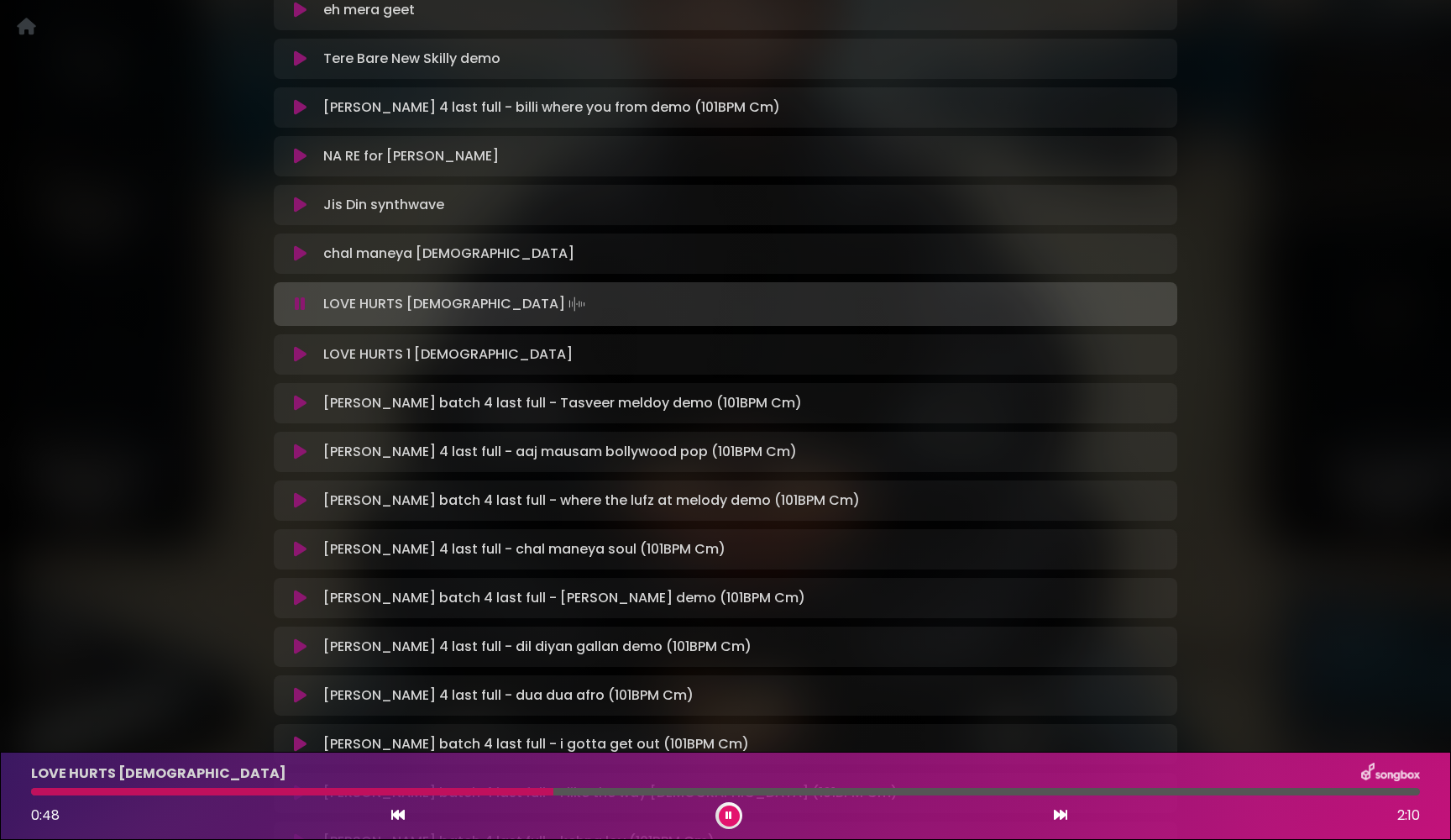
scroll to position [2457, 0]
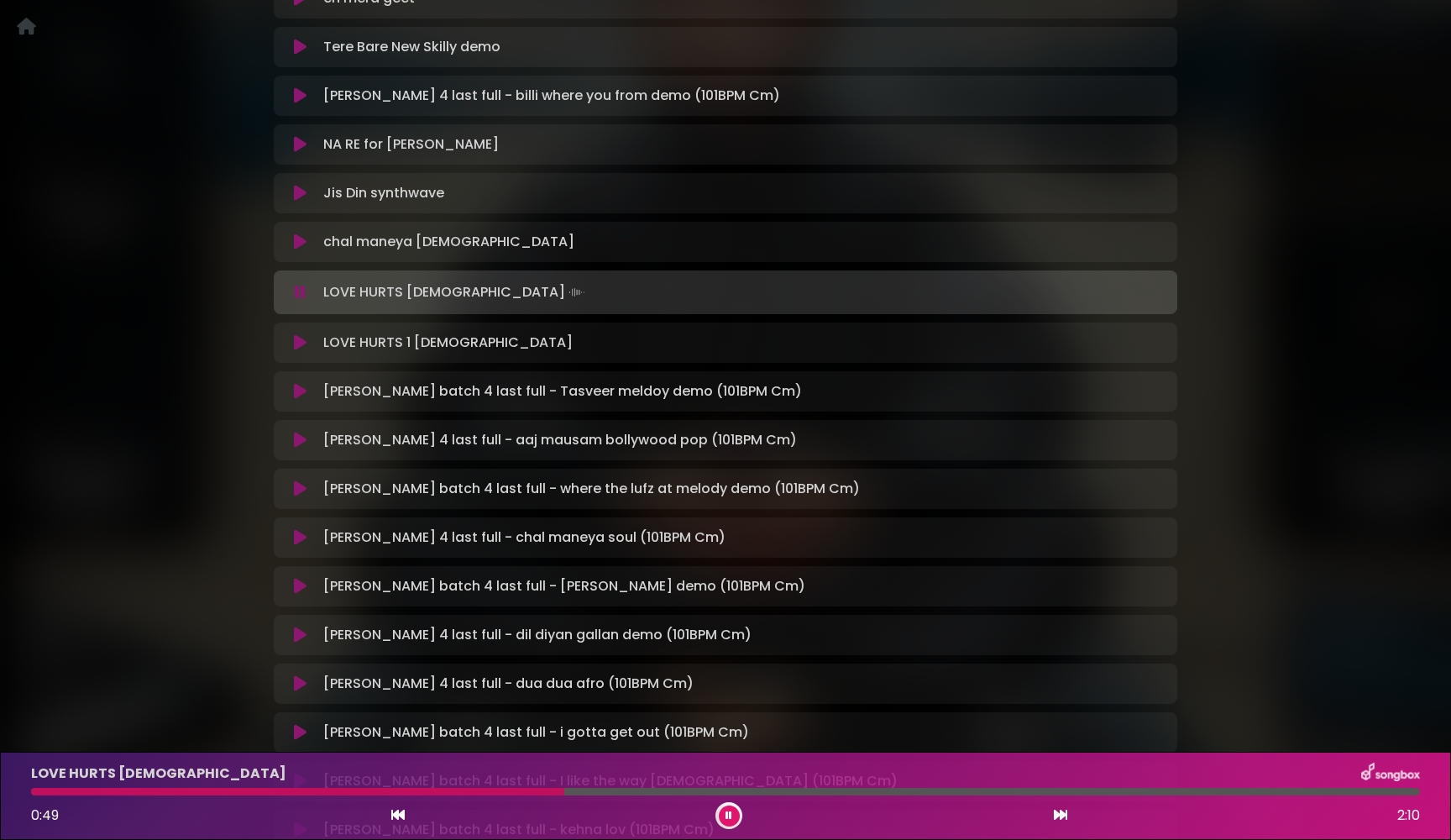
click at [304, 341] on icon at bounding box center [300, 342] width 12 height 17
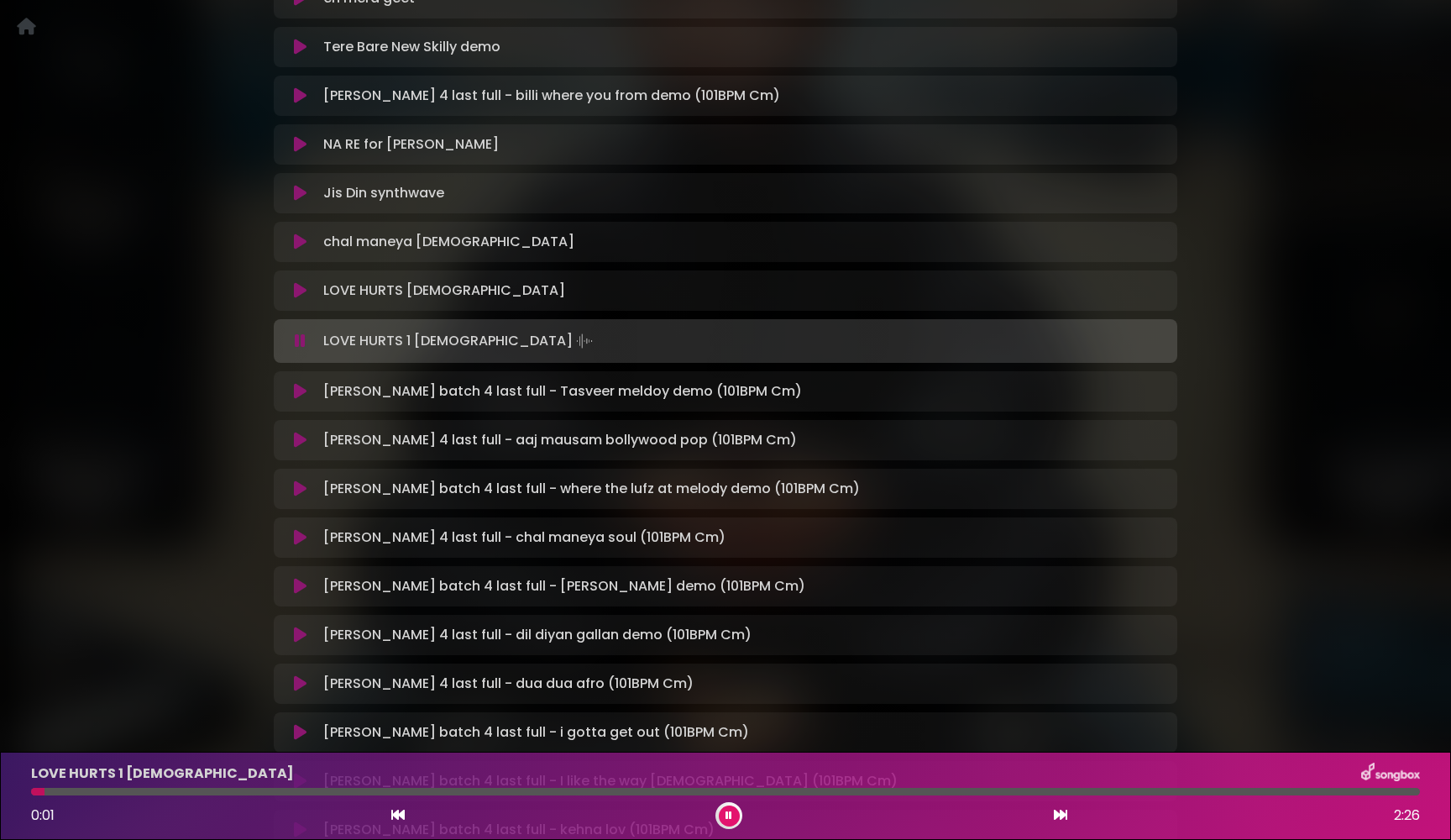
click at [300, 389] on icon at bounding box center [300, 391] width 12 height 17
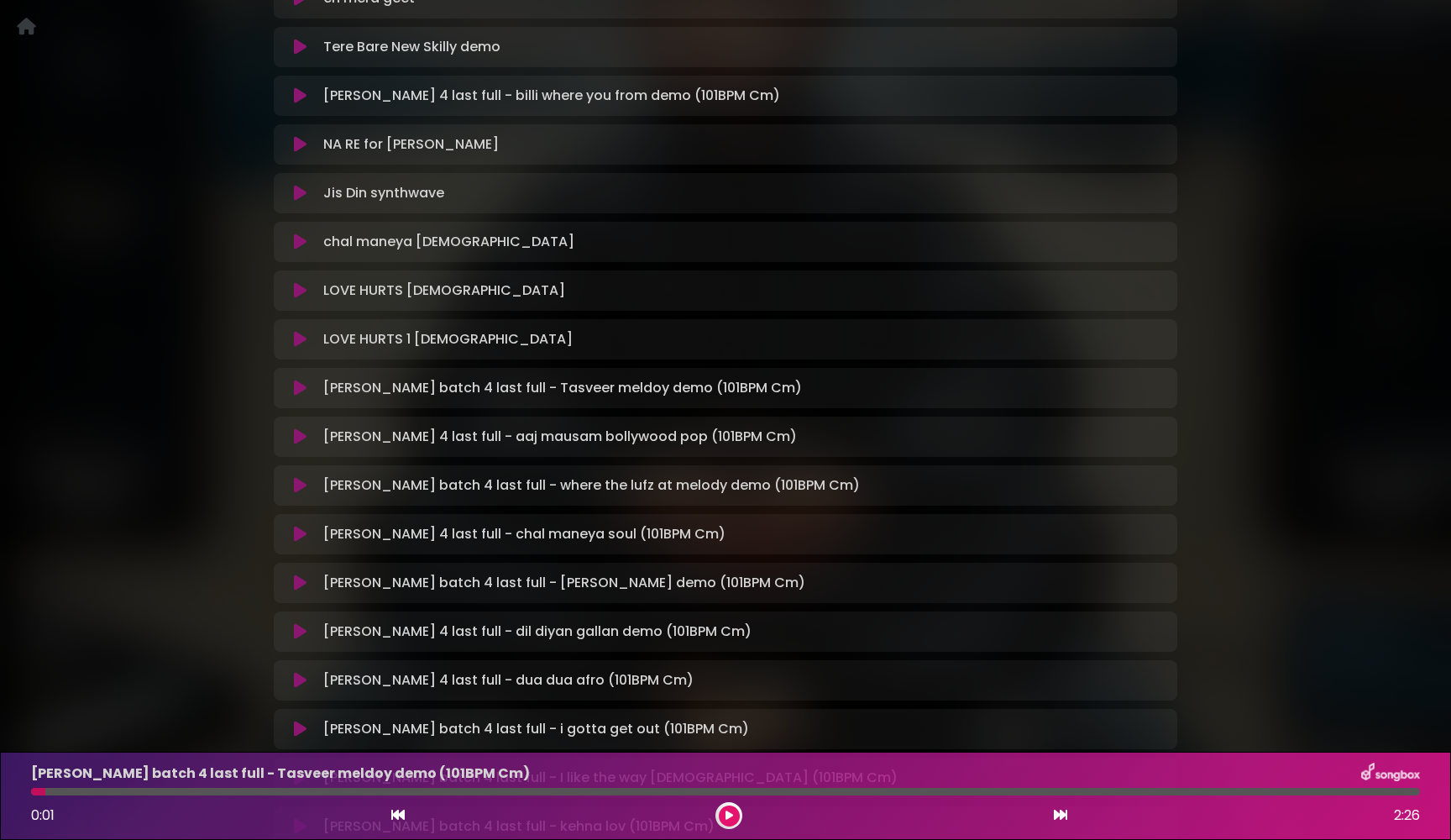
click at [300, 389] on icon at bounding box center [300, 387] width 12 height 17
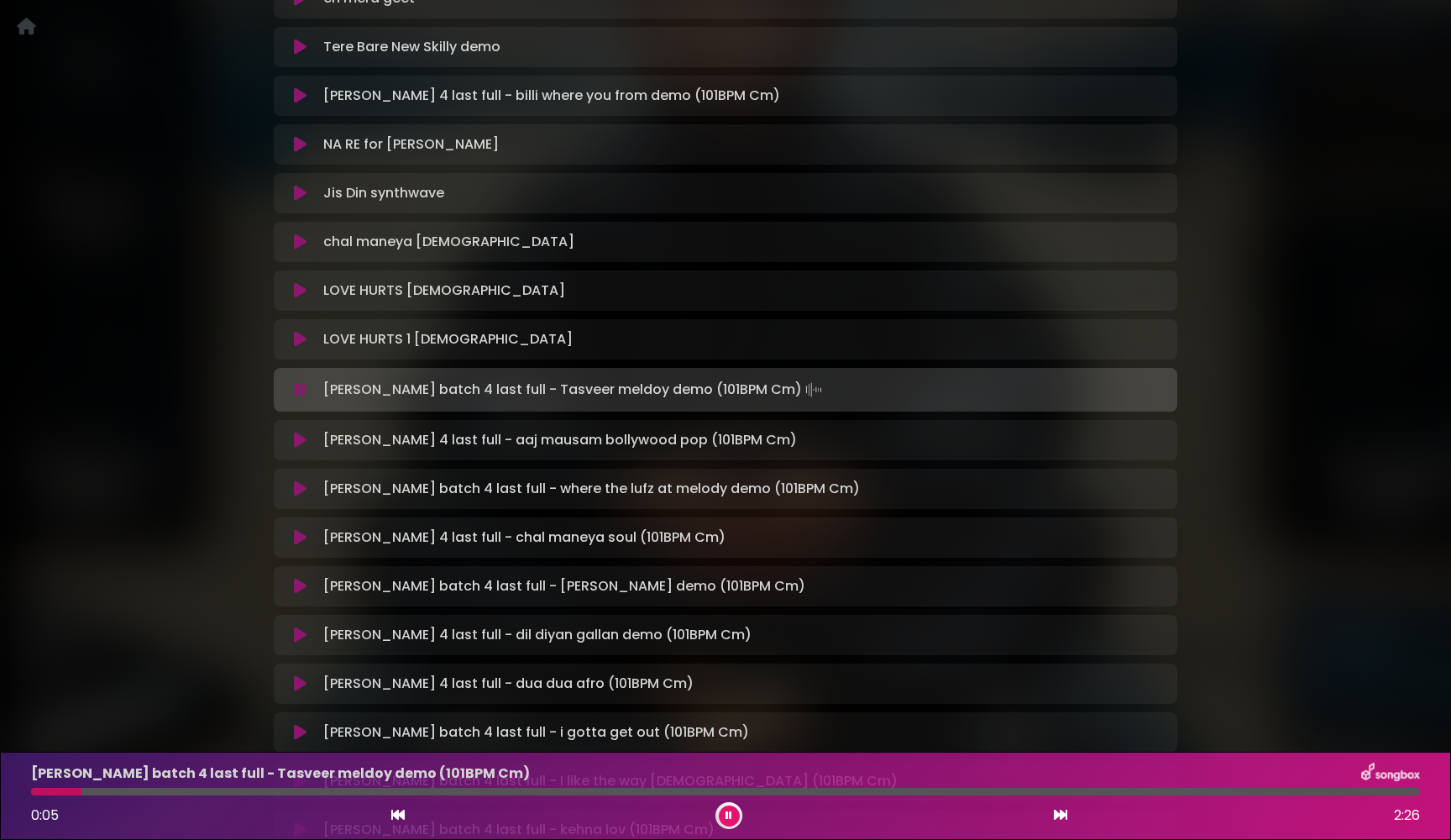
click at [302, 442] on icon at bounding box center [300, 439] width 12 height 17
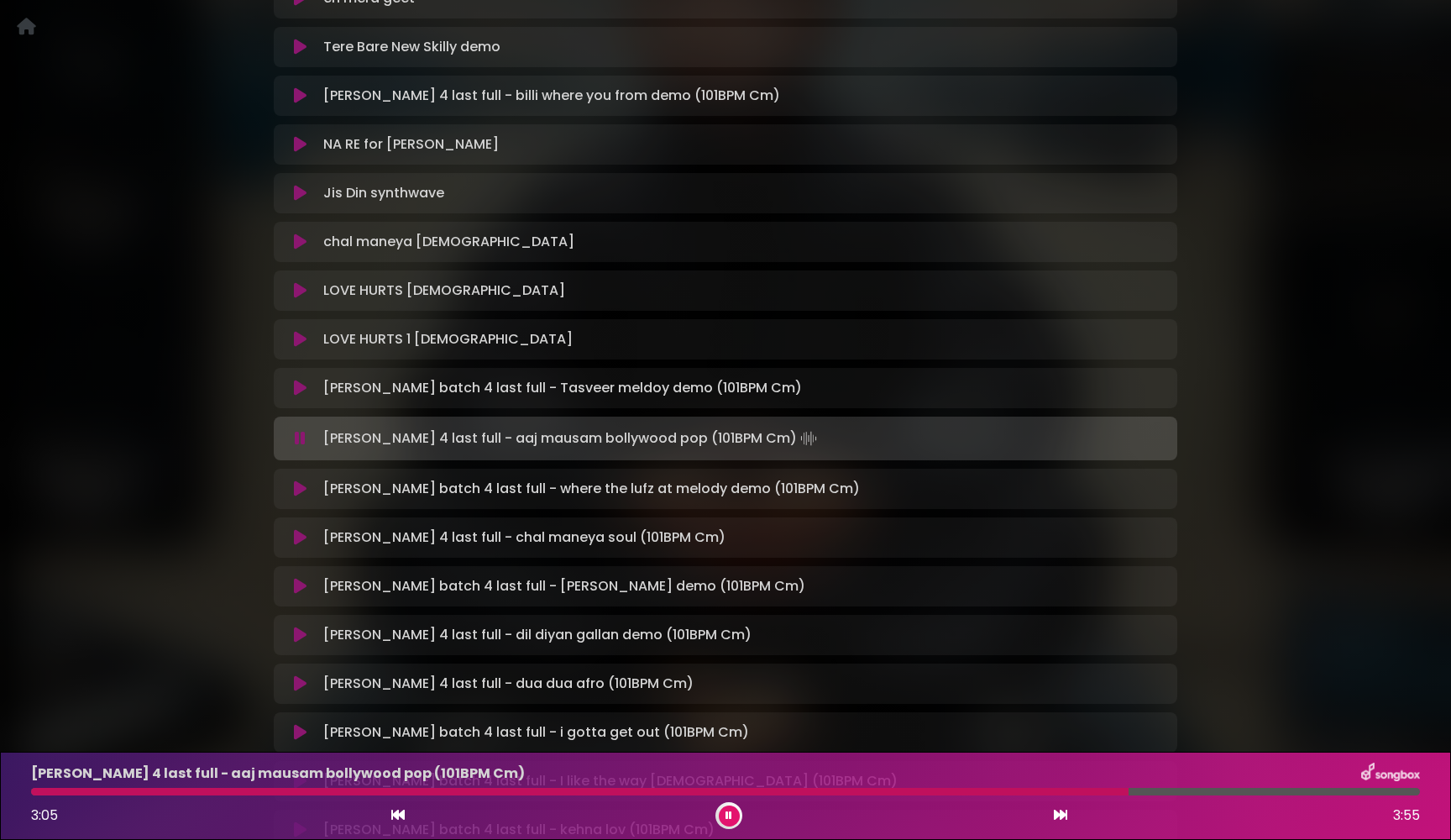
click at [306, 485] on button at bounding box center [300, 488] width 33 height 17
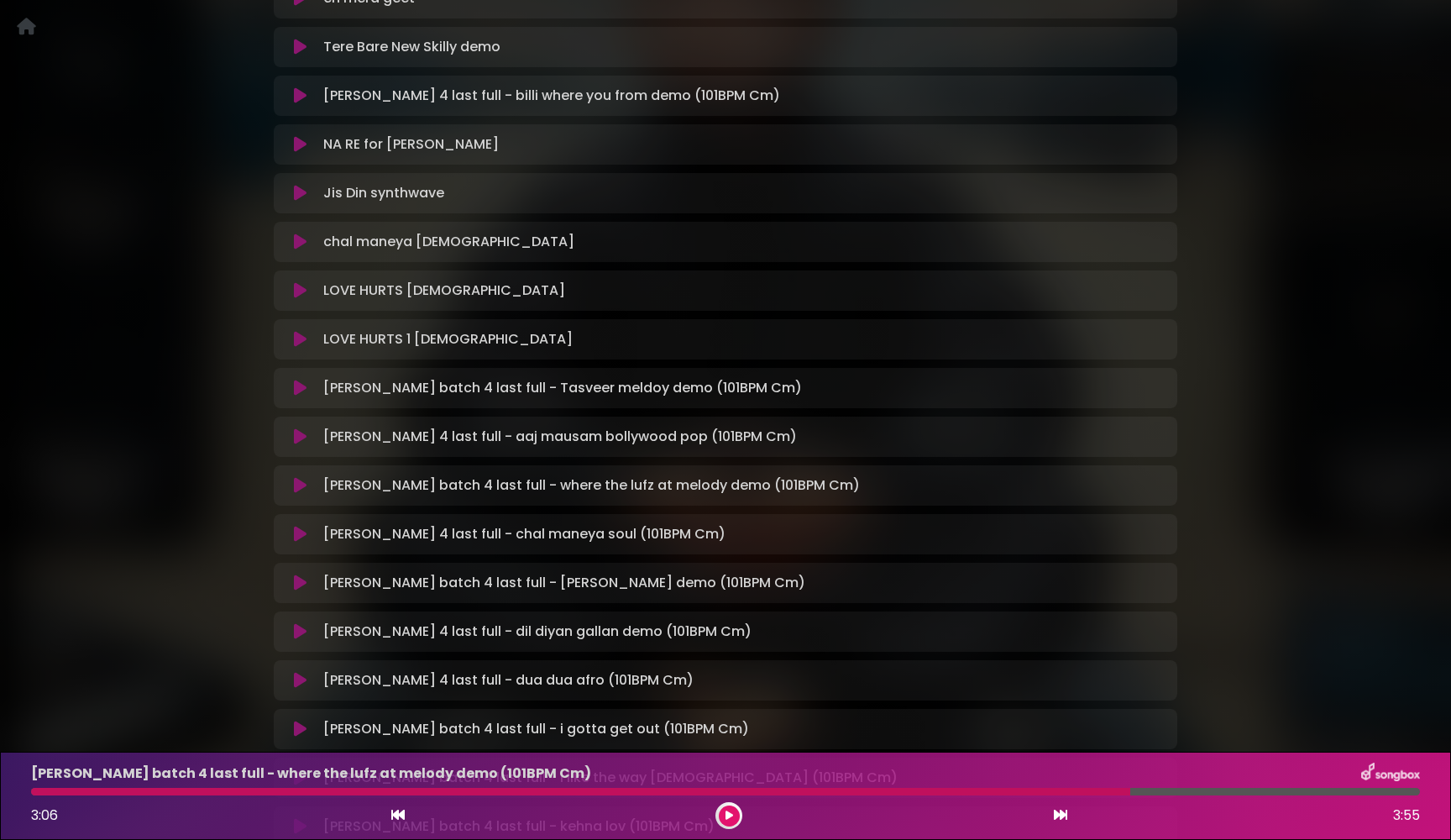
click at [300, 484] on icon at bounding box center [300, 485] width 12 height 17
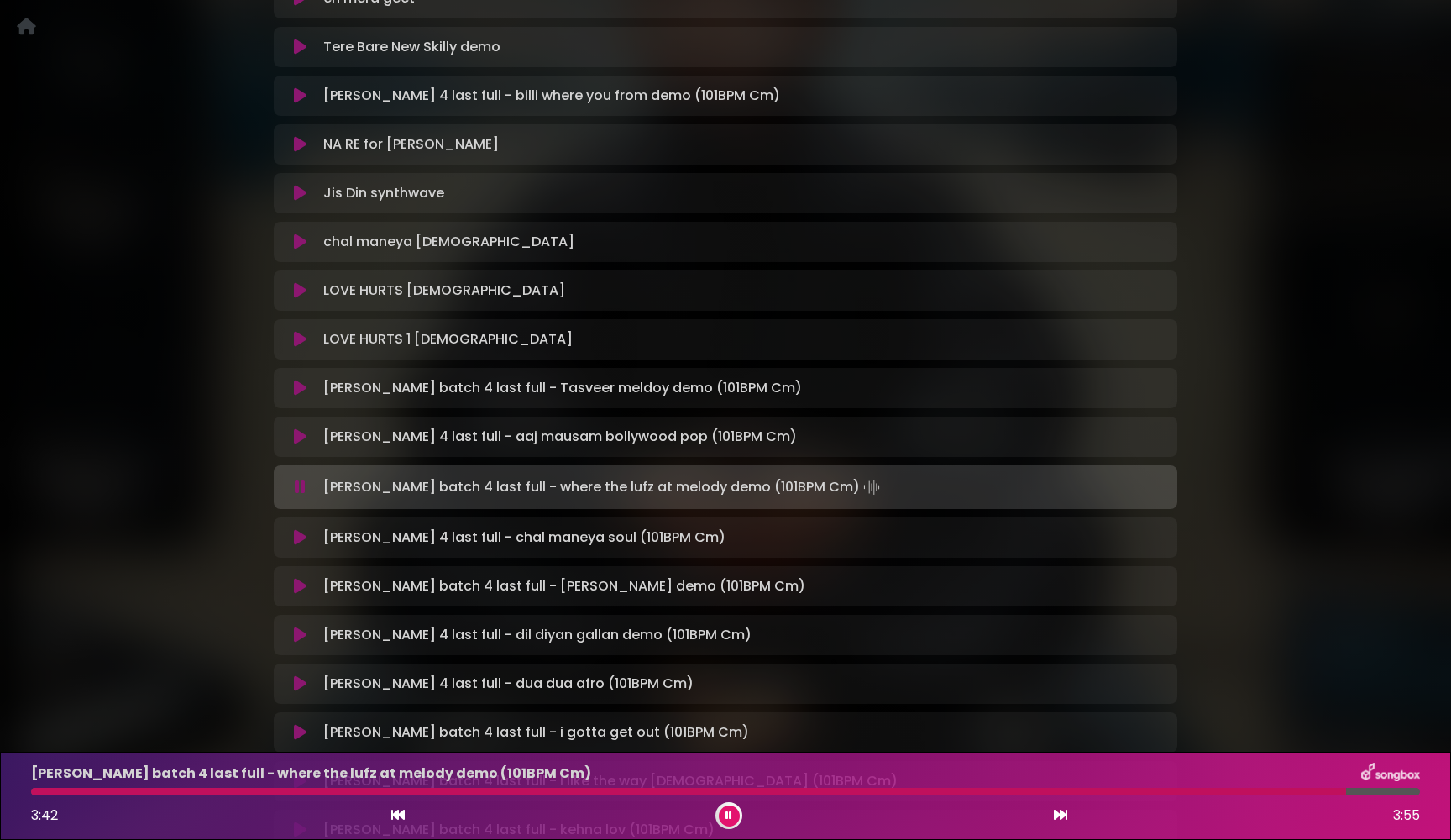
click at [302, 537] on icon at bounding box center [300, 537] width 12 height 17
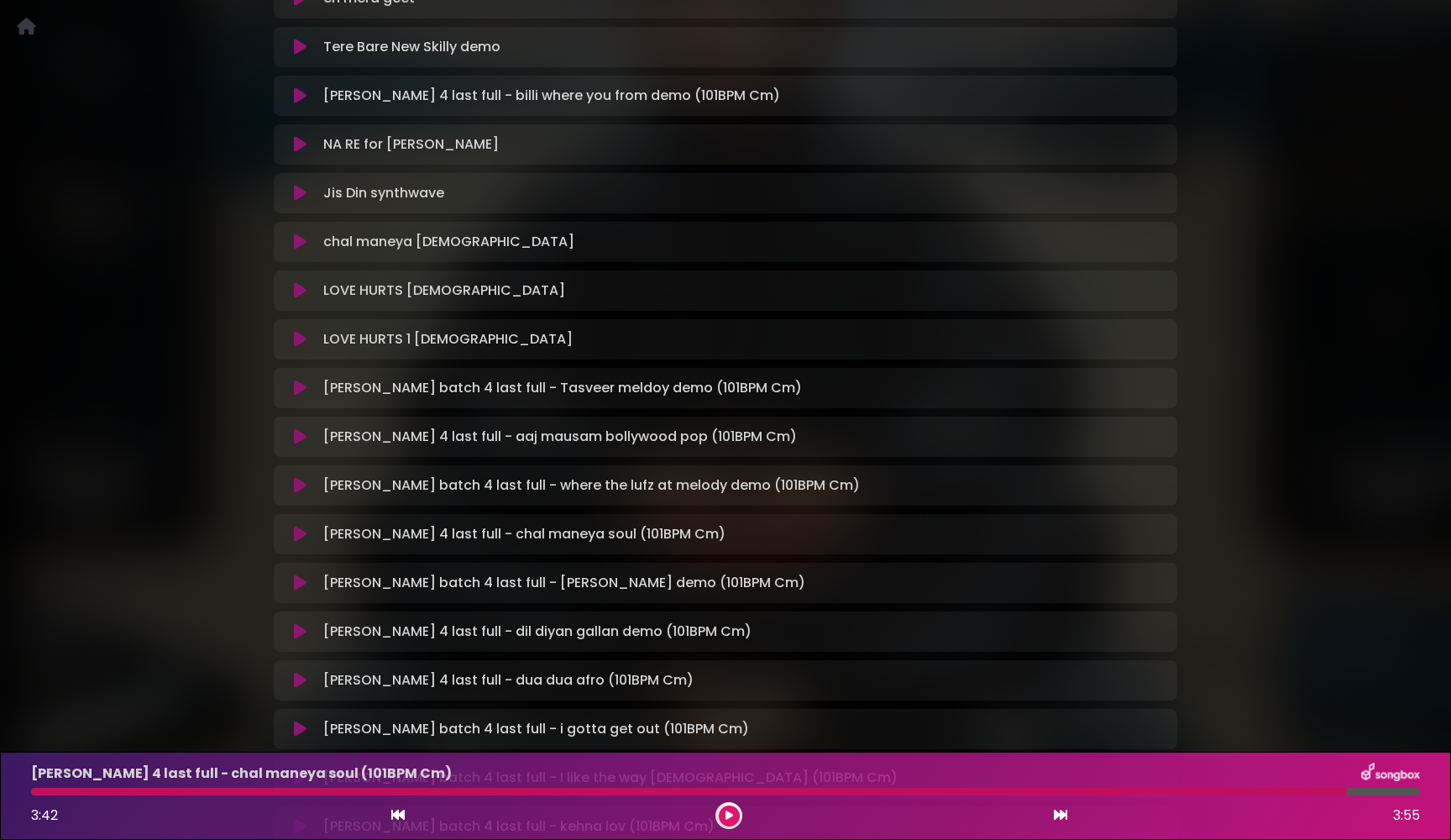
click at [301, 533] on icon at bounding box center [300, 534] width 12 height 17
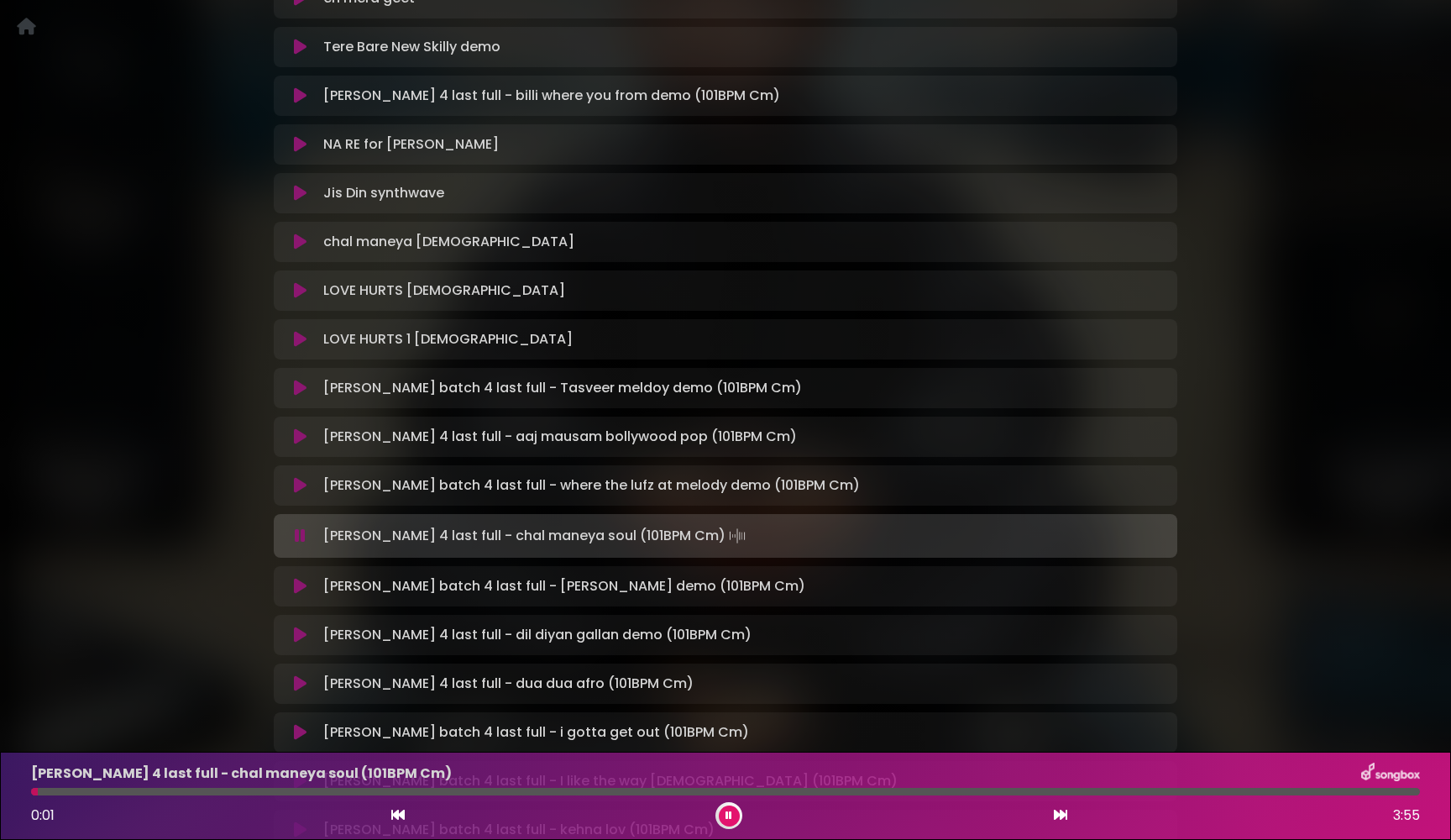
click at [301, 533] on icon at bounding box center [300, 536] width 11 height 17
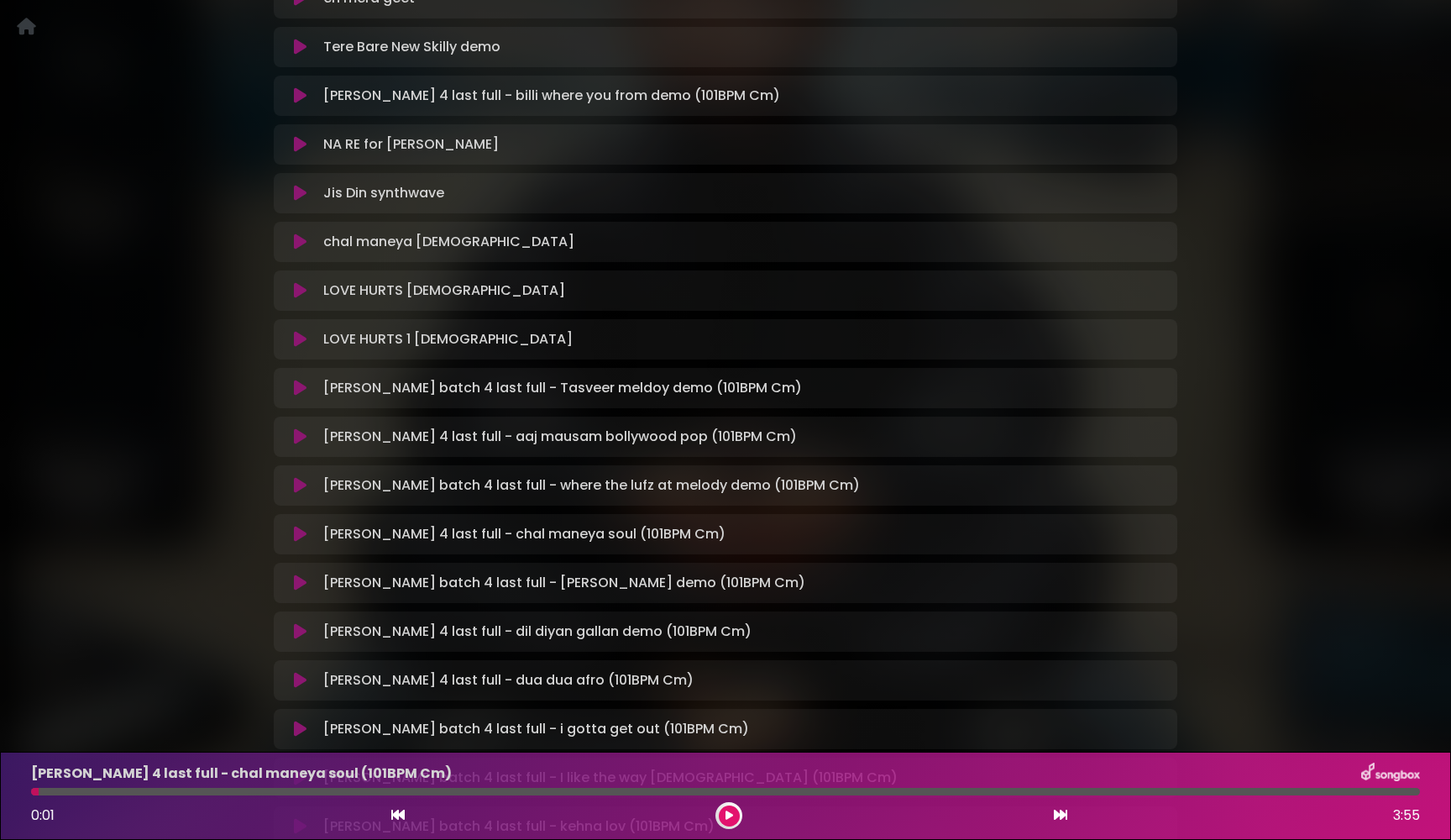
click at [301, 533] on icon at bounding box center [300, 534] width 12 height 17
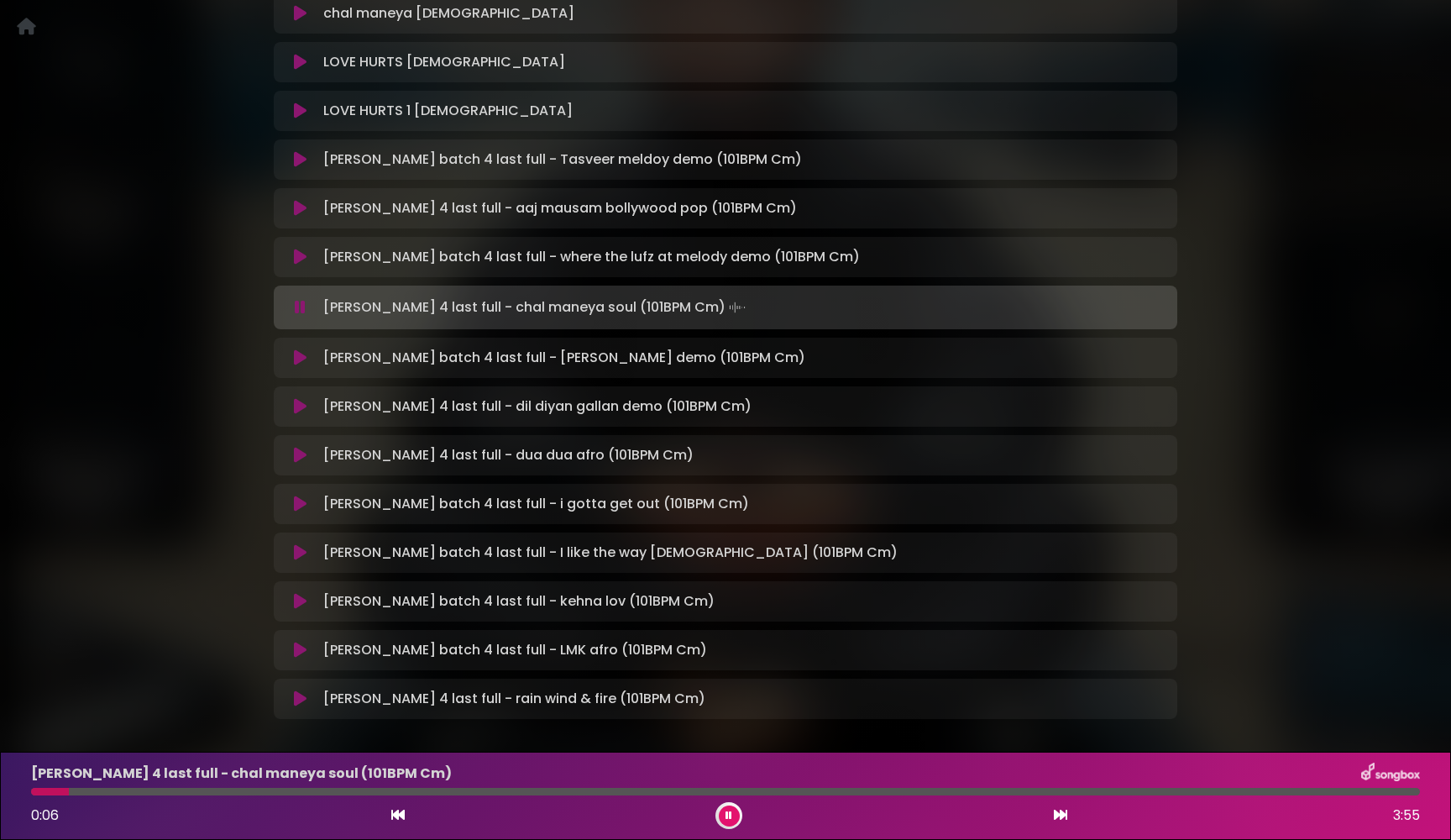
scroll to position [2677, 0]
